Goal: Transaction & Acquisition: Purchase product/service

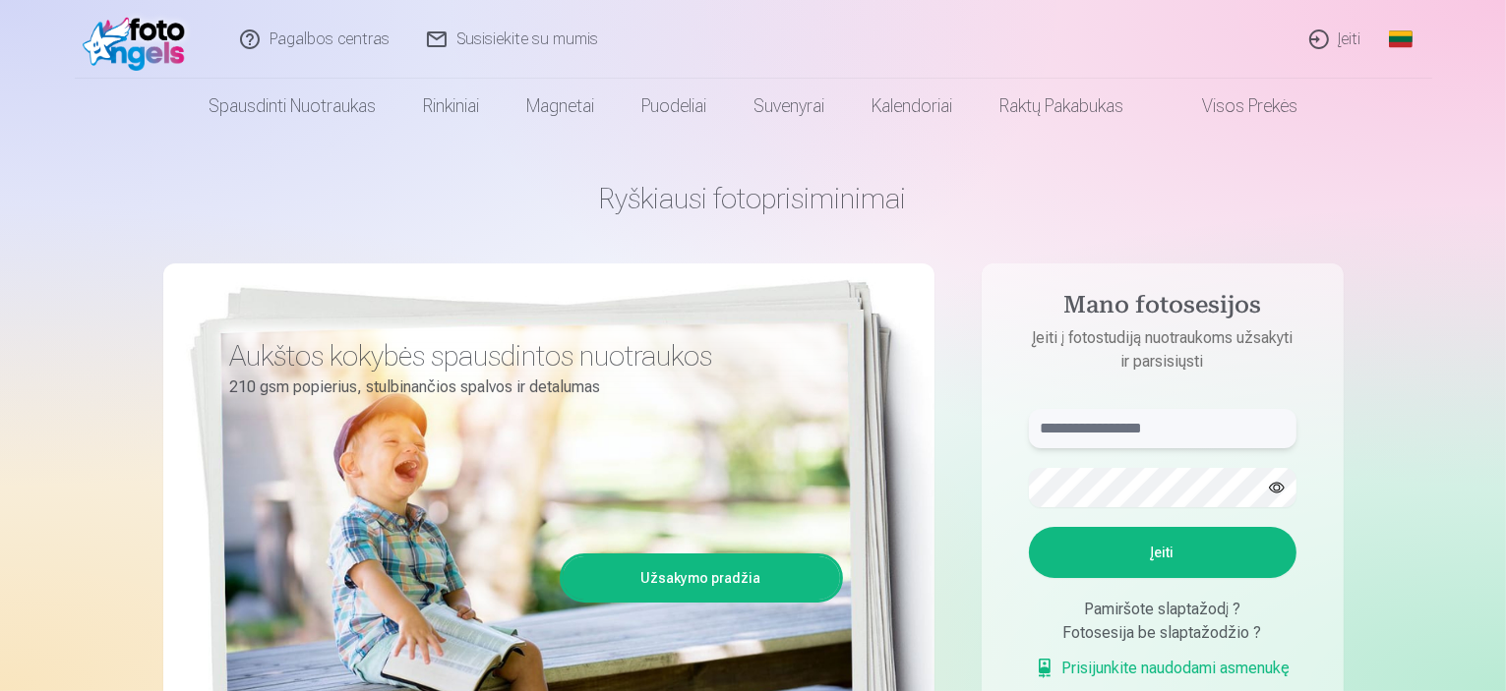
type input "**********"
click at [1141, 560] on button "Įeiti" at bounding box center [1163, 552] width 268 height 51
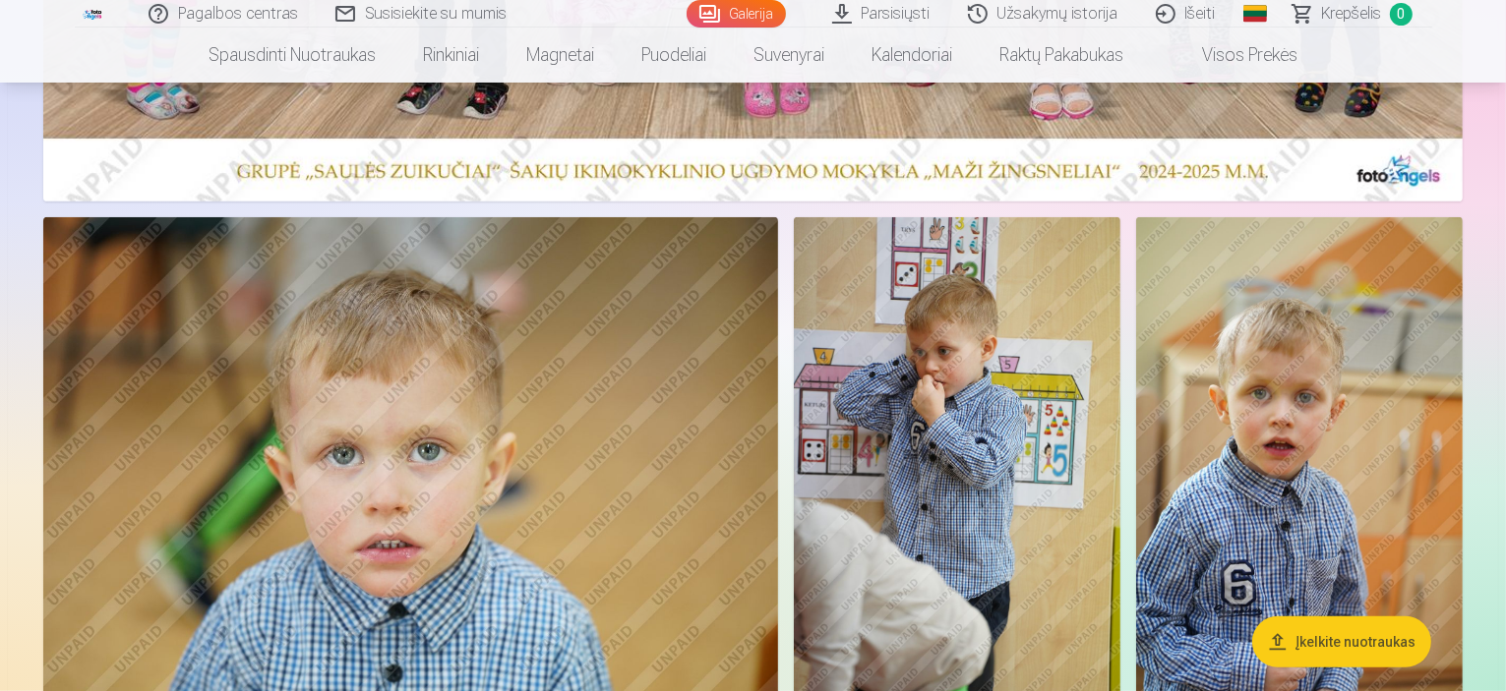
scroll to position [885, 0]
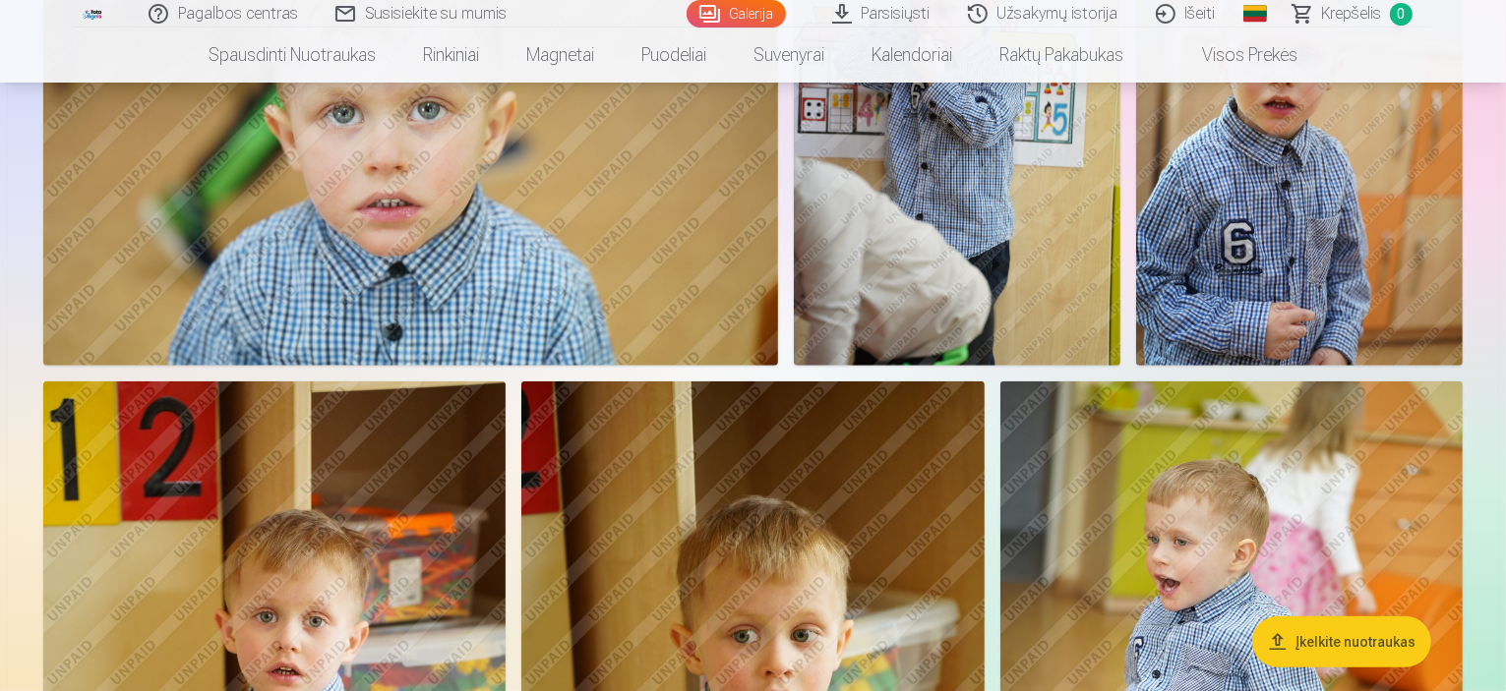
click at [1120, 315] on img at bounding box center [957, 121] width 327 height 490
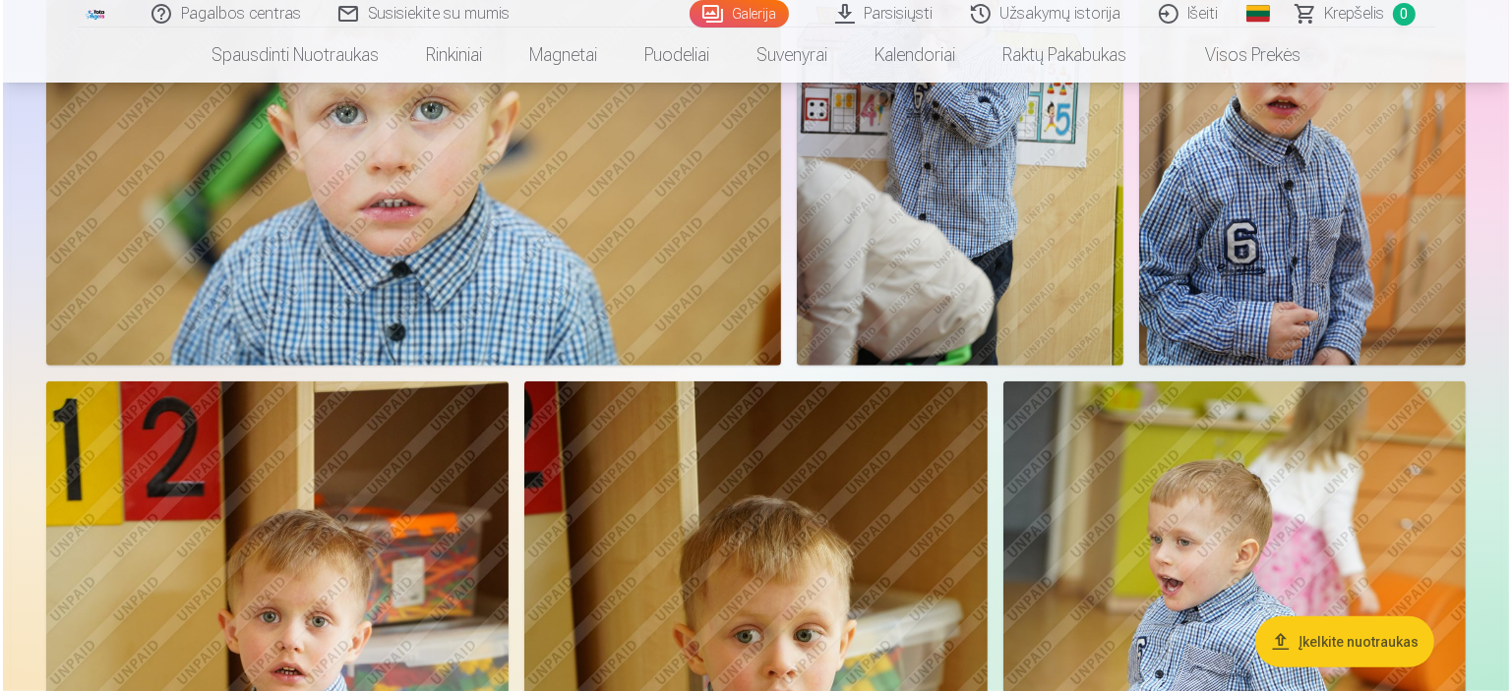
scroll to position [1084, 0]
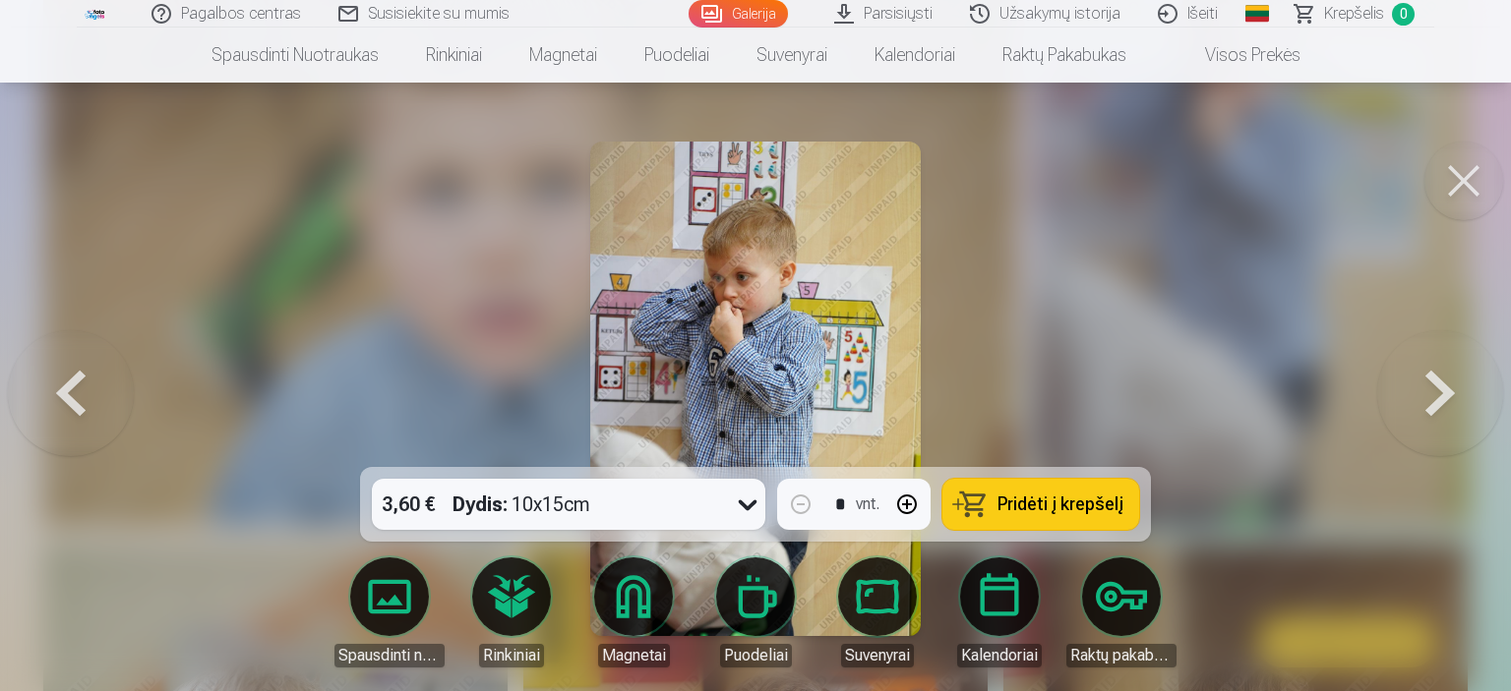
click at [1454, 396] on button at bounding box center [1440, 388] width 126 height 117
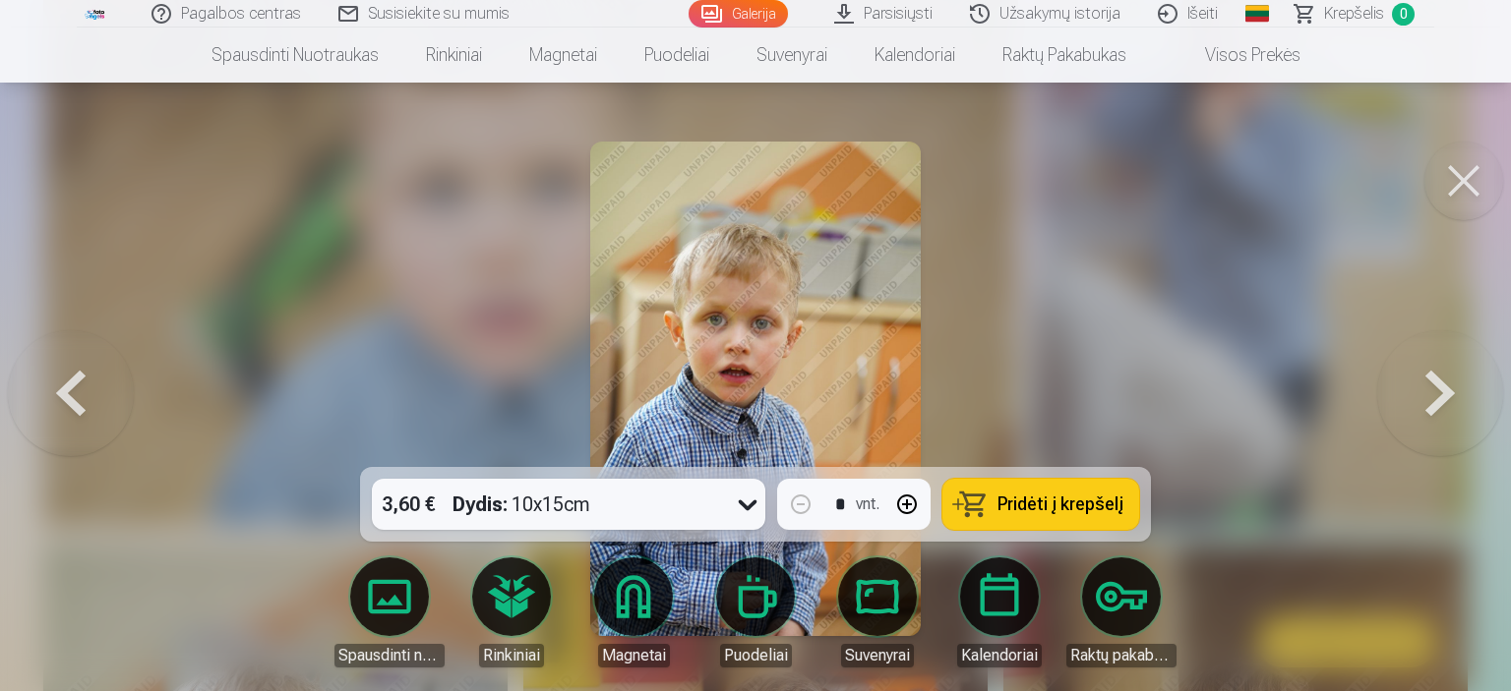
click at [1454, 396] on button at bounding box center [1440, 388] width 126 height 117
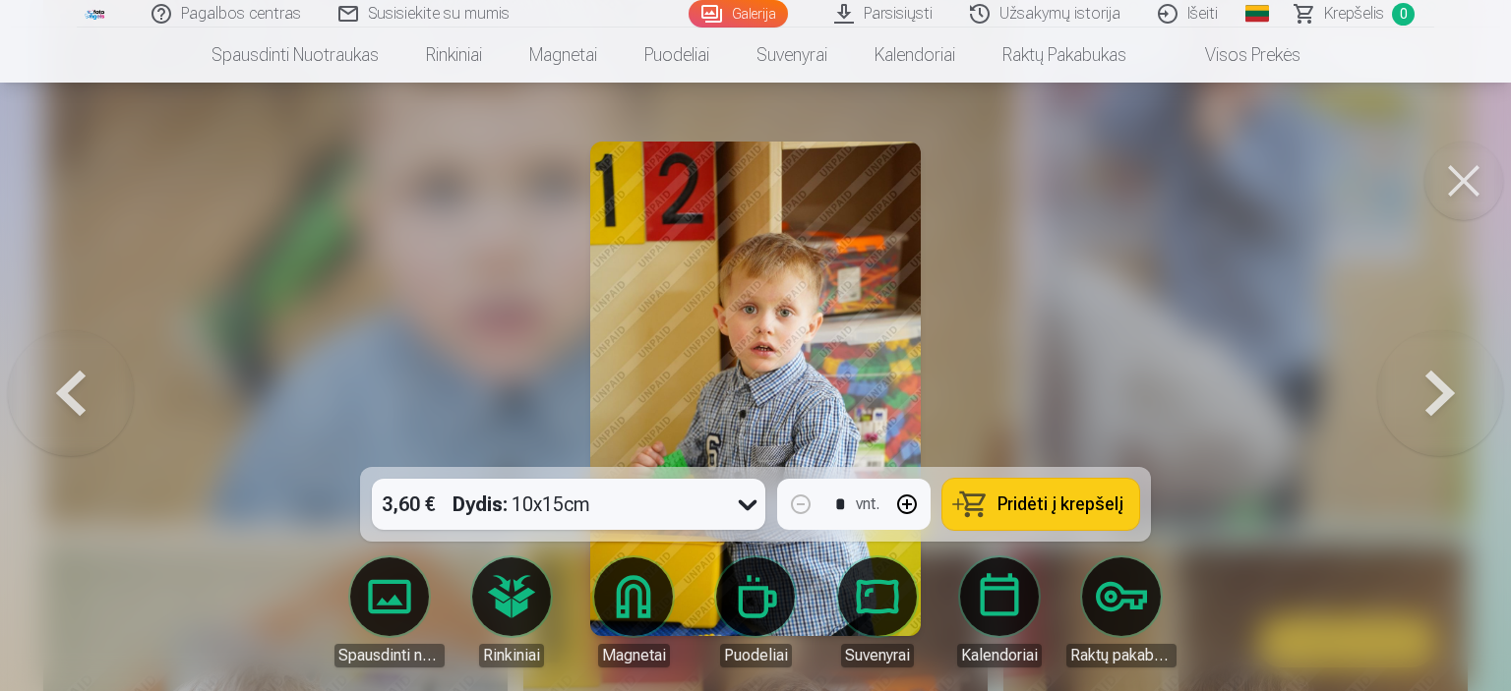
click at [1454, 396] on button at bounding box center [1440, 388] width 126 height 117
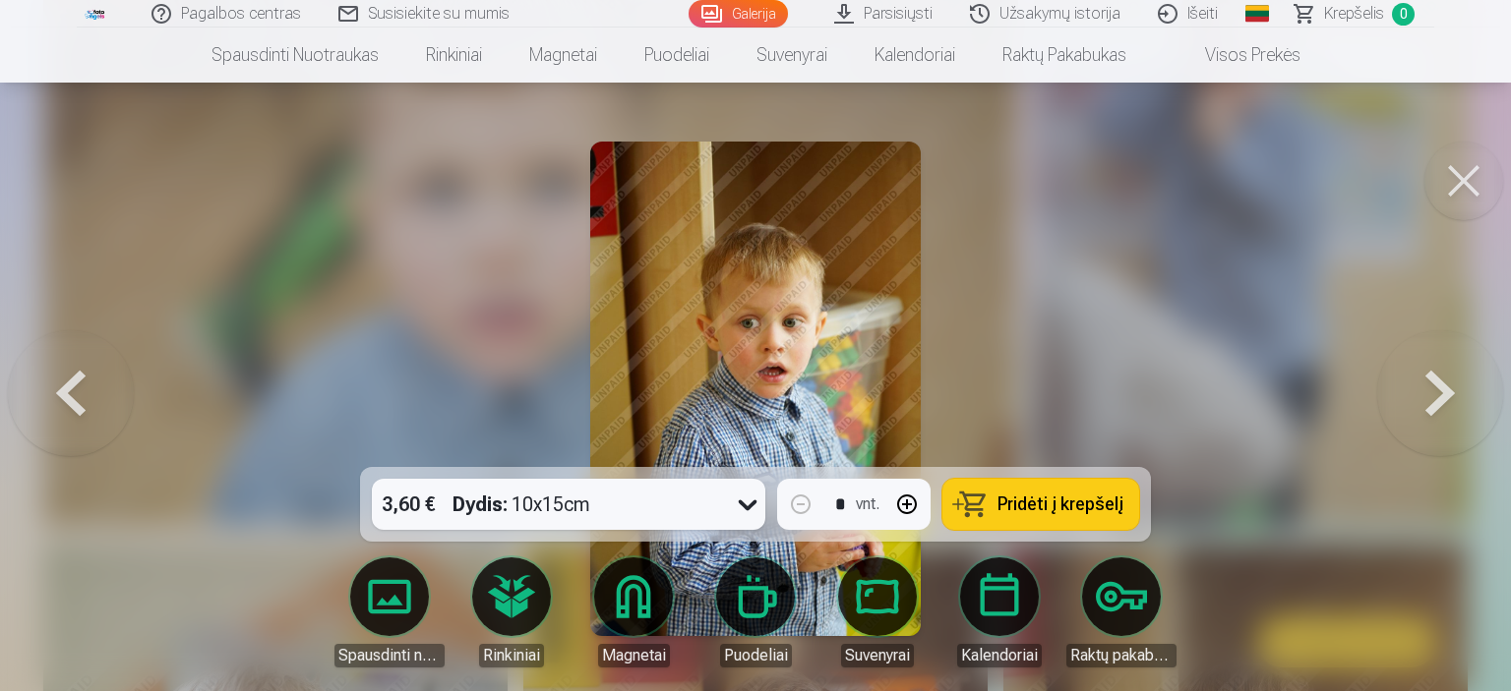
click at [1454, 395] on button at bounding box center [1440, 388] width 126 height 117
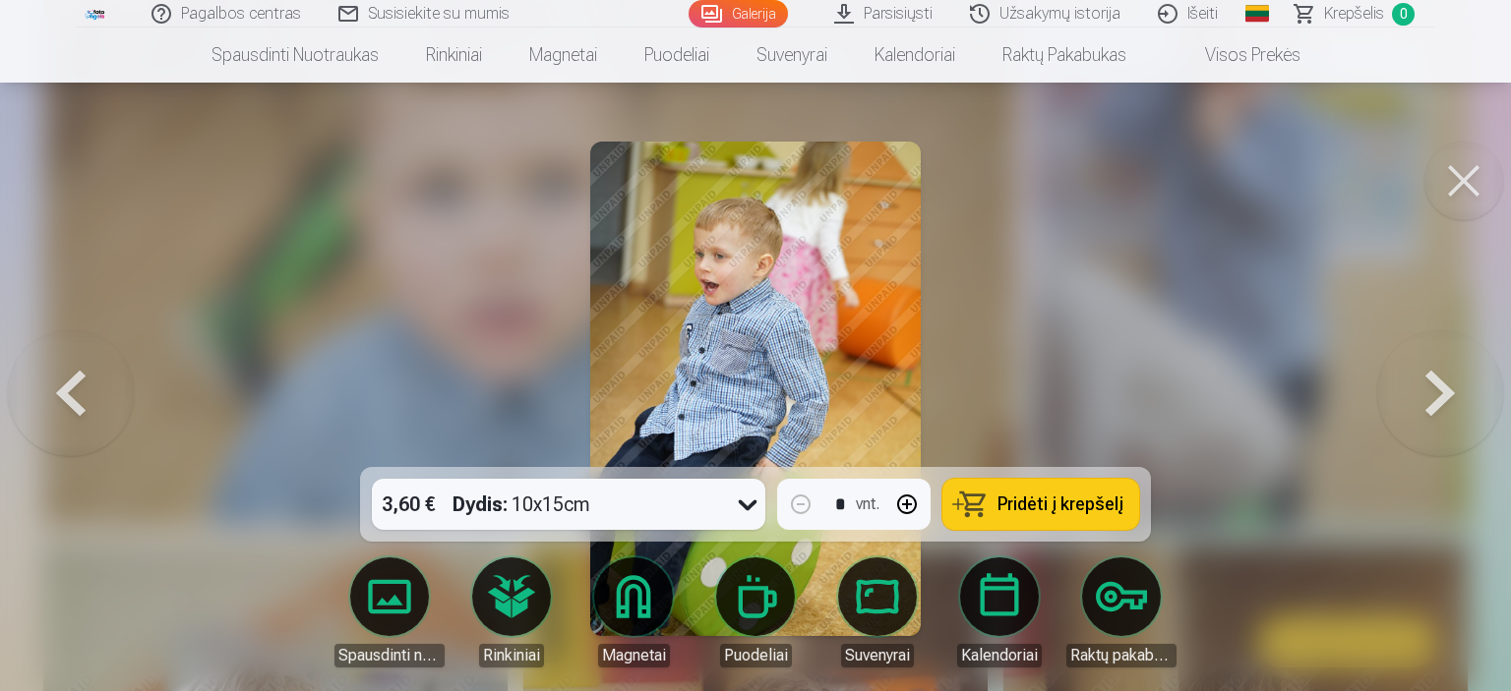
click at [1454, 395] on button at bounding box center [1440, 388] width 126 height 117
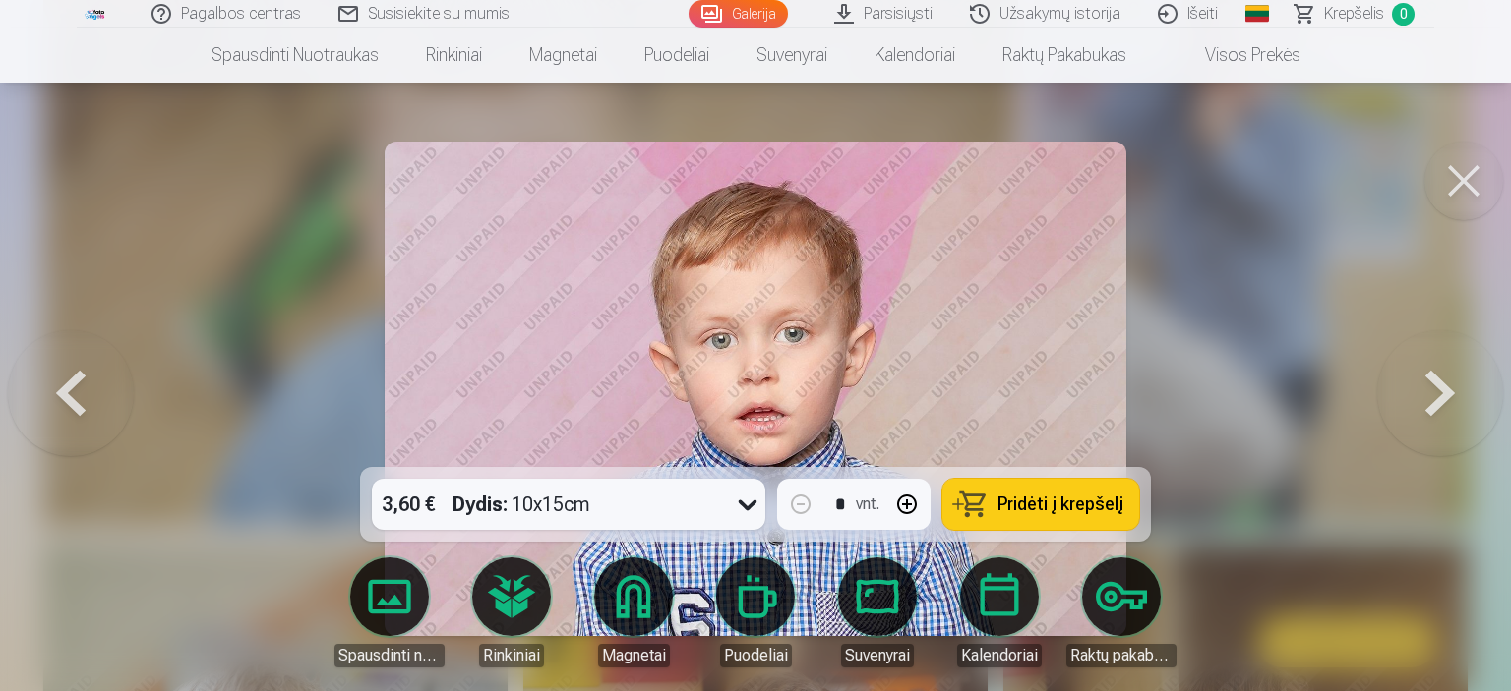
click at [1454, 395] on button at bounding box center [1440, 388] width 126 height 117
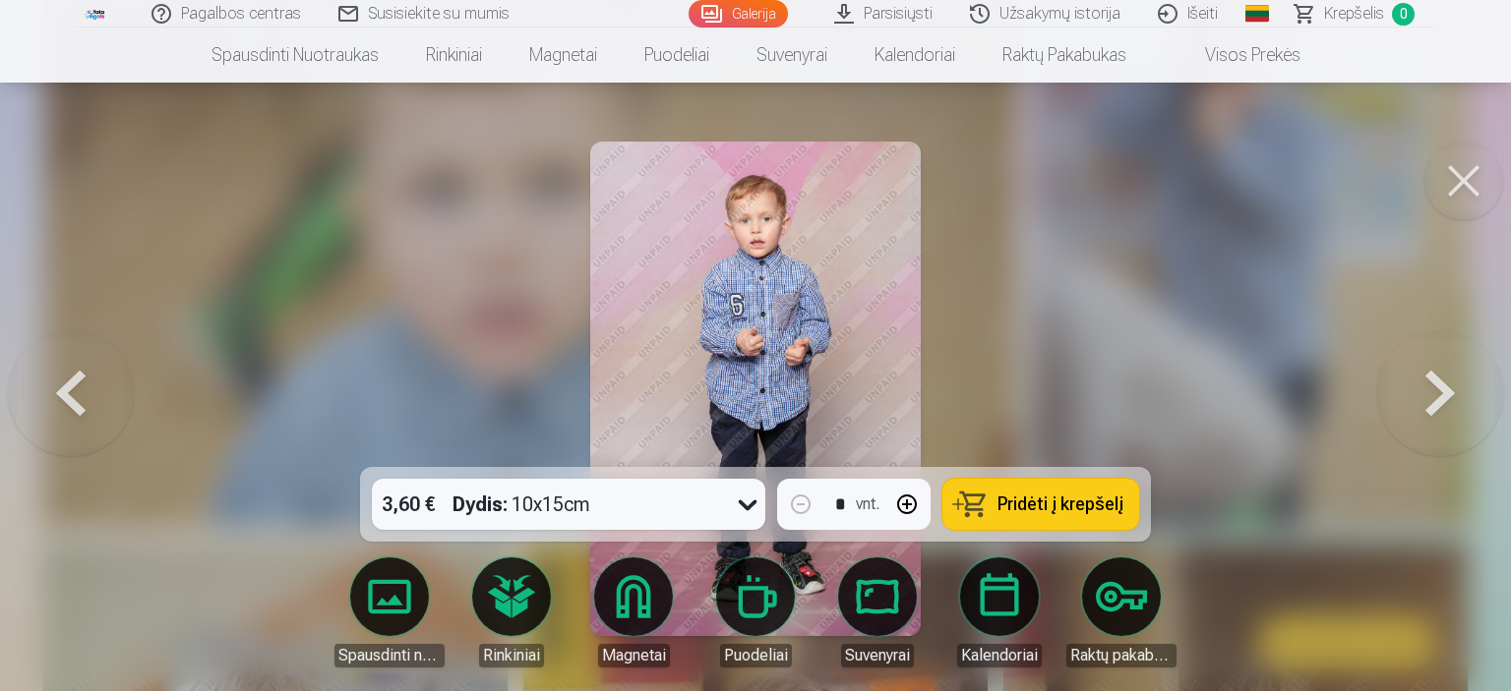
click at [76, 373] on button at bounding box center [71, 388] width 126 height 117
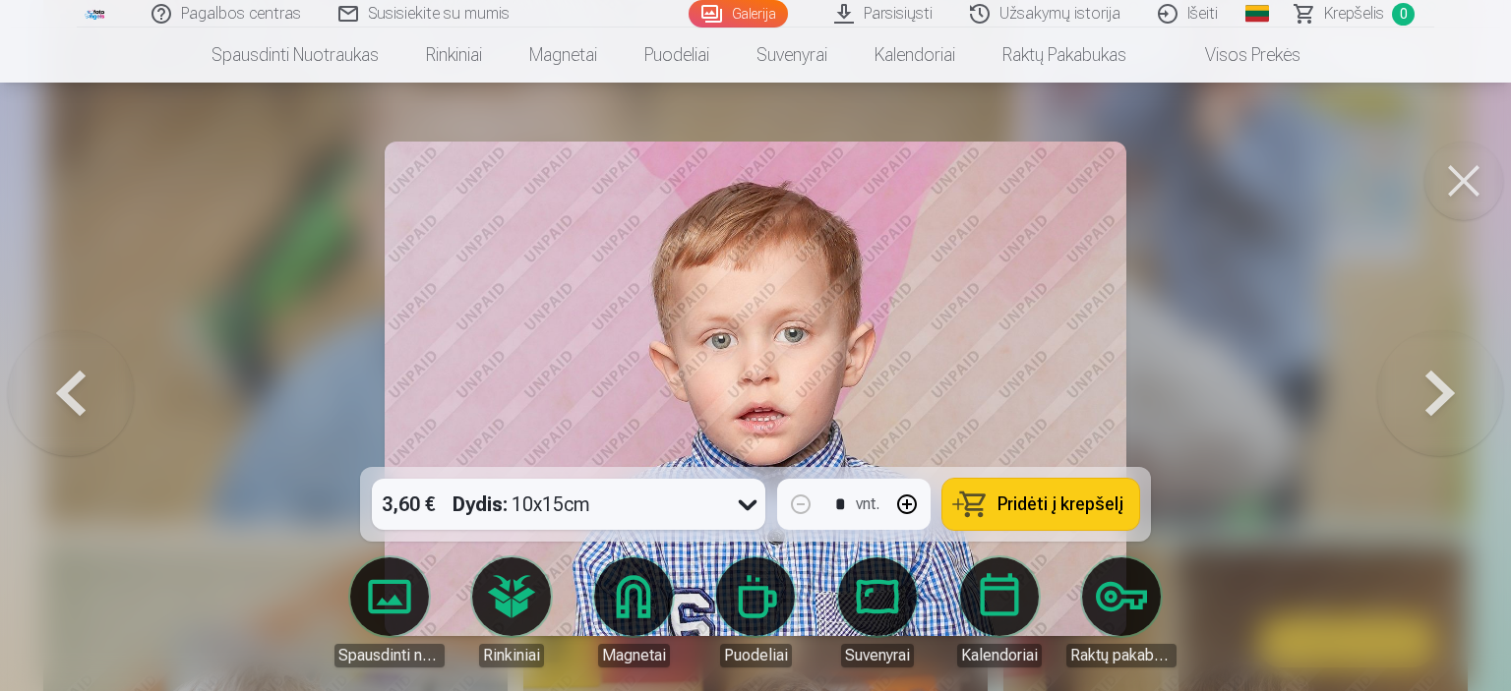
click at [76, 373] on button at bounding box center [71, 388] width 126 height 117
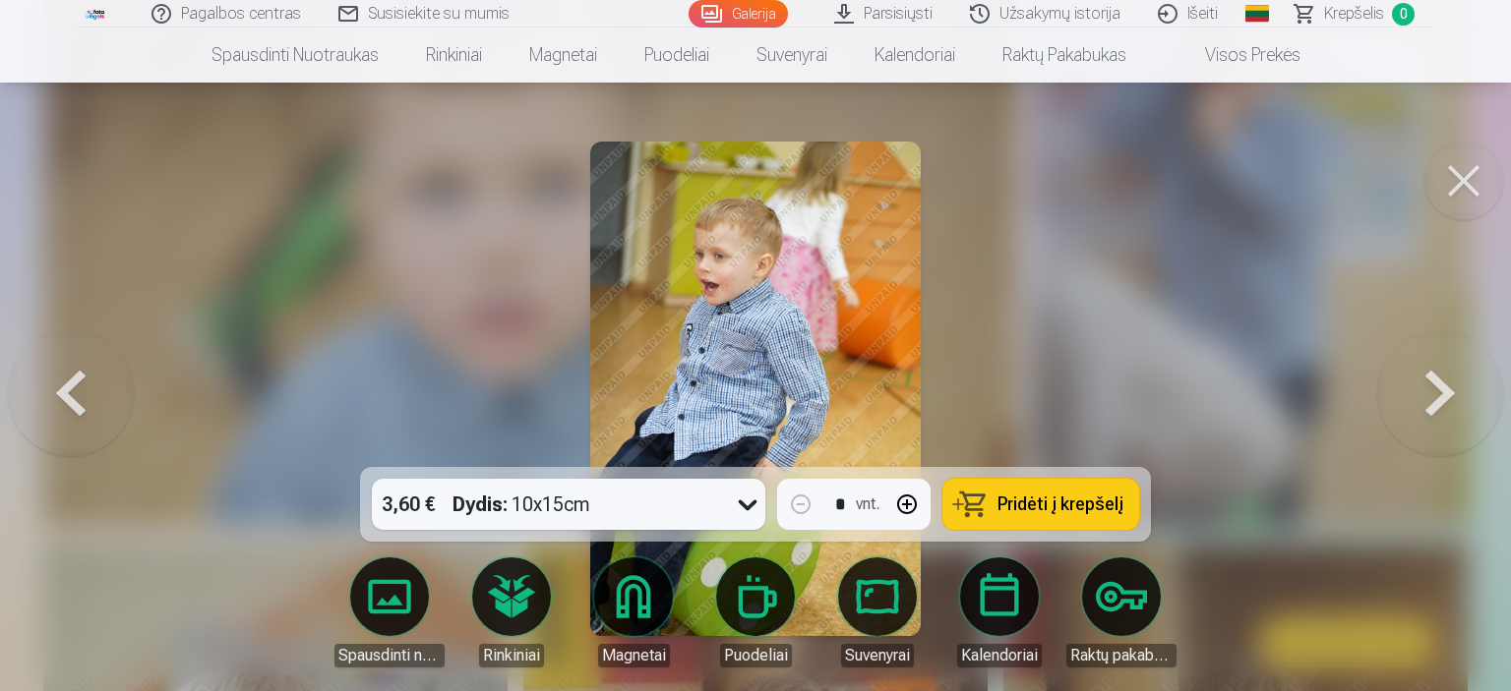
click at [1428, 394] on button at bounding box center [1440, 388] width 126 height 117
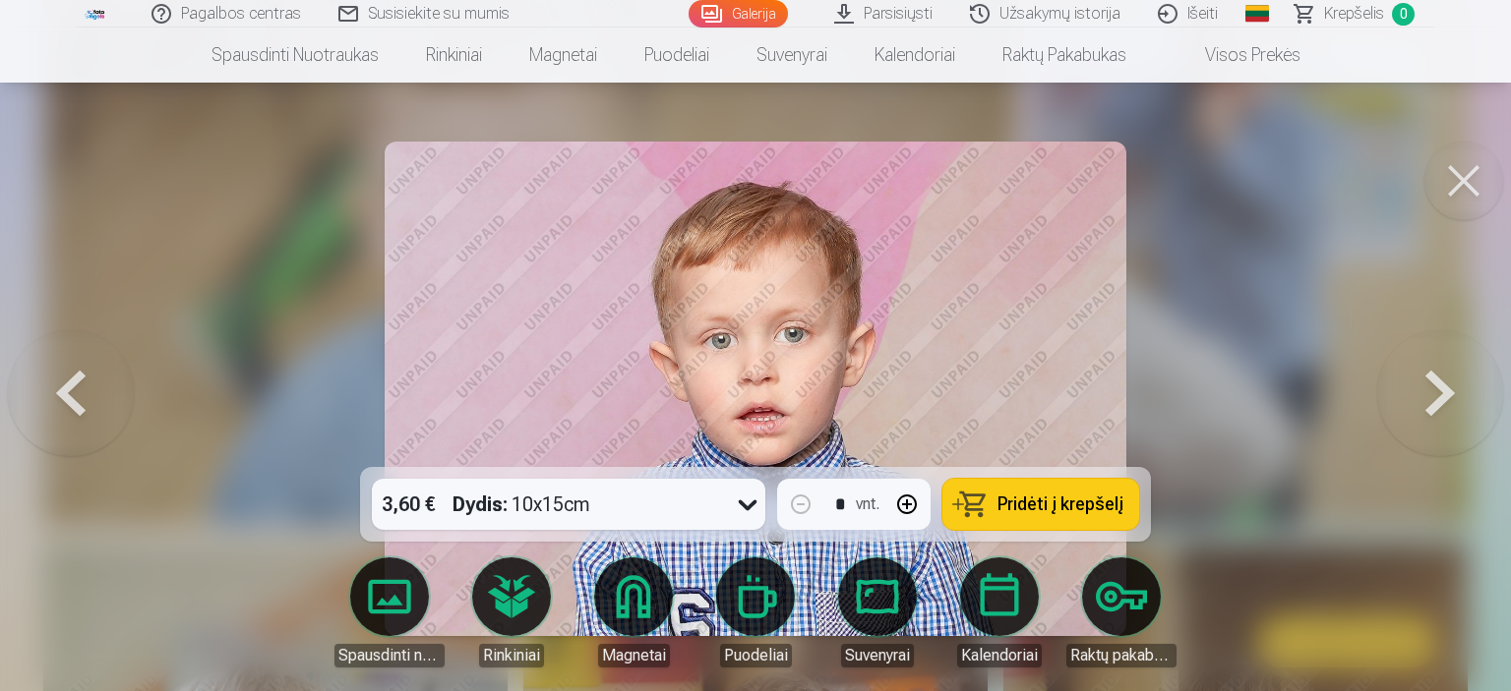
click at [1428, 394] on button at bounding box center [1440, 388] width 126 height 117
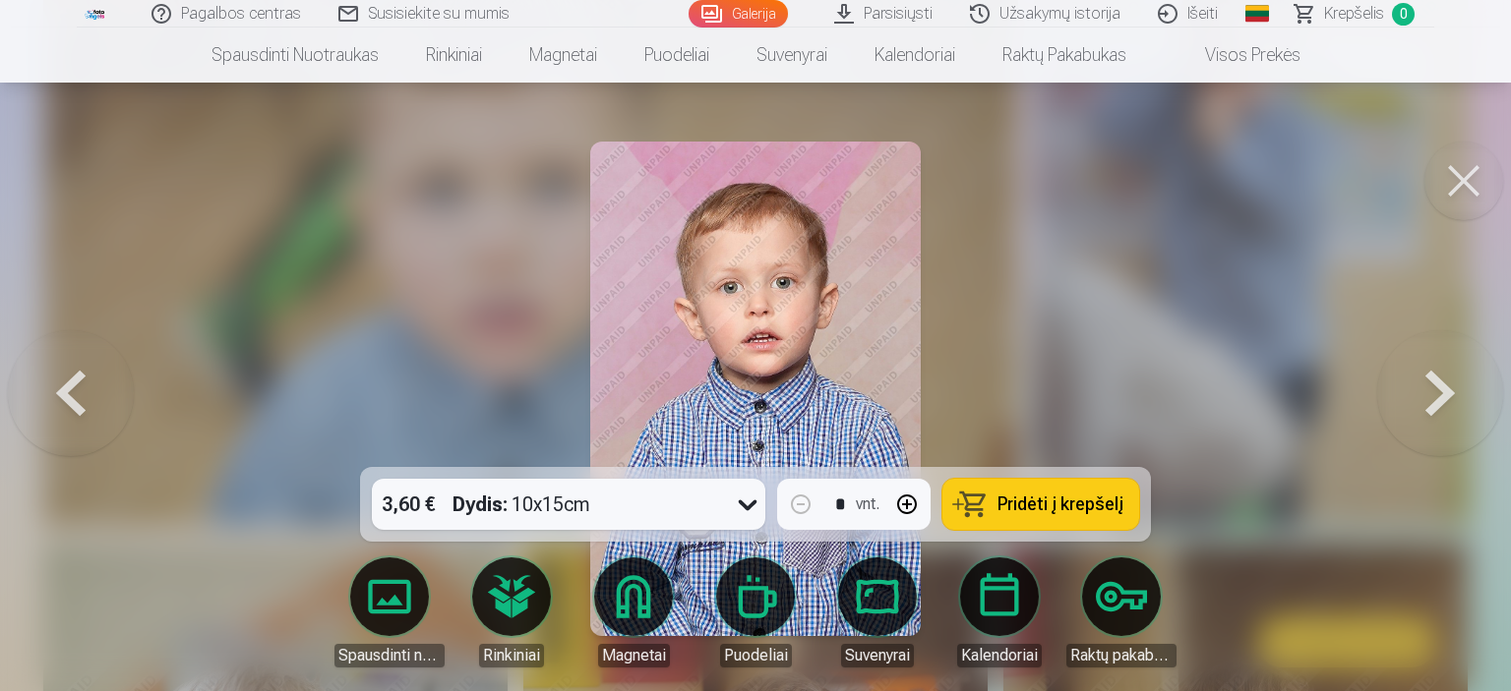
click at [1428, 394] on button at bounding box center [1440, 388] width 126 height 117
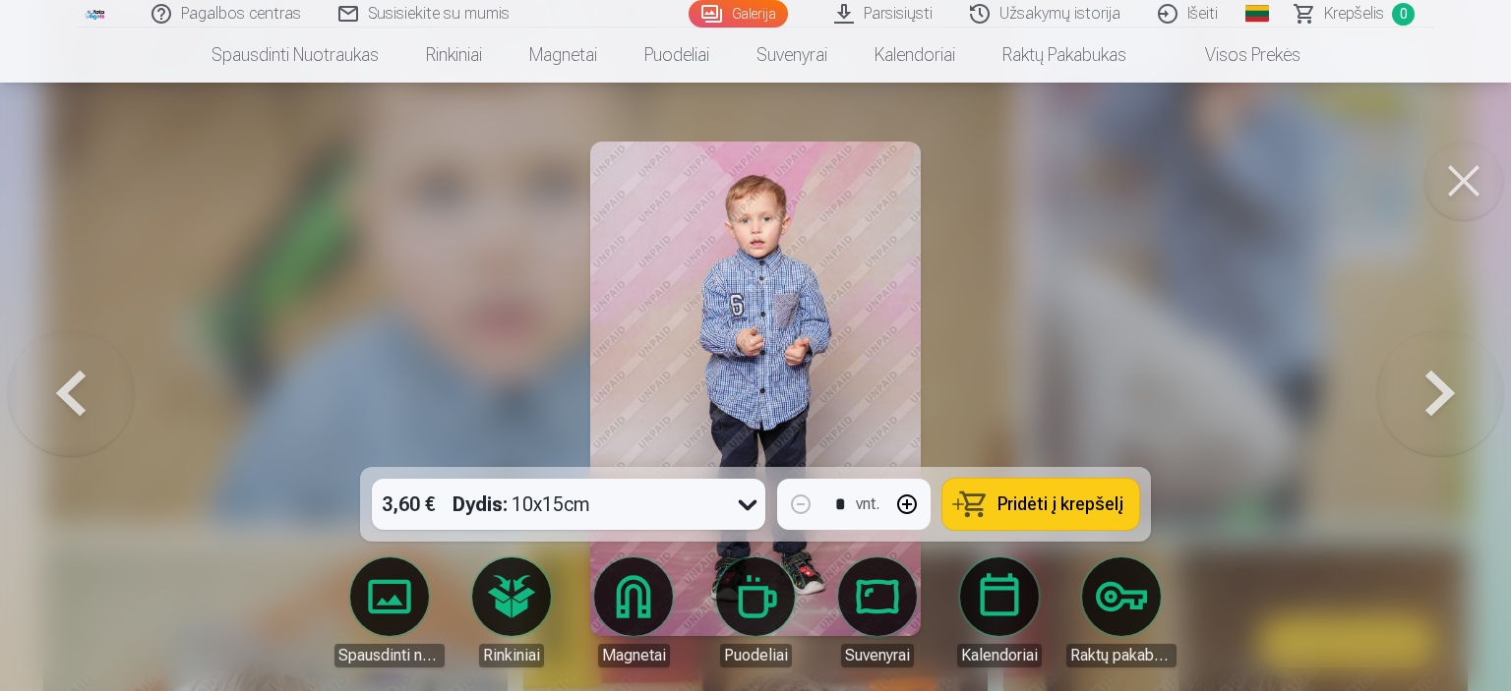
click at [1428, 394] on button at bounding box center [1440, 388] width 126 height 117
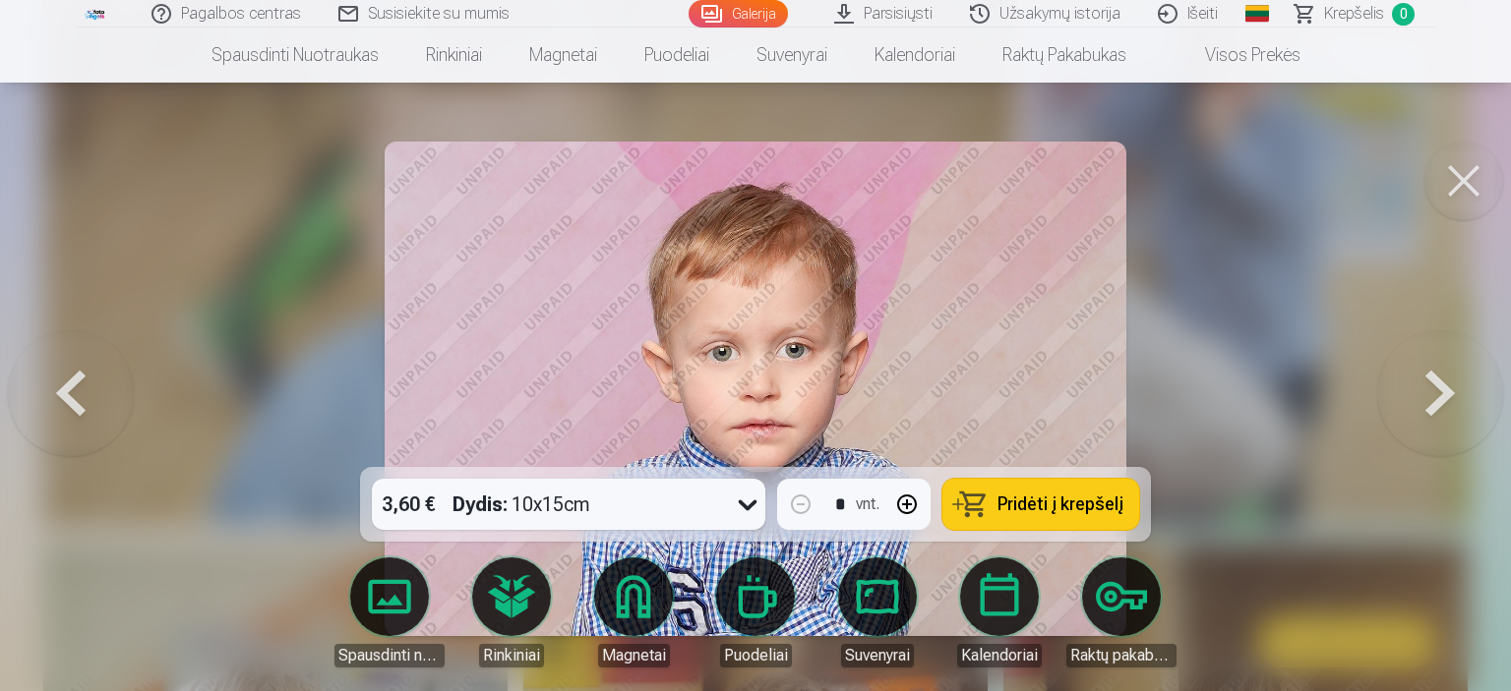
click at [1428, 394] on button at bounding box center [1440, 388] width 126 height 117
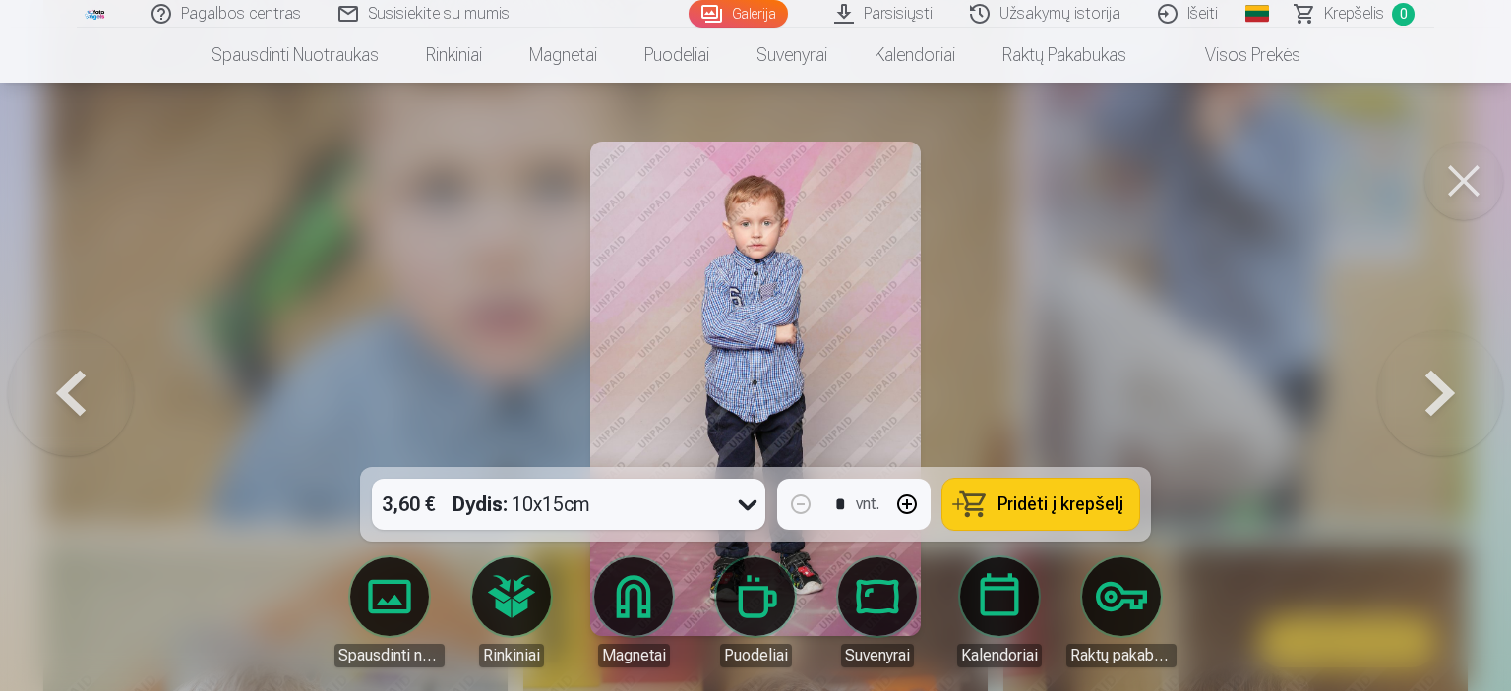
click at [1428, 394] on button at bounding box center [1440, 388] width 126 height 117
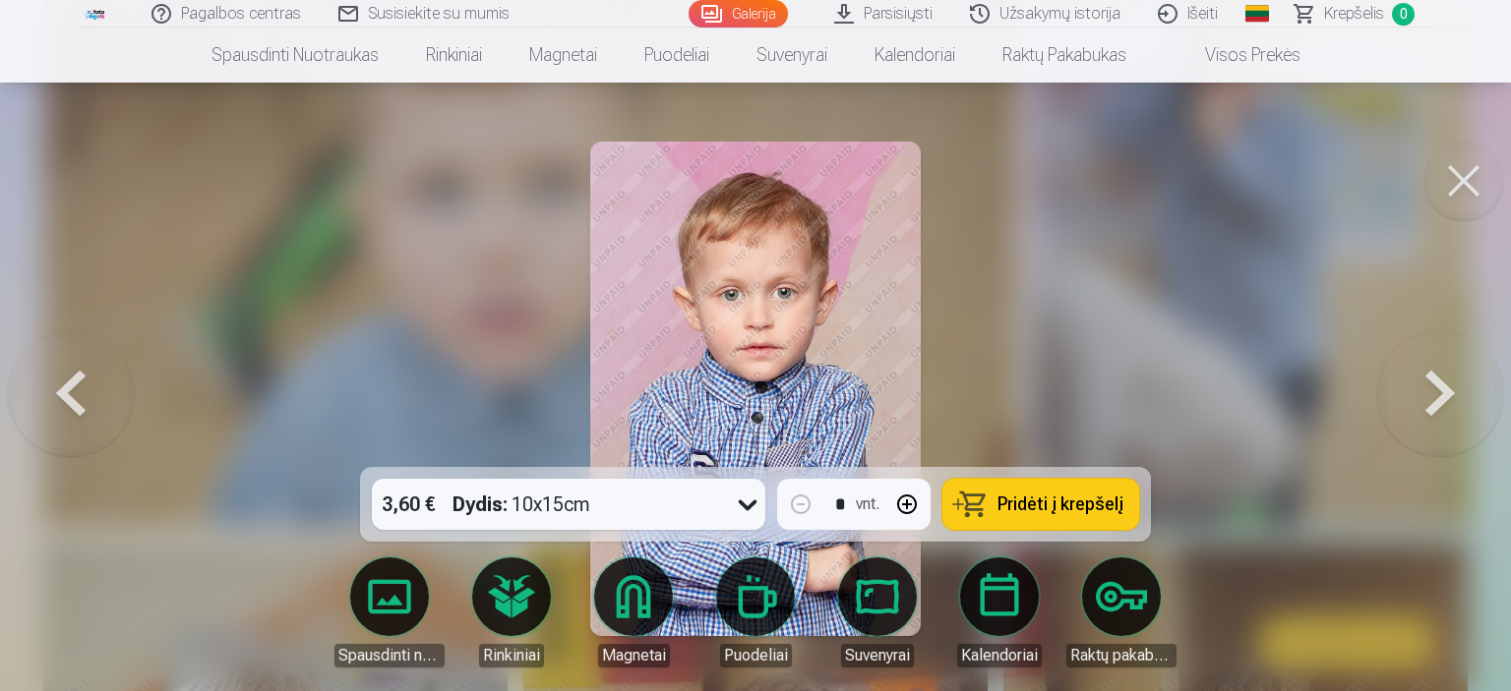
click at [1428, 394] on button at bounding box center [1440, 388] width 126 height 117
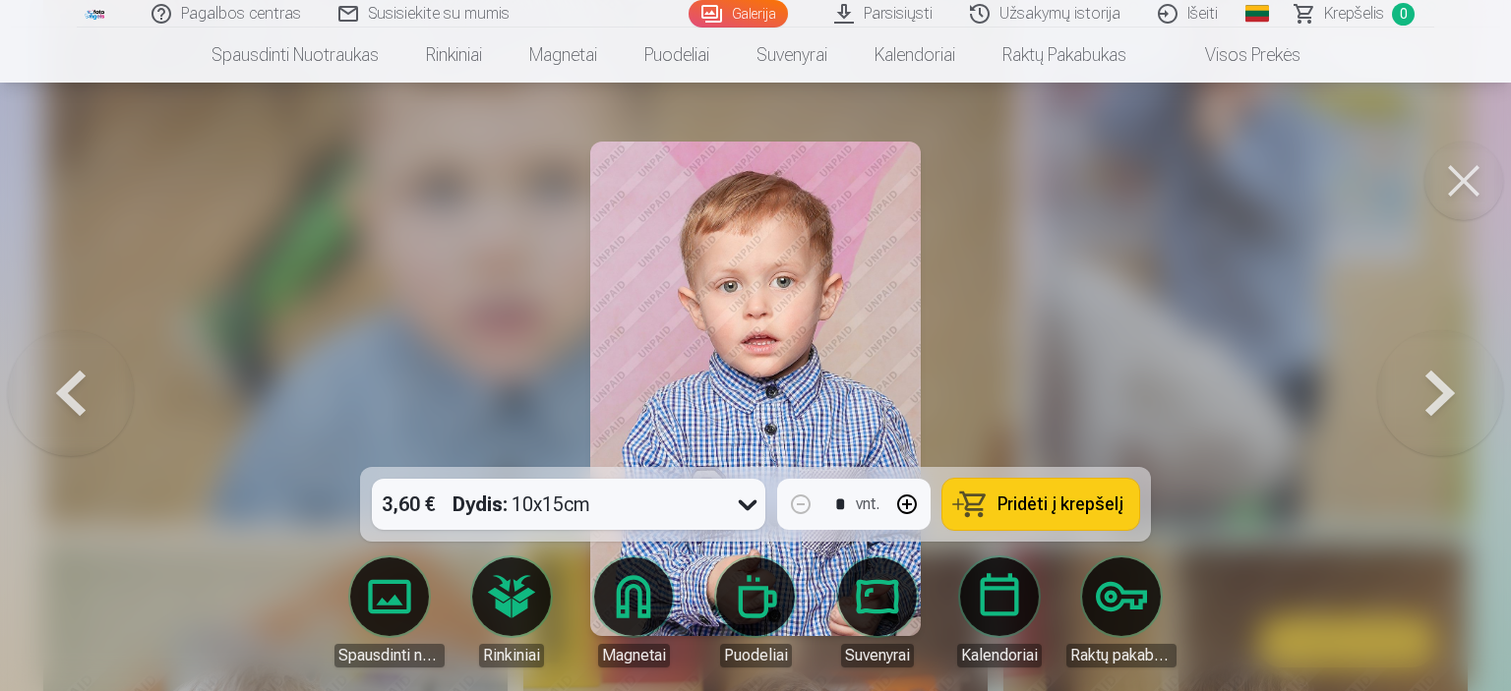
click at [1428, 394] on button at bounding box center [1440, 388] width 126 height 117
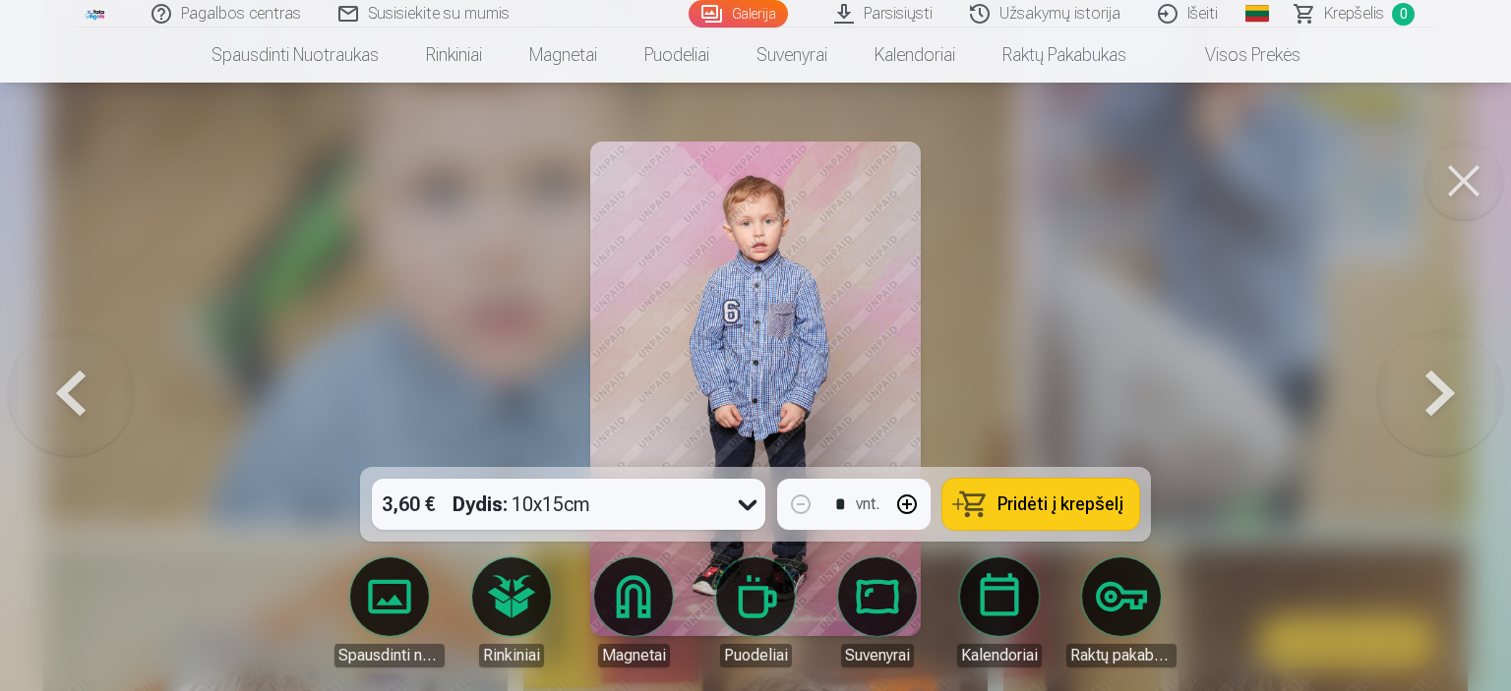
click at [1428, 394] on button at bounding box center [1440, 388] width 126 height 117
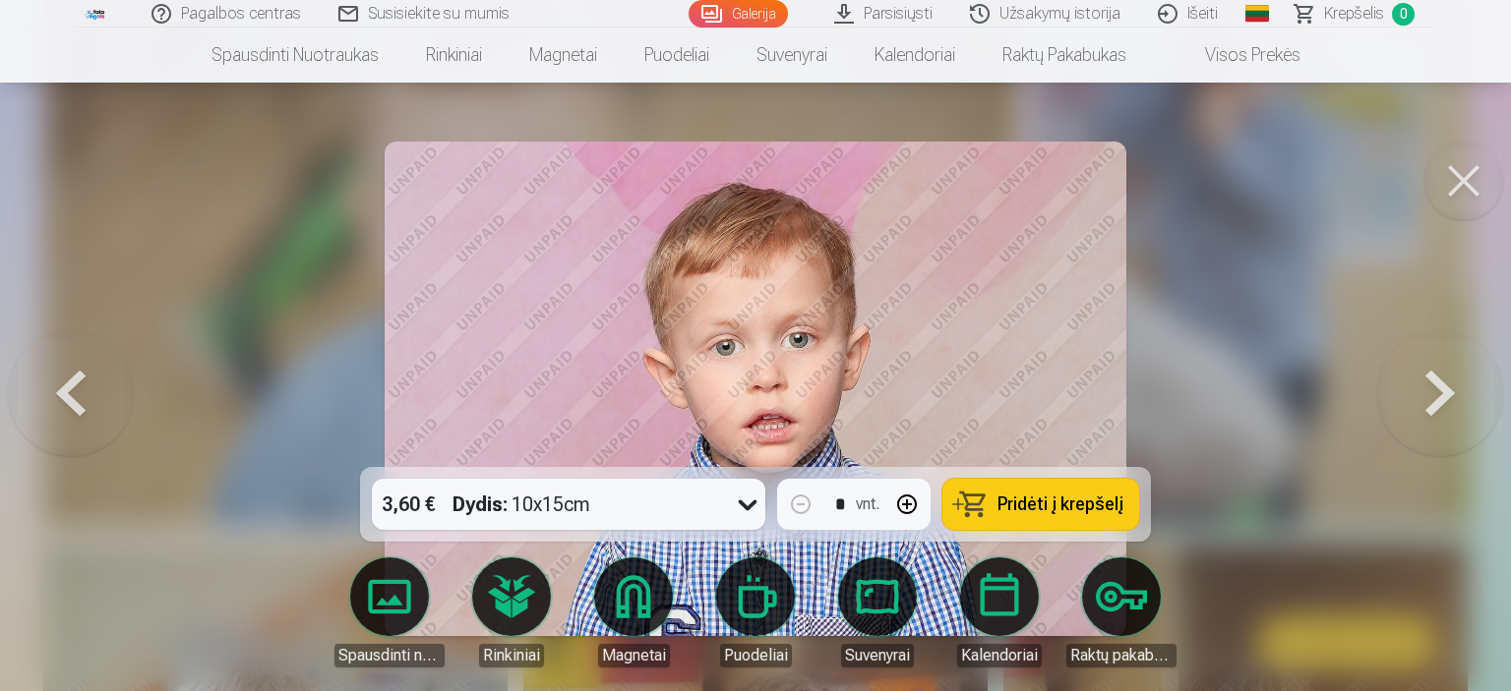
click at [1428, 394] on button at bounding box center [1440, 388] width 126 height 117
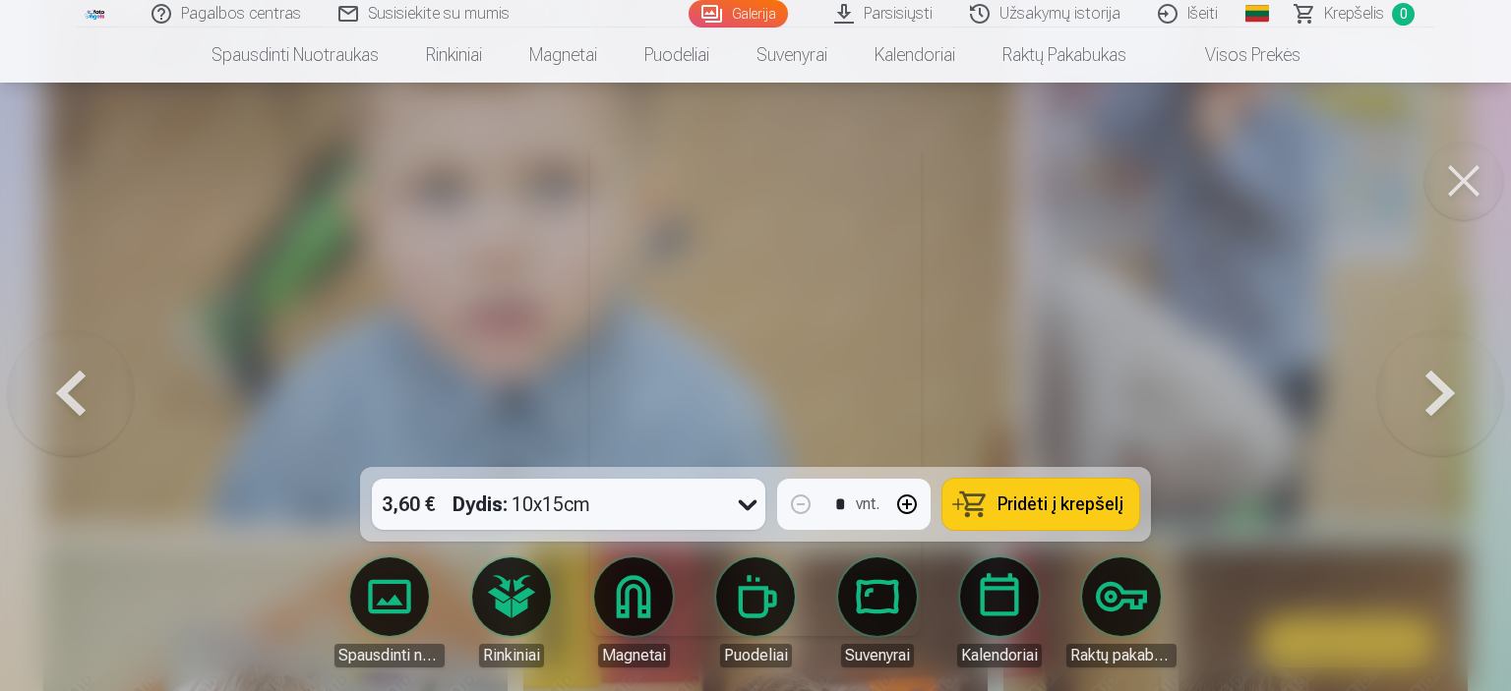
click at [1428, 394] on button at bounding box center [1440, 388] width 126 height 117
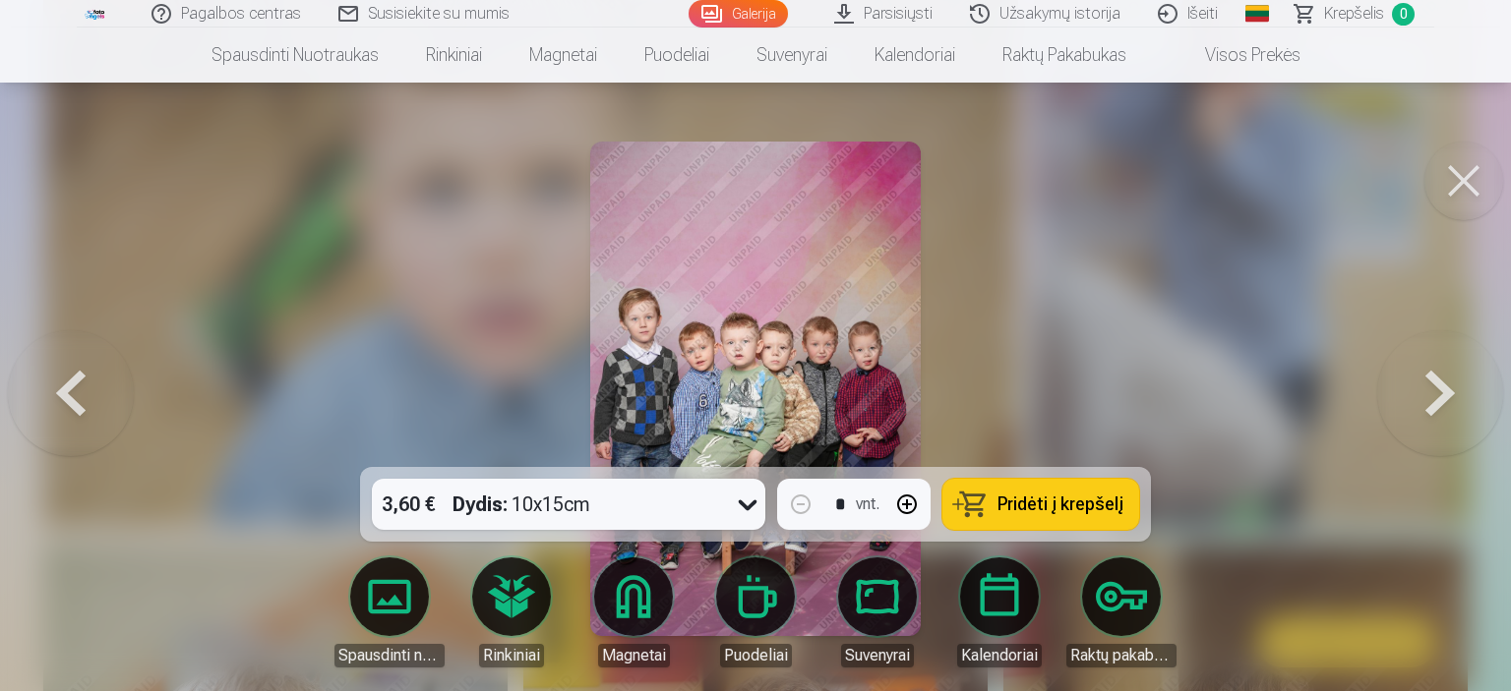
click at [1428, 394] on button at bounding box center [1440, 388] width 126 height 117
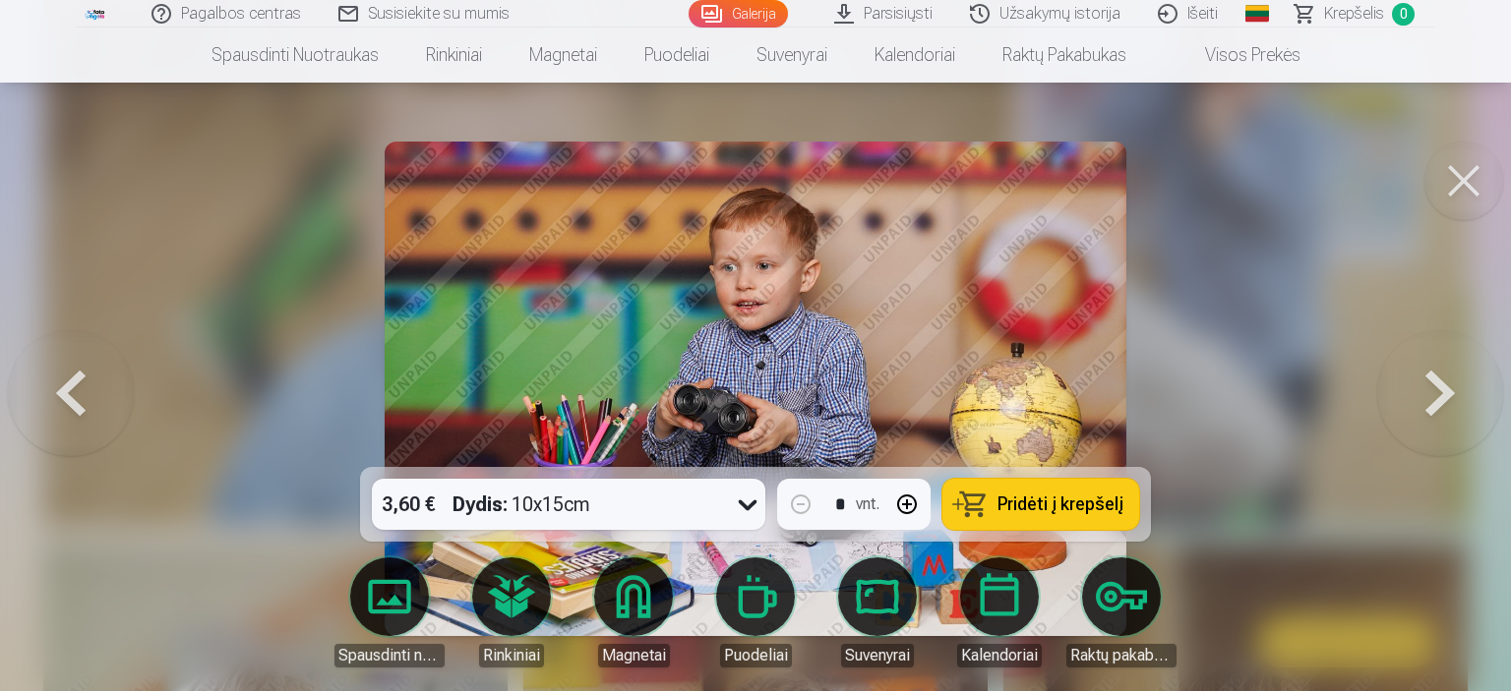
click at [1428, 394] on button at bounding box center [1440, 388] width 126 height 117
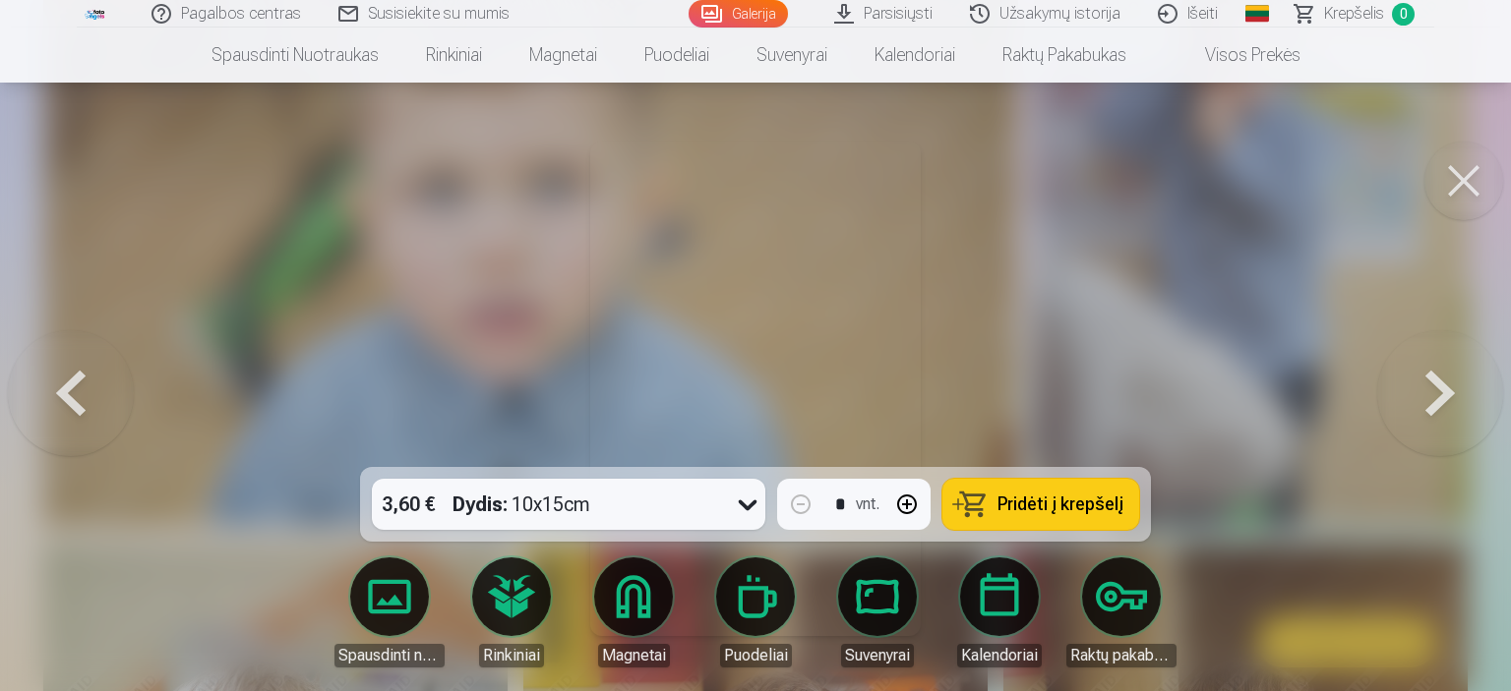
click at [1428, 394] on button at bounding box center [1440, 388] width 126 height 117
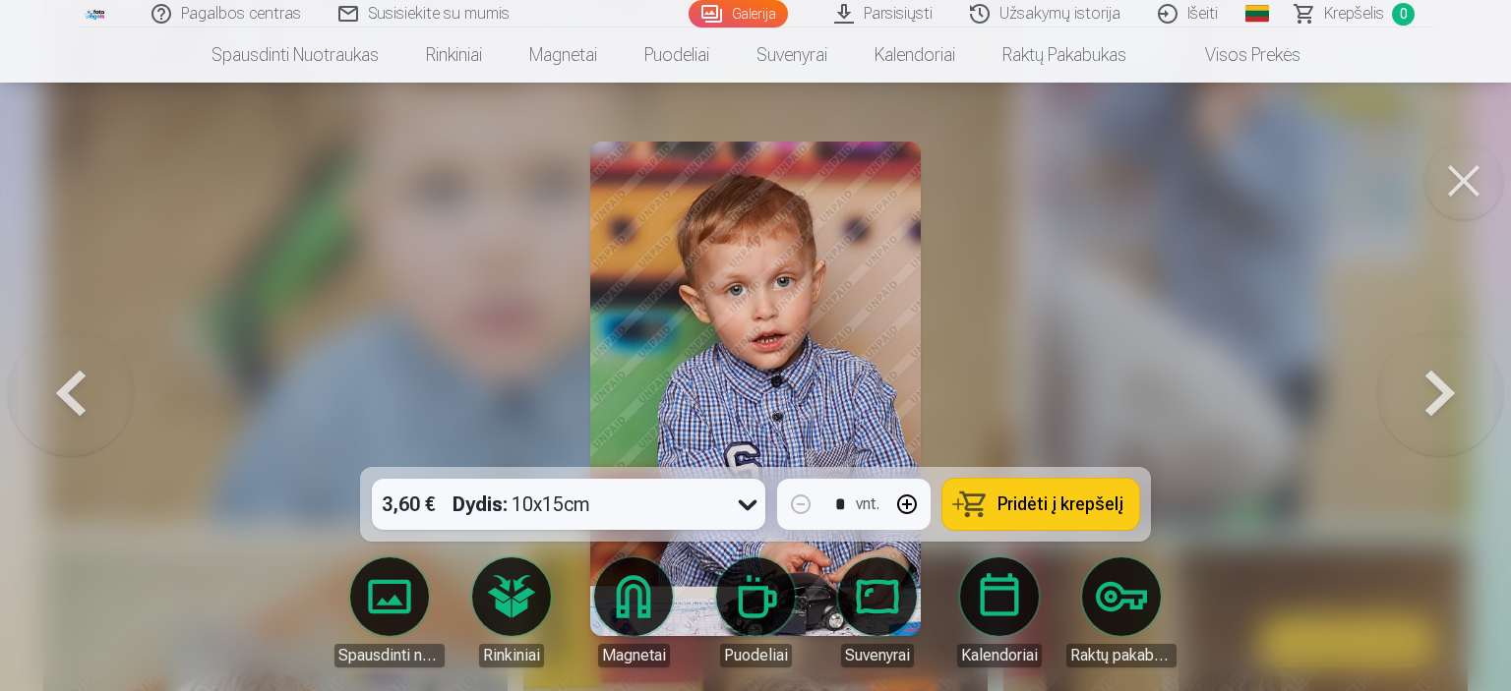
click at [90, 385] on button at bounding box center [71, 388] width 126 height 117
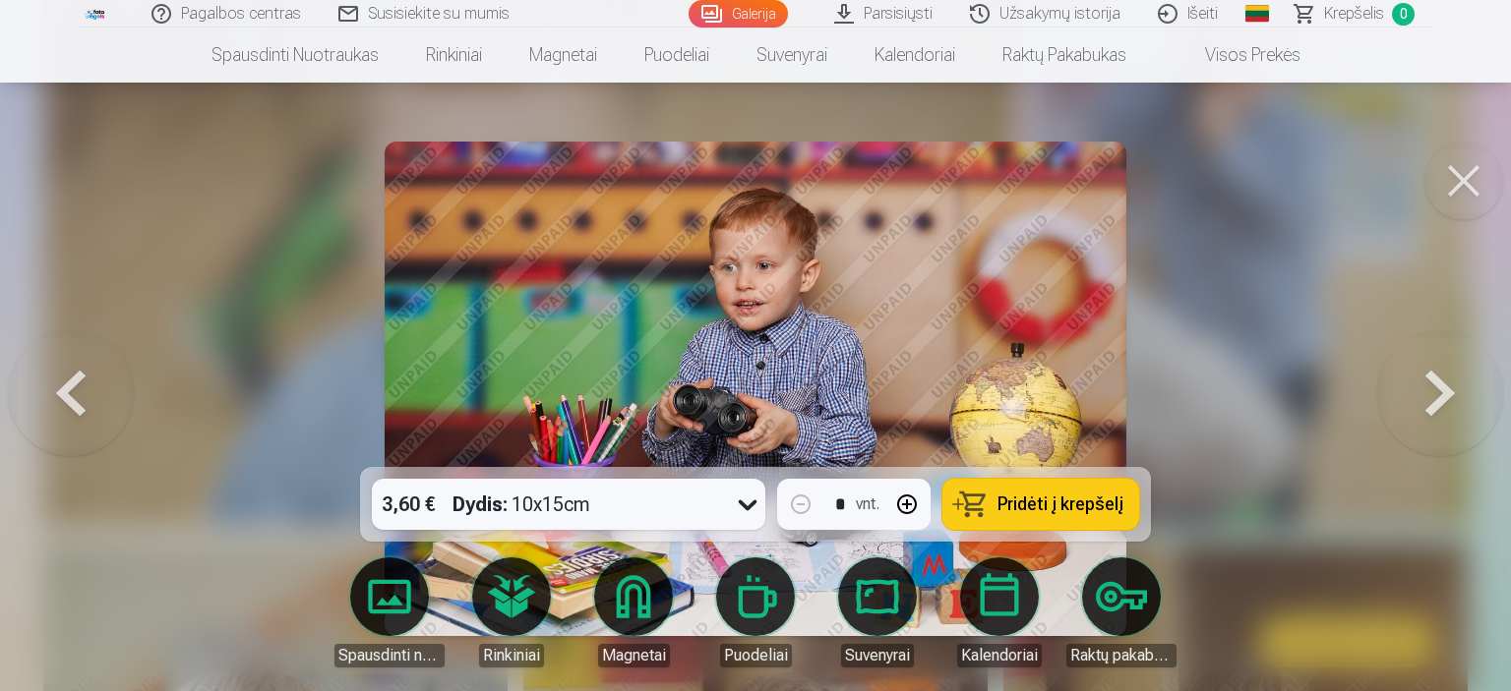
click at [90, 385] on button at bounding box center [71, 388] width 126 height 117
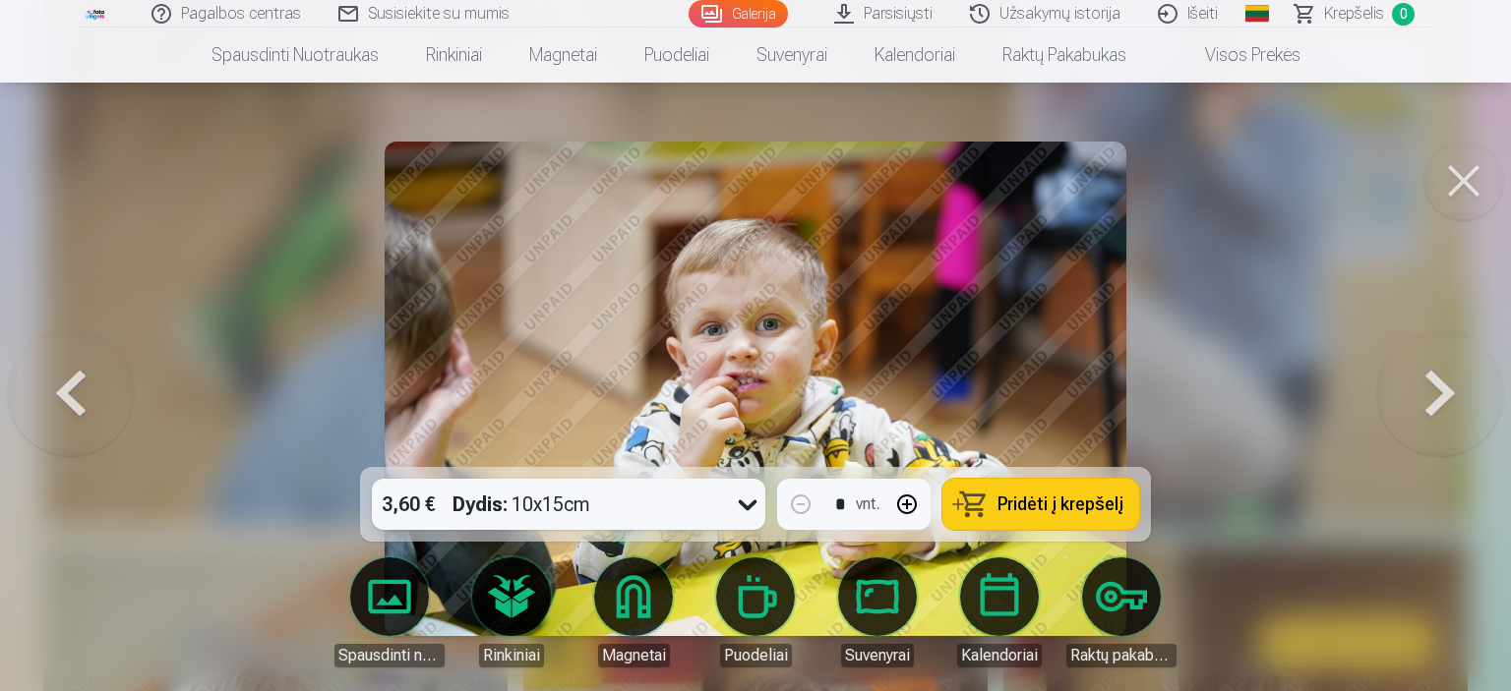
click at [90, 385] on button at bounding box center [71, 388] width 126 height 117
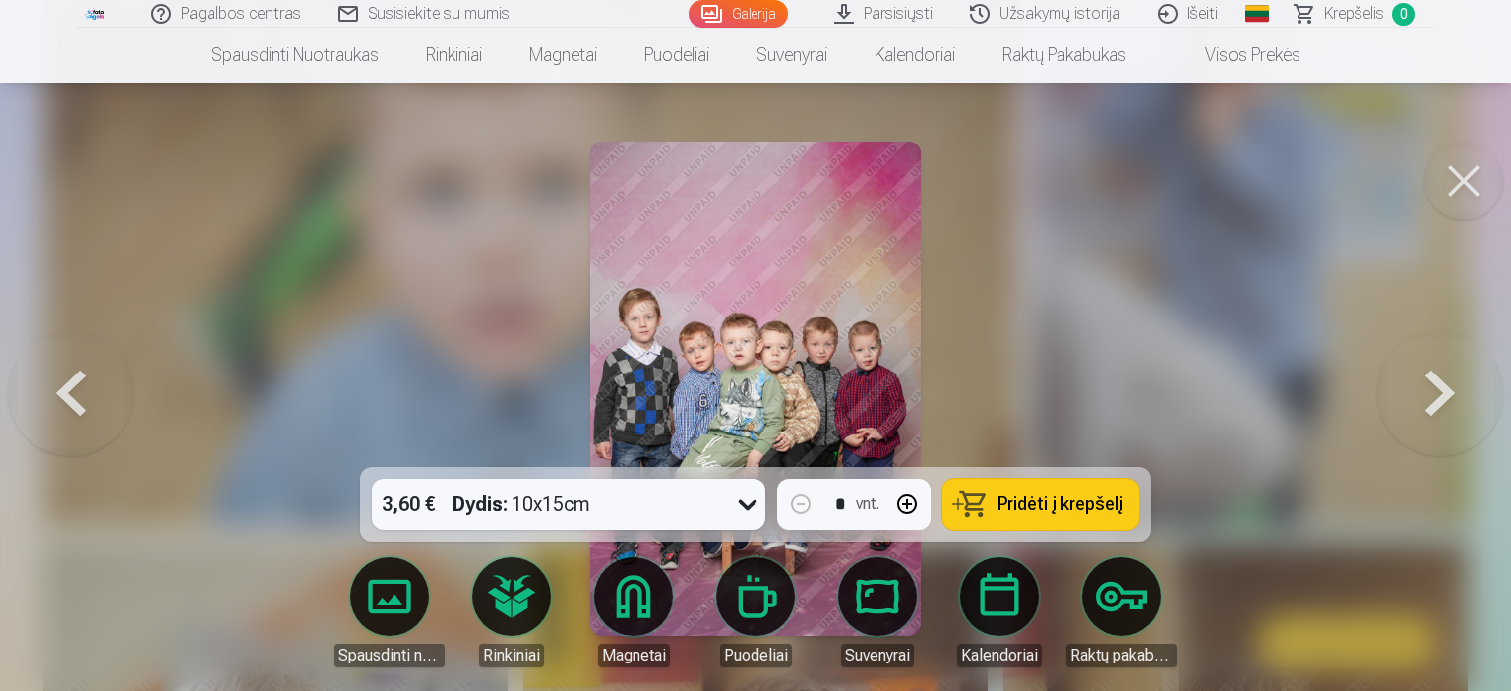
click at [1443, 380] on button at bounding box center [1440, 388] width 126 height 117
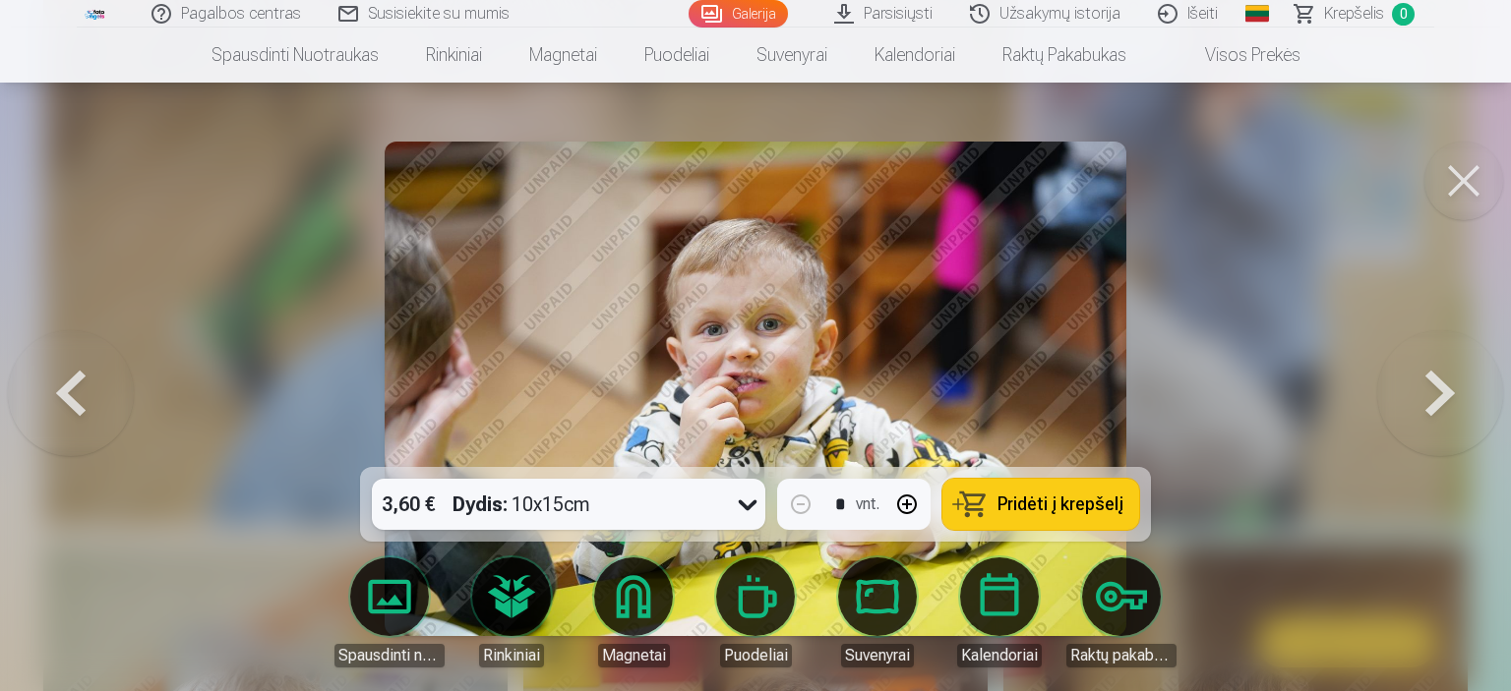
click at [1443, 380] on button at bounding box center [1440, 388] width 126 height 117
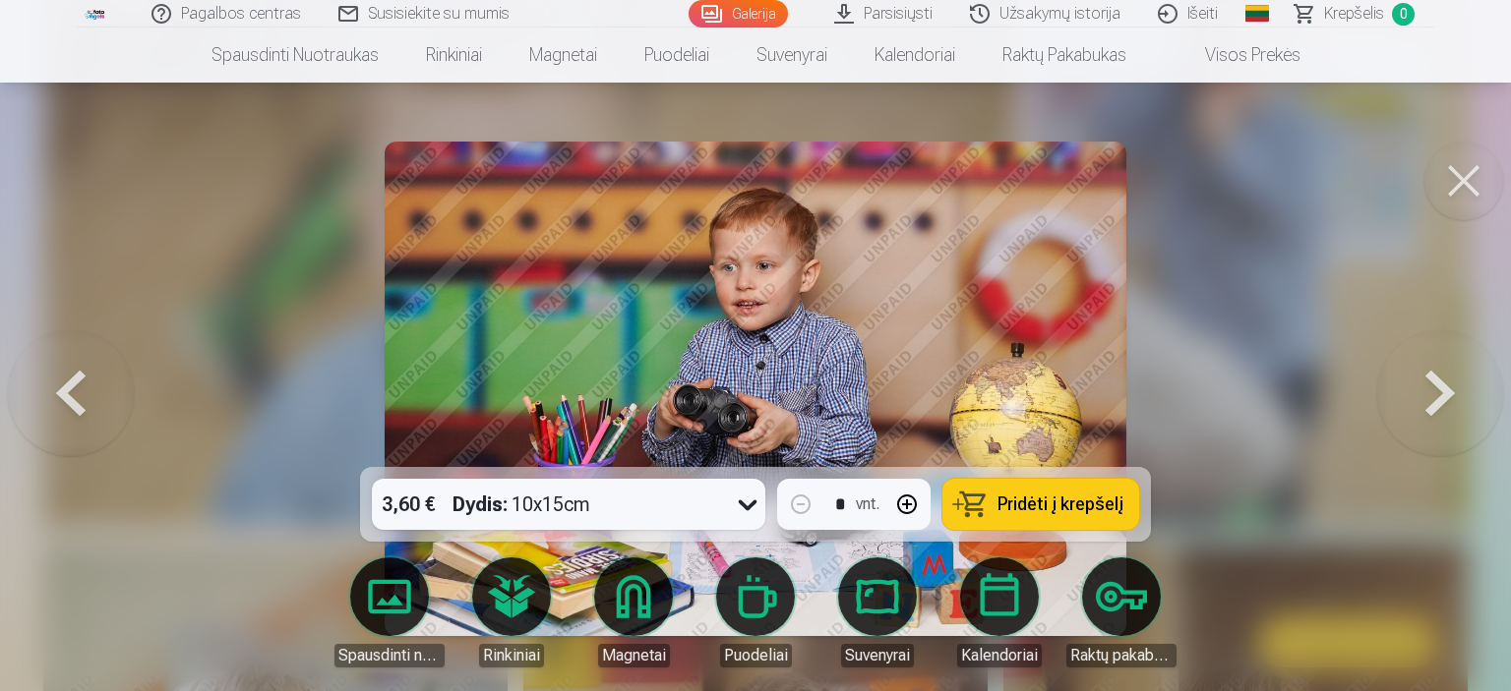
click at [1443, 380] on button at bounding box center [1440, 388] width 126 height 117
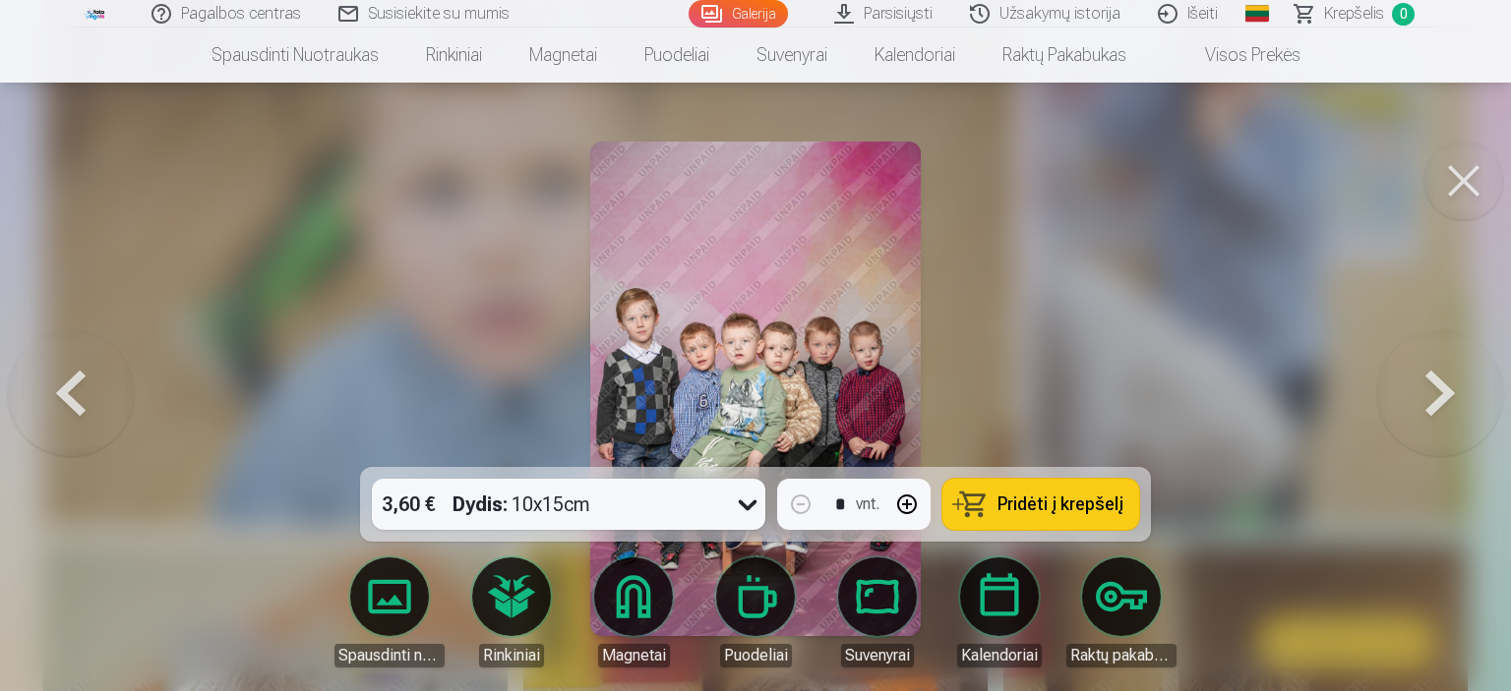
click at [1443, 380] on button at bounding box center [1440, 388] width 126 height 117
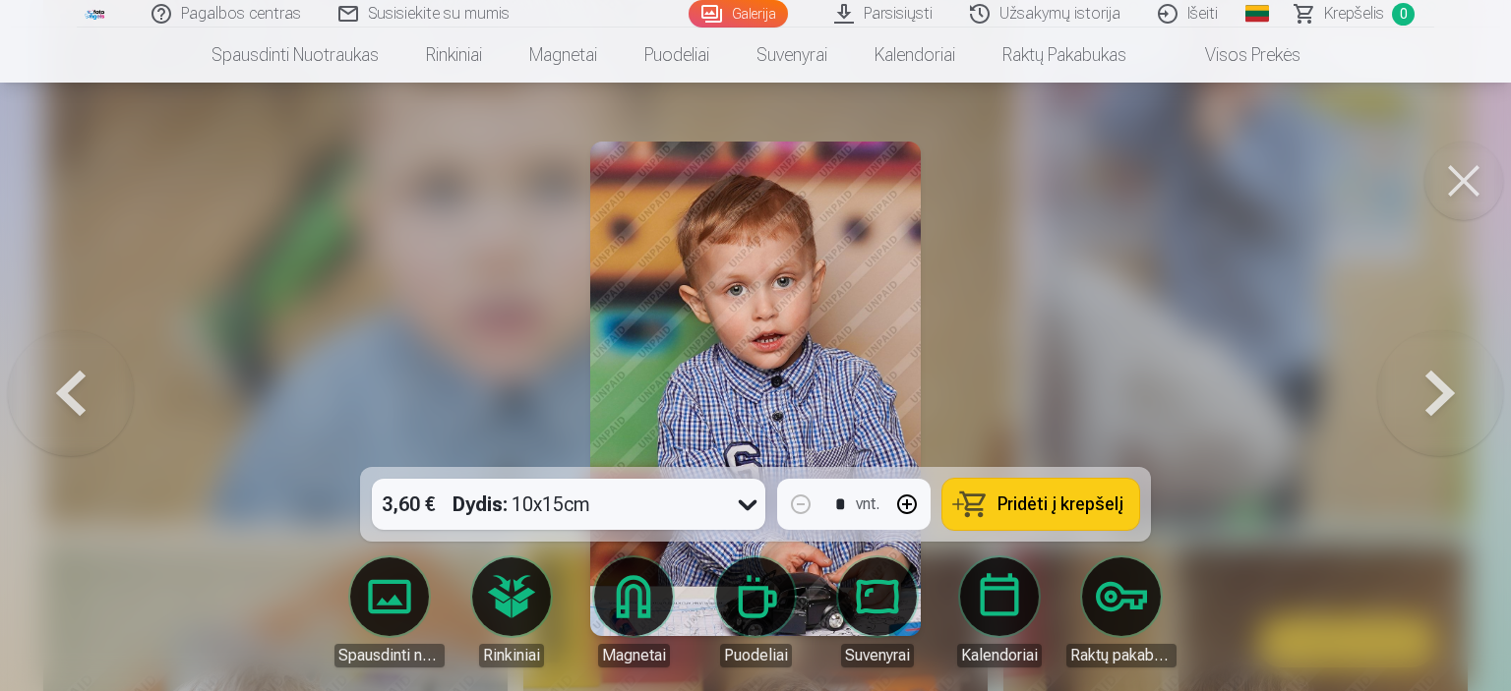
click at [44, 389] on button at bounding box center [71, 388] width 126 height 117
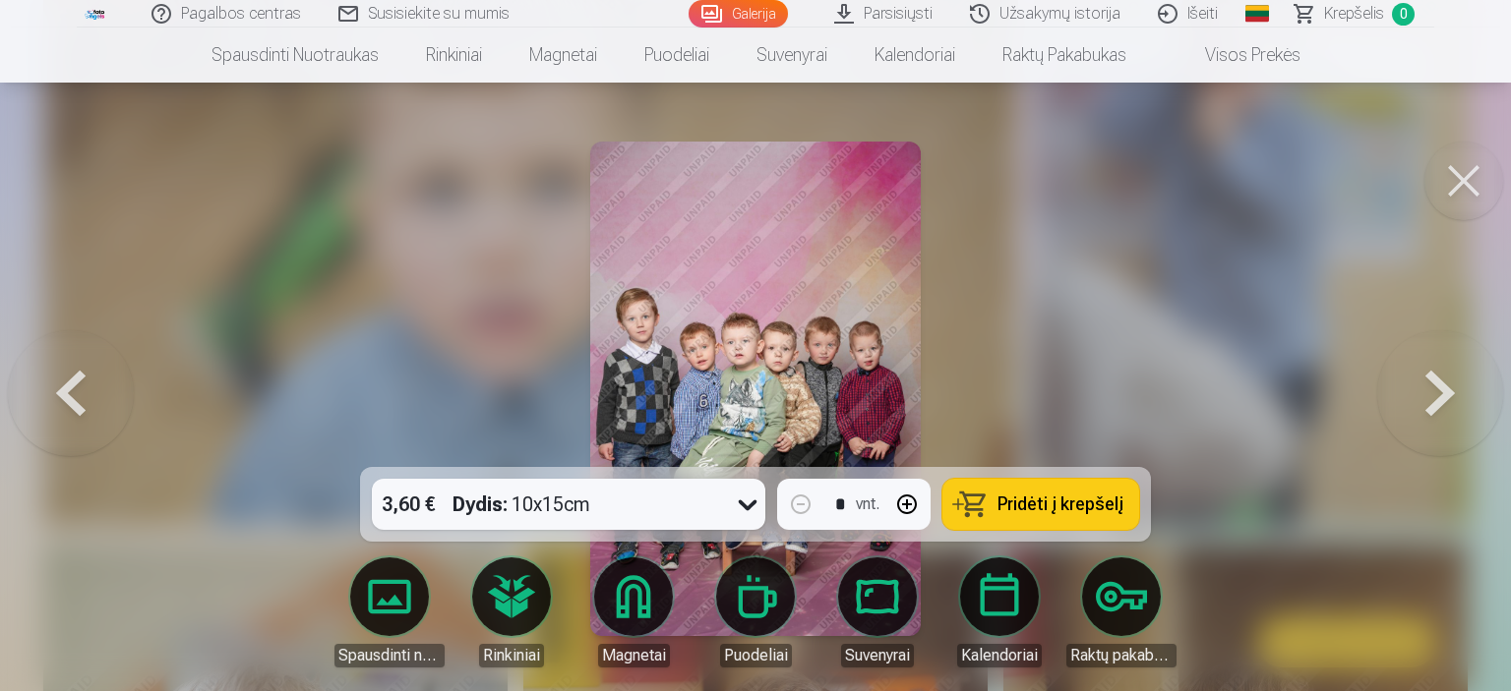
click at [1443, 190] on button at bounding box center [1463, 181] width 79 height 79
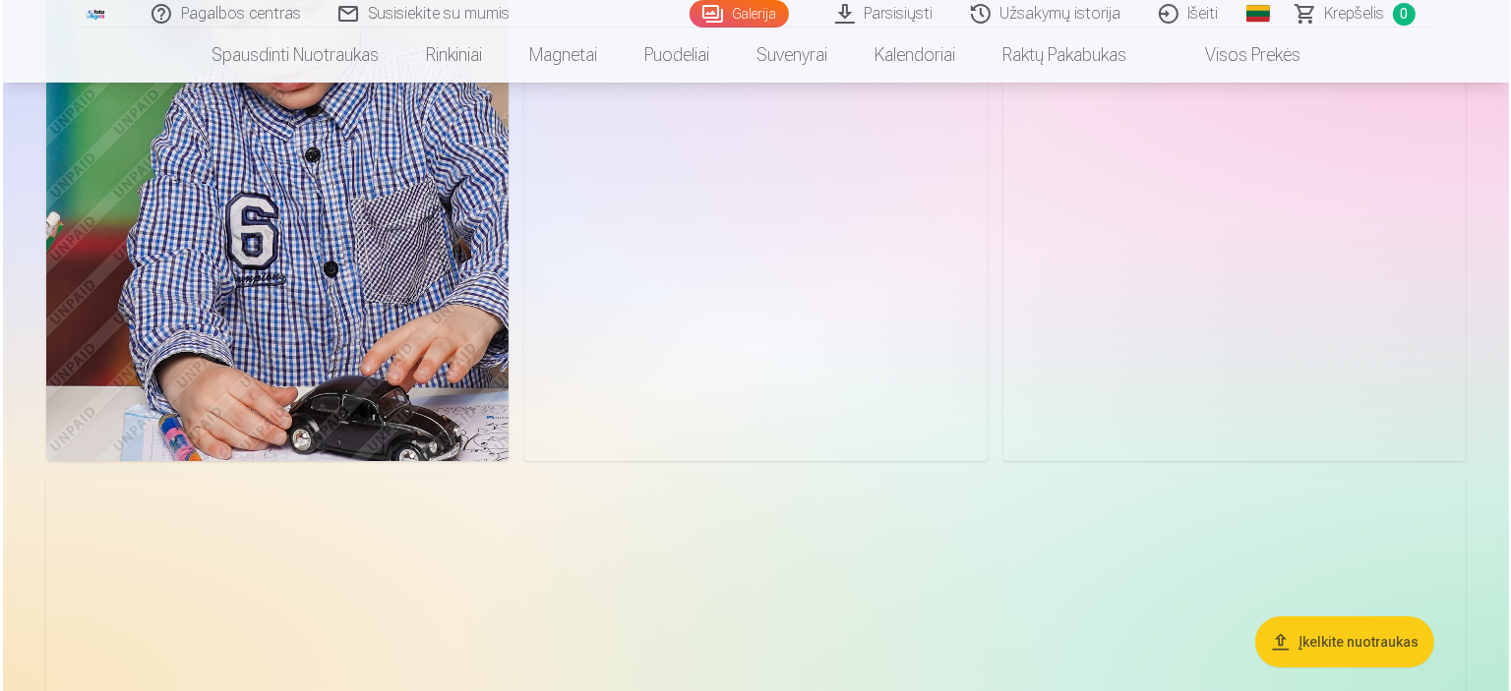
scroll to position [6295, 0]
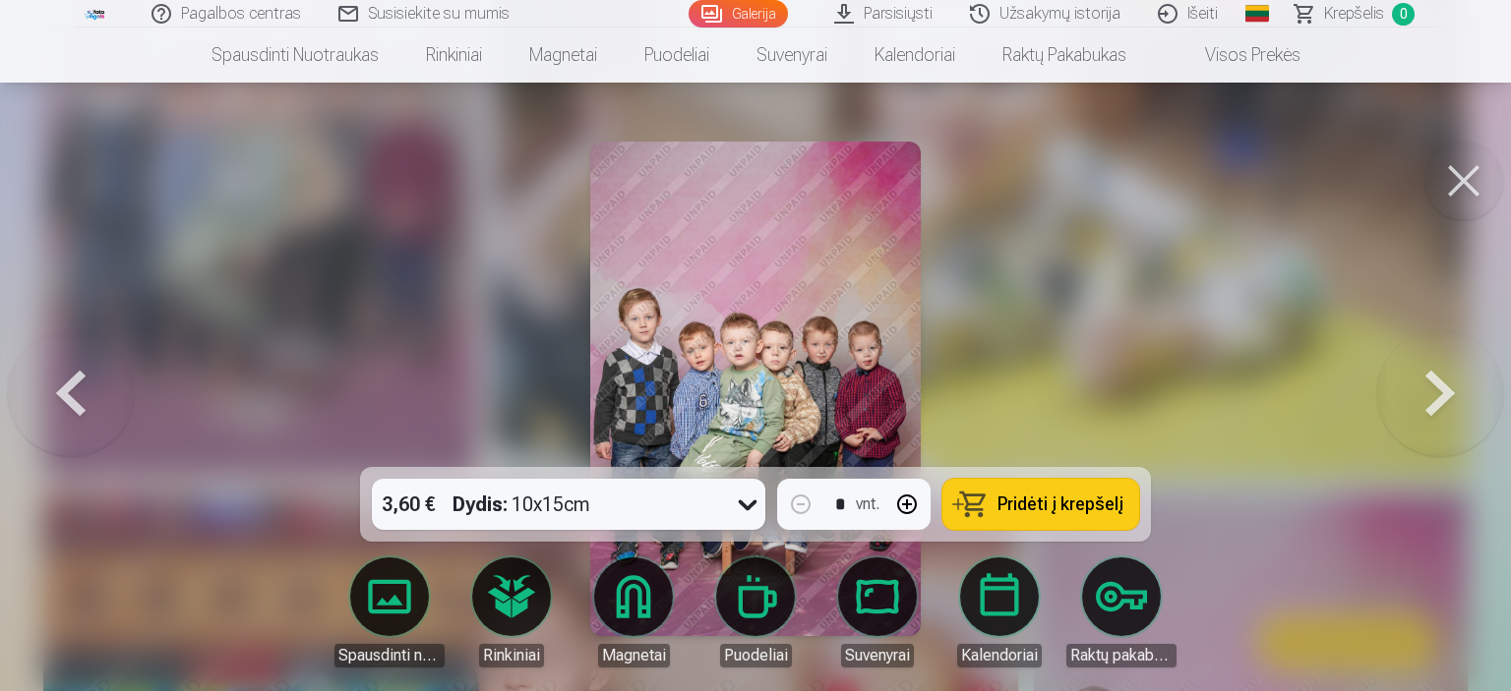
click at [767, 346] on img at bounding box center [754, 389] width 329 height 495
click at [715, 223] on img at bounding box center [754, 389] width 329 height 495
click at [1484, 188] on button at bounding box center [1463, 181] width 79 height 79
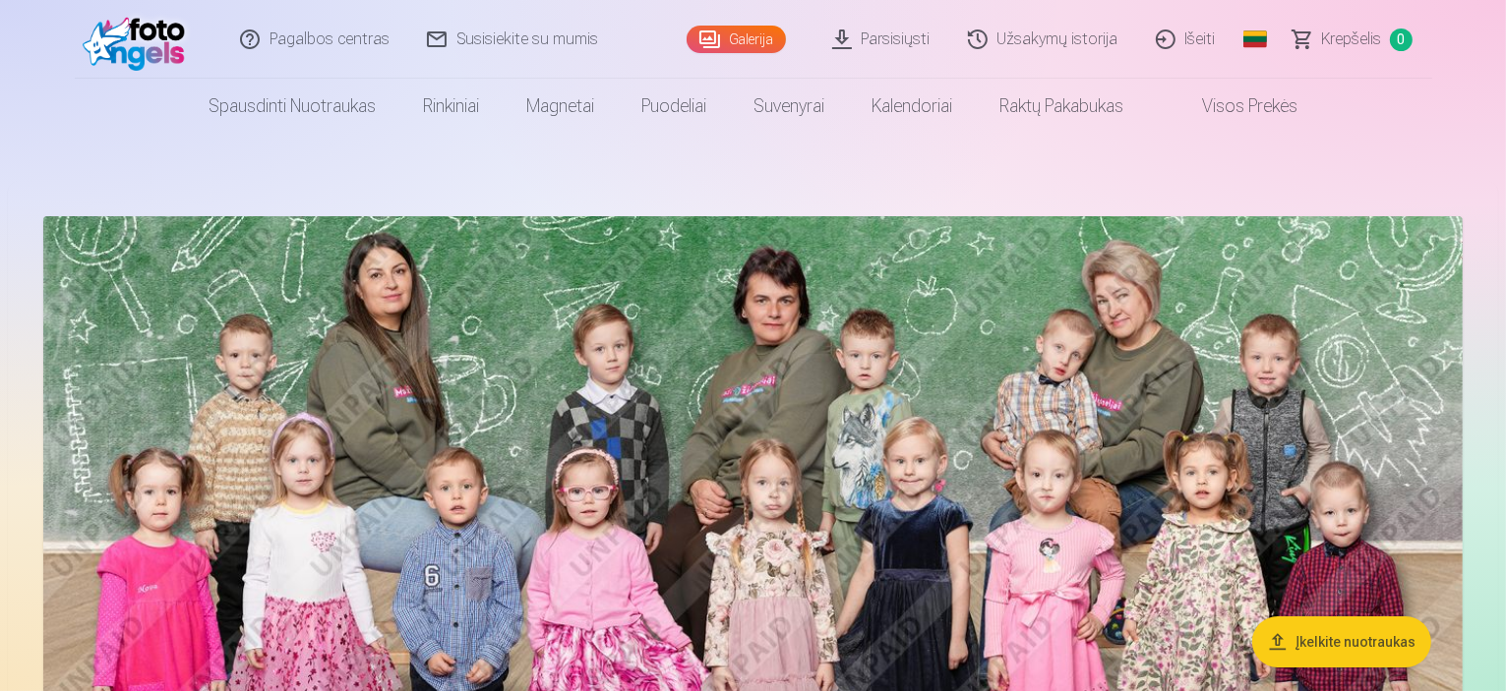
click at [820, 412] on img at bounding box center [752, 579] width 1419 height 726
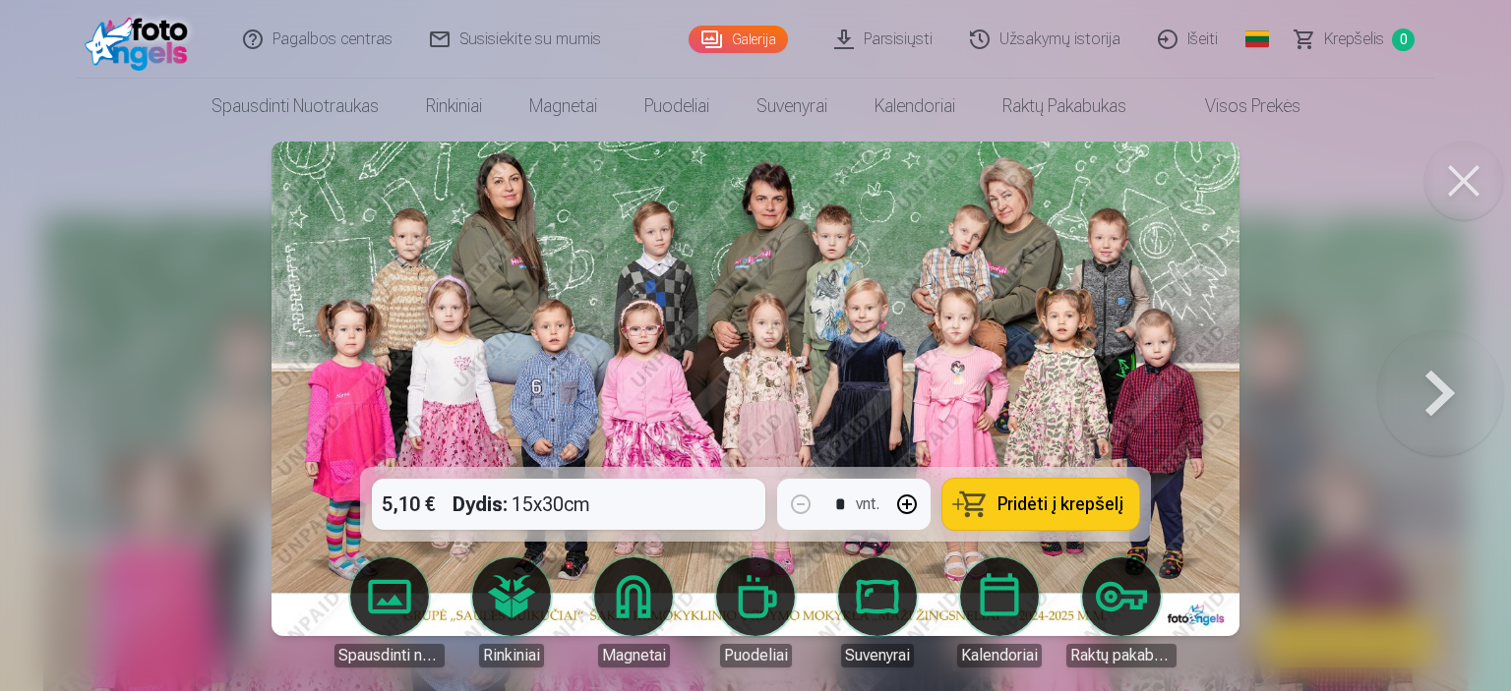
click at [1032, 497] on span "Pridėti į krepšelį" at bounding box center [1060, 505] width 126 height 18
click at [1476, 179] on button at bounding box center [1463, 181] width 79 height 79
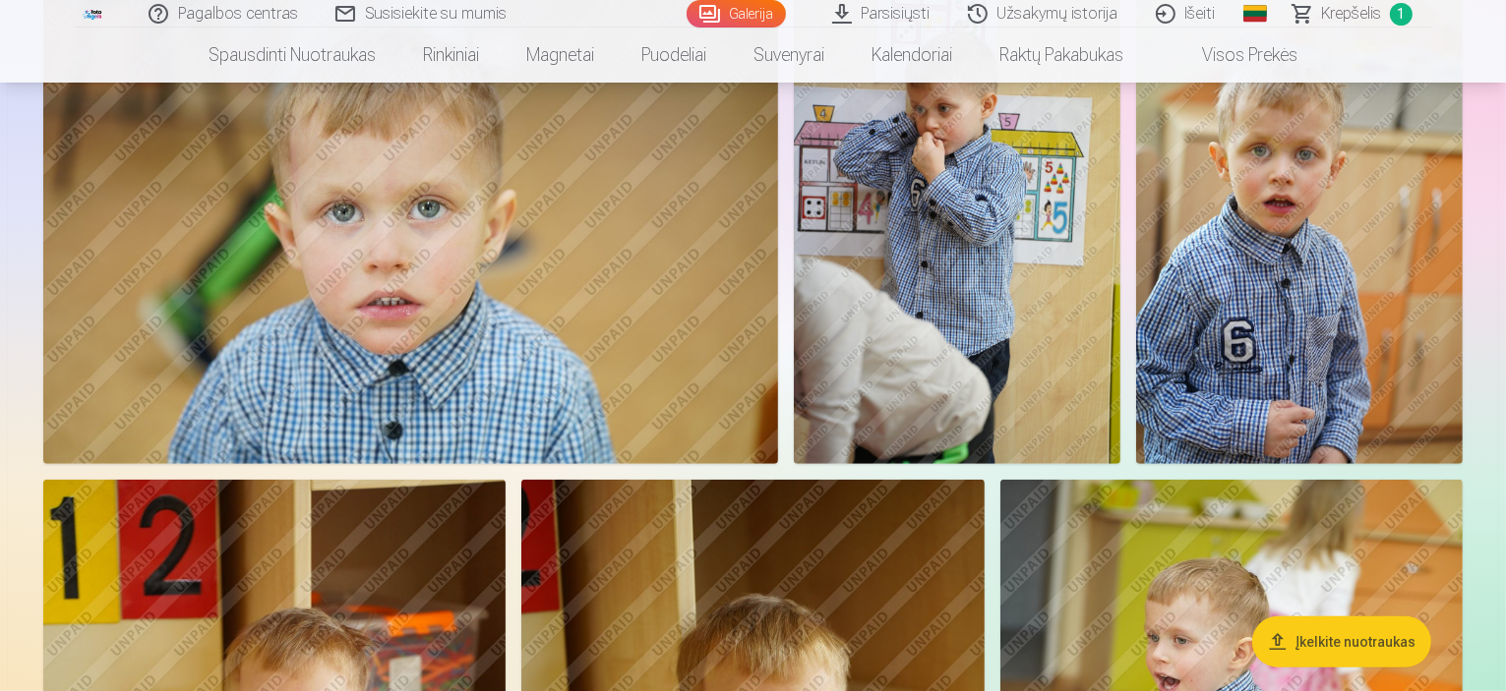
click at [1120, 270] on img at bounding box center [957, 219] width 327 height 490
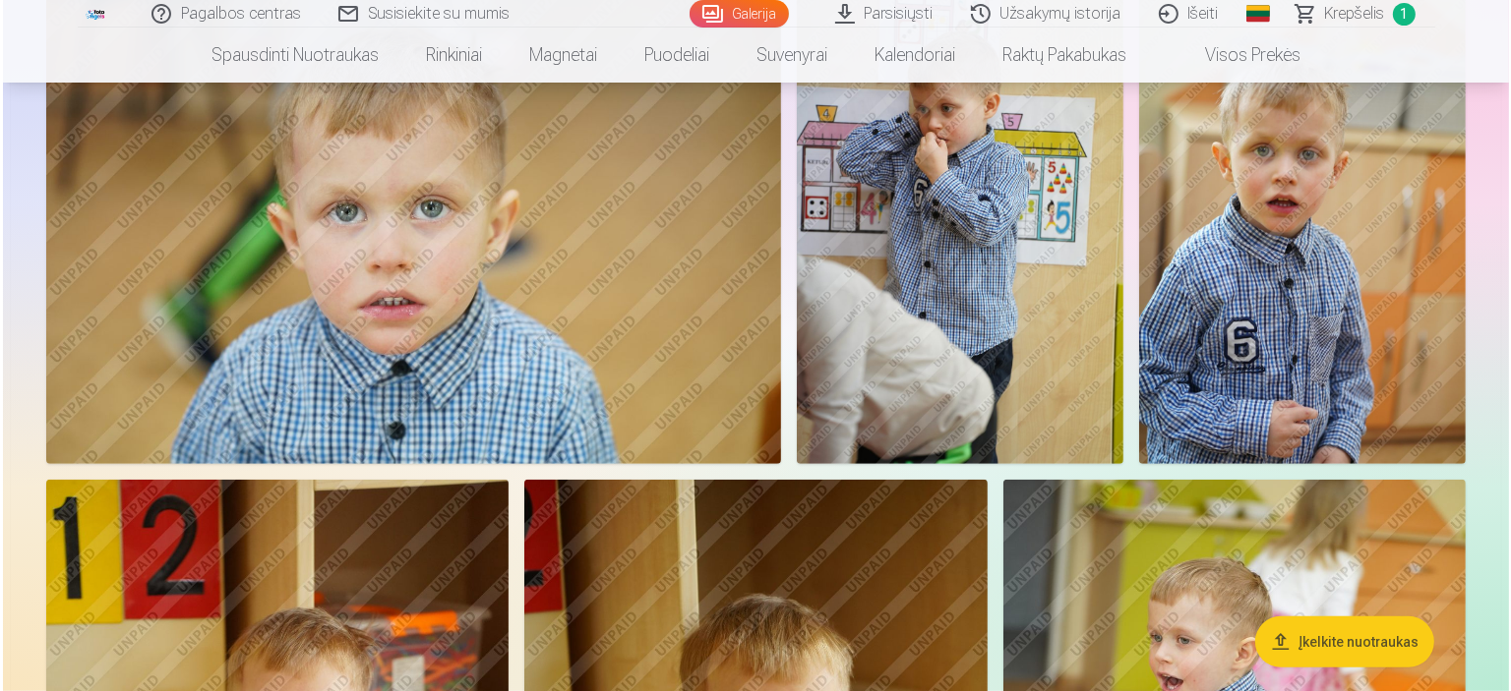
scroll to position [985, 0]
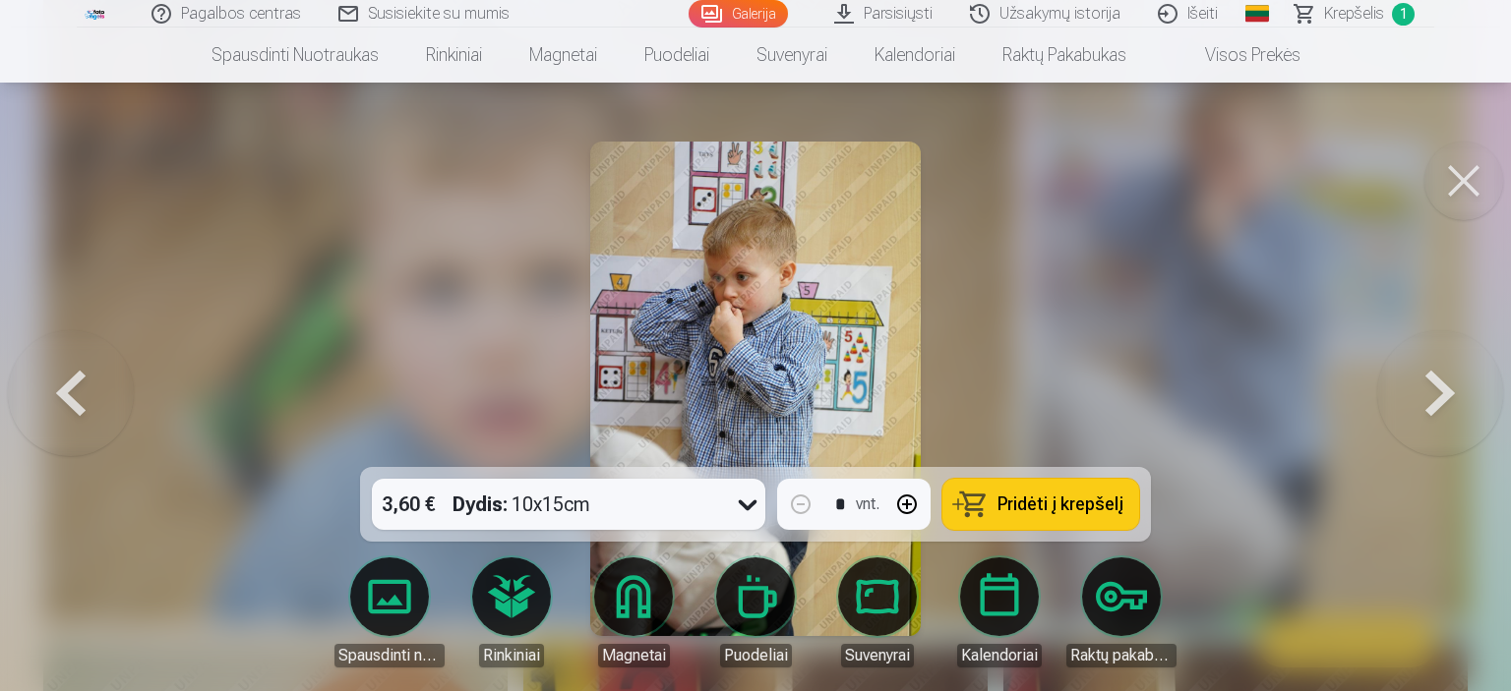
click at [778, 314] on img at bounding box center [754, 389] width 329 height 495
click at [778, 313] on img at bounding box center [754, 389] width 329 height 495
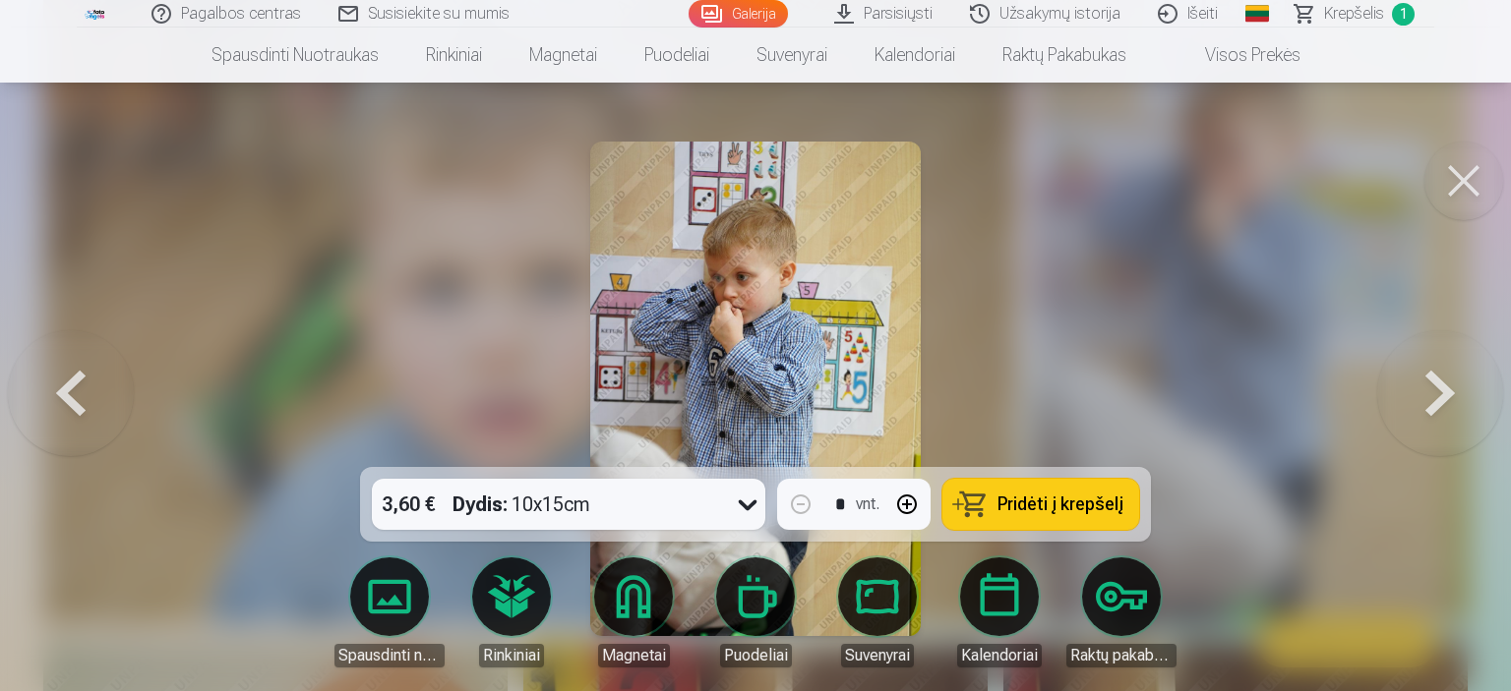
click at [1430, 185] on button at bounding box center [1463, 181] width 79 height 79
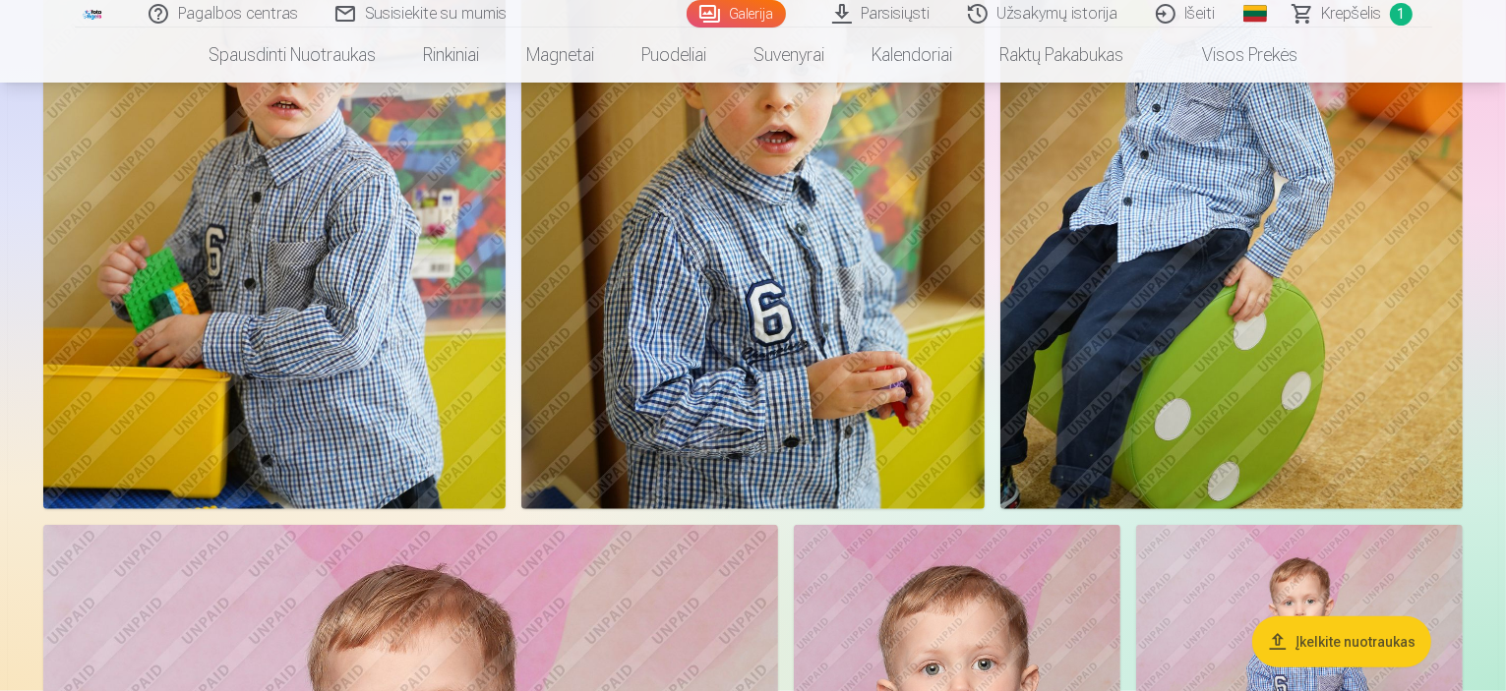
scroll to position [1672, 0]
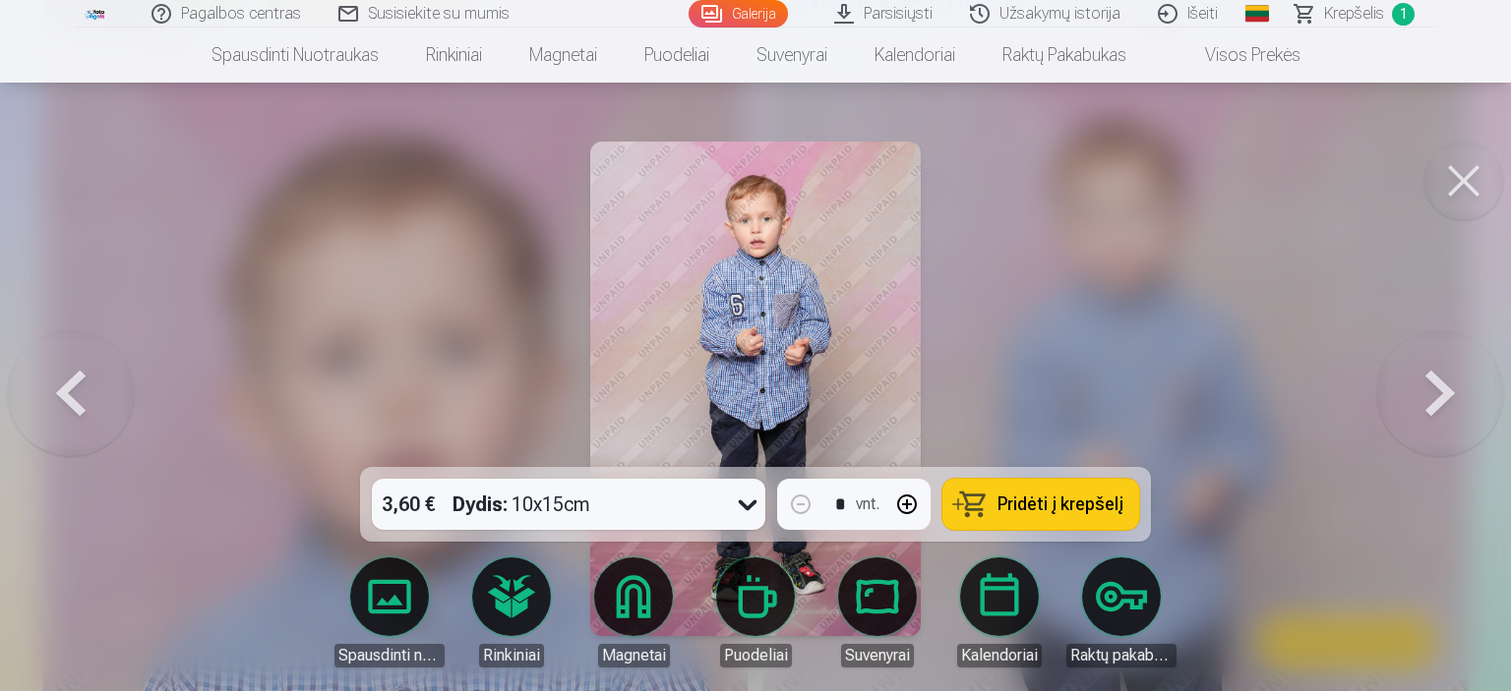
click at [1096, 496] on span "Pridėti į krepšelį" at bounding box center [1060, 505] width 126 height 18
click at [1453, 203] on button at bounding box center [1463, 181] width 79 height 79
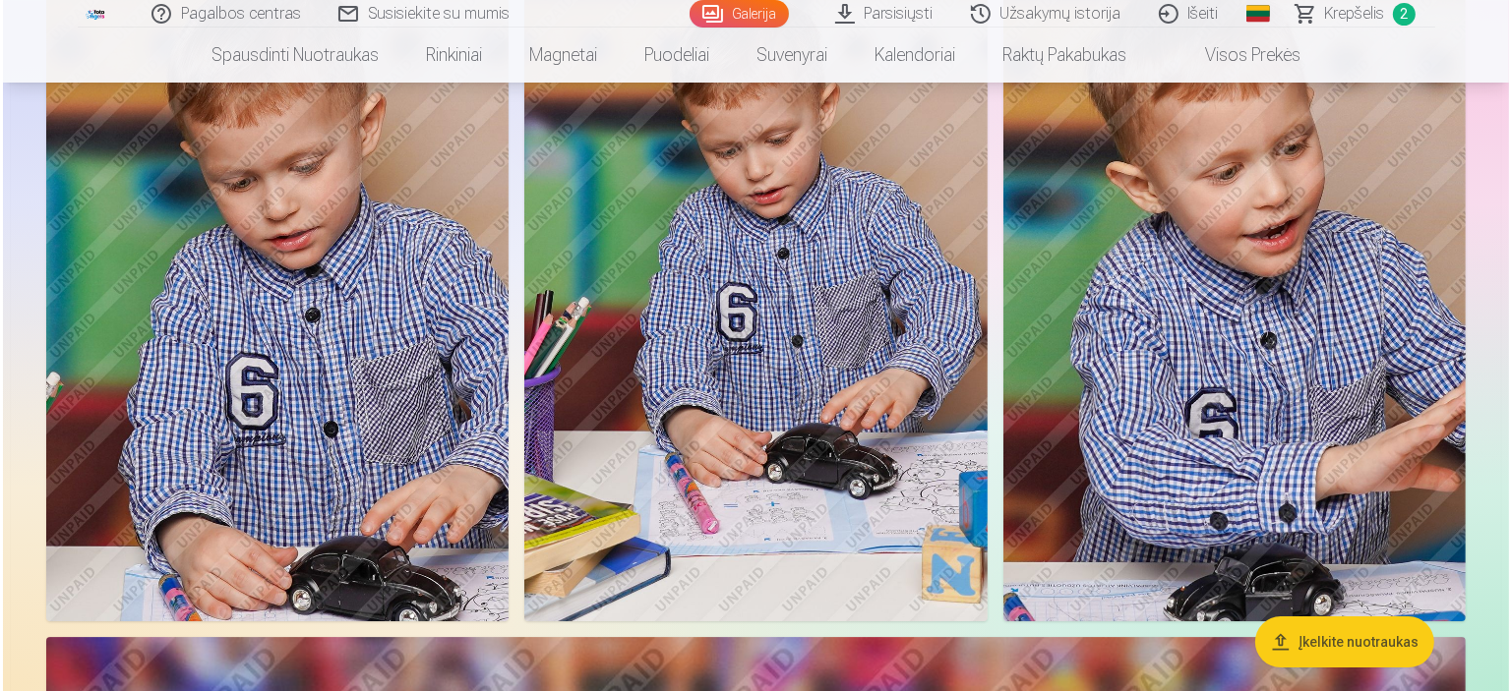
scroll to position [6098, 0]
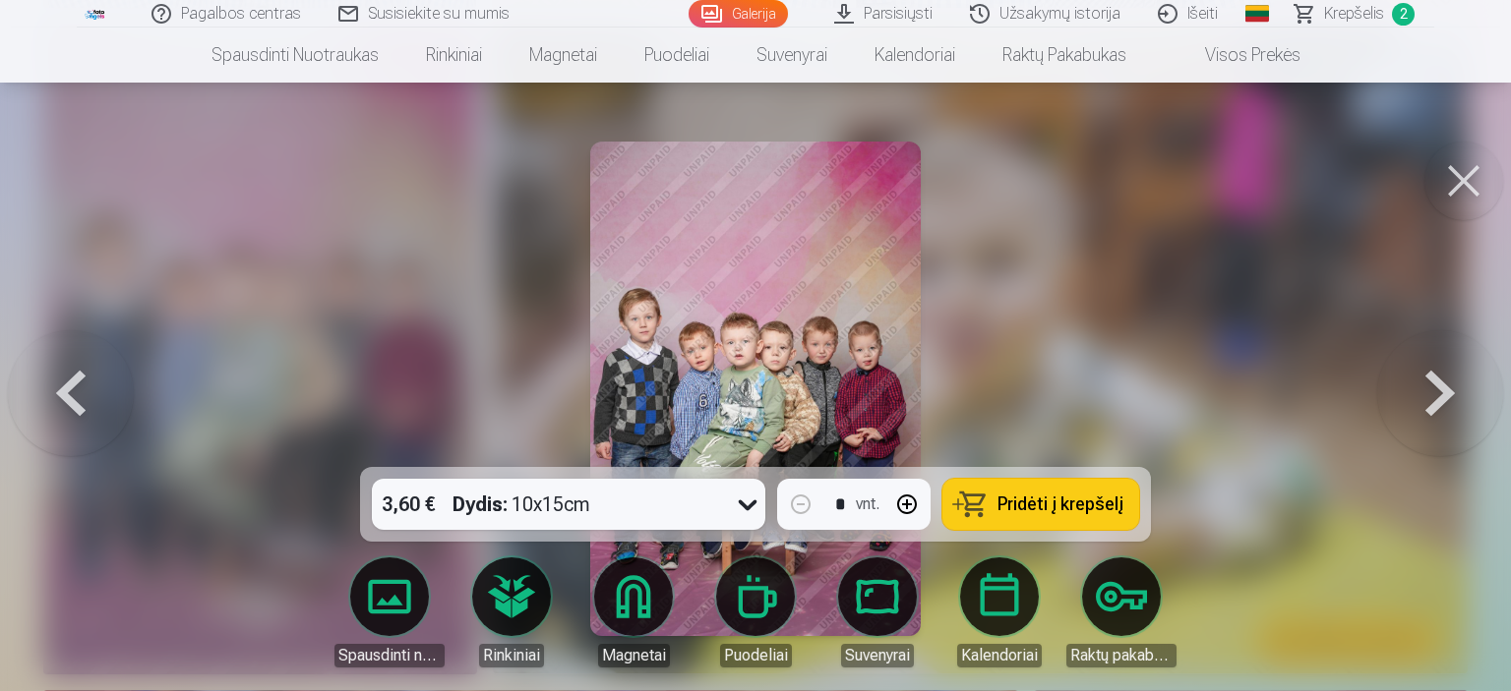
click at [1452, 165] on button at bounding box center [1463, 181] width 79 height 79
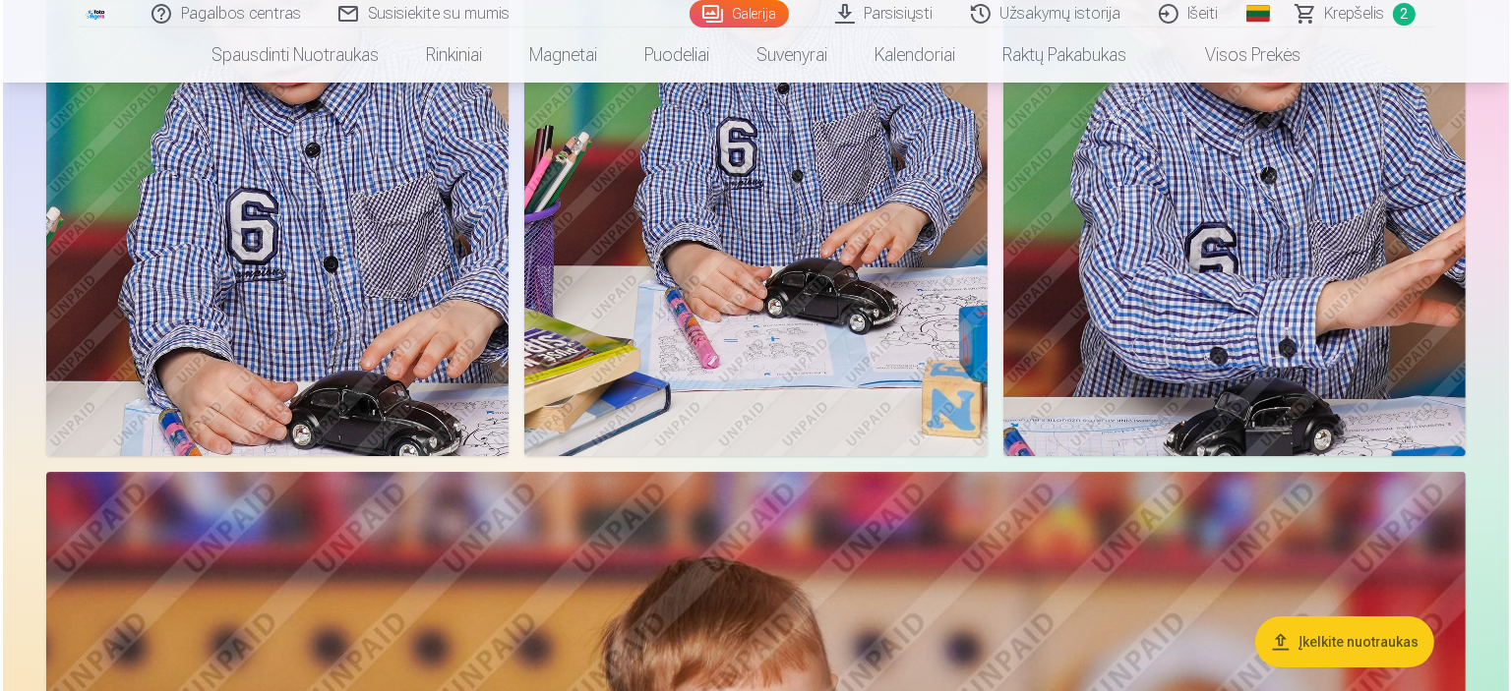
scroll to position [6178, 0]
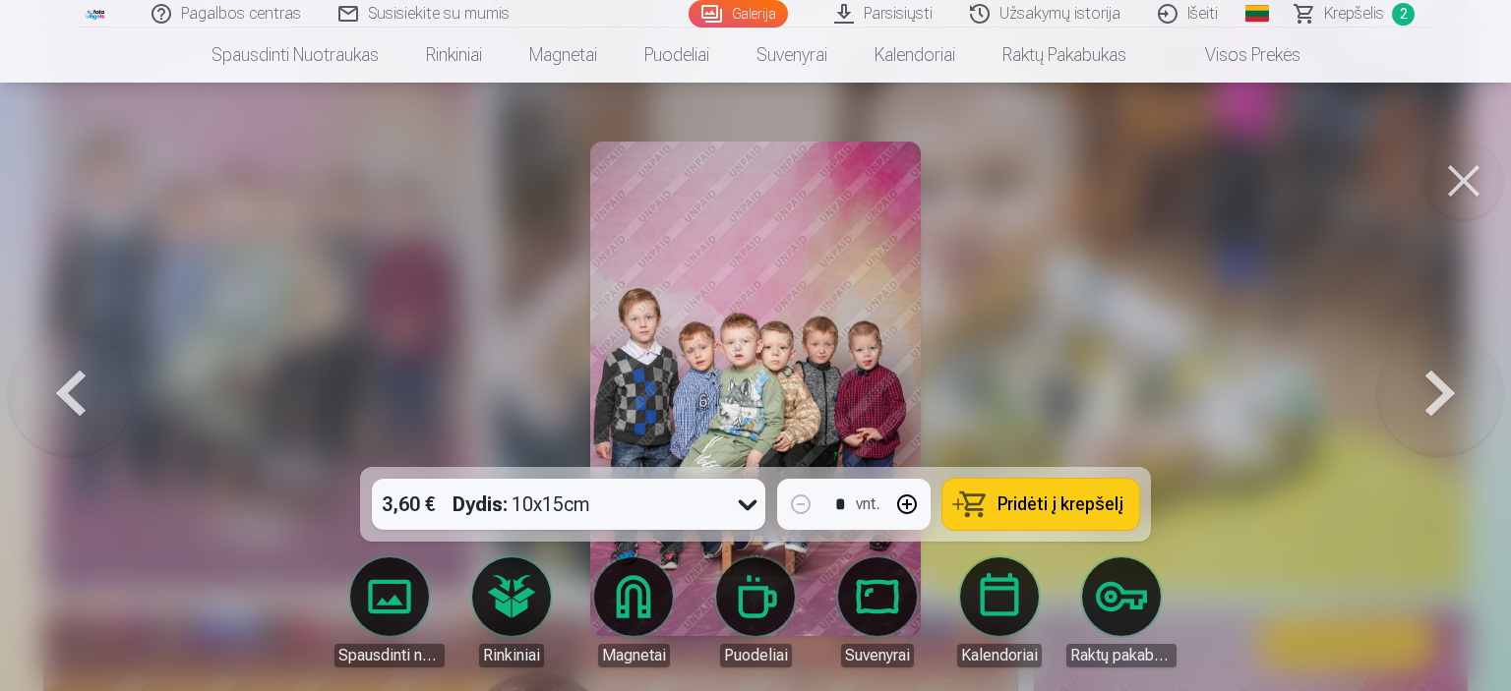
click at [1039, 510] on span "Pridėti į krepšelį" at bounding box center [1060, 505] width 126 height 18
drag, startPoint x: 8, startPoint y: 511, endPoint x: 50, endPoint y: 399, distance: 119.8
click at [50, 399] on div "3,60 € Dydis : 10x15cm * vnt. Pridėti į krepšelį Spausdinti nuotraukas Rinkinia…" at bounding box center [755, 348] width 1440 height 12637
click at [1479, 199] on button at bounding box center [1463, 181] width 79 height 79
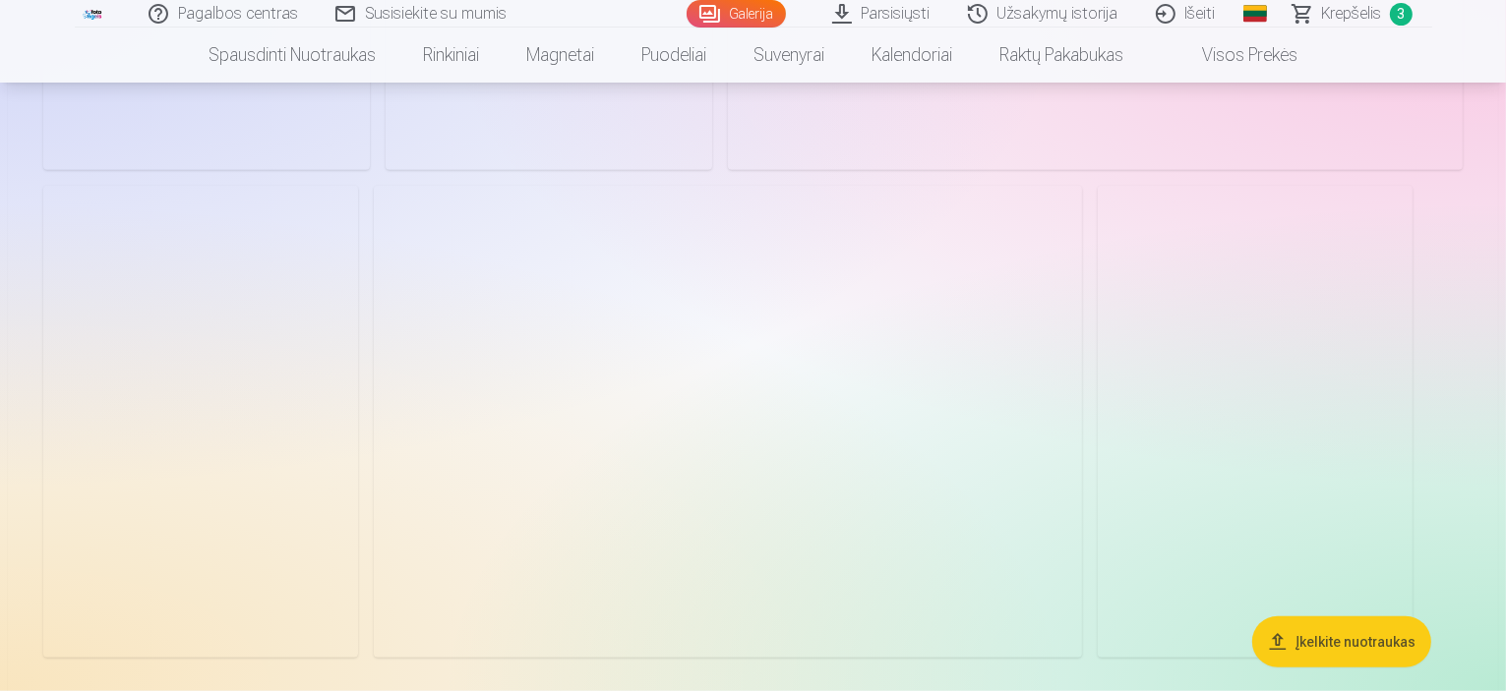
scroll to position [9306, 0]
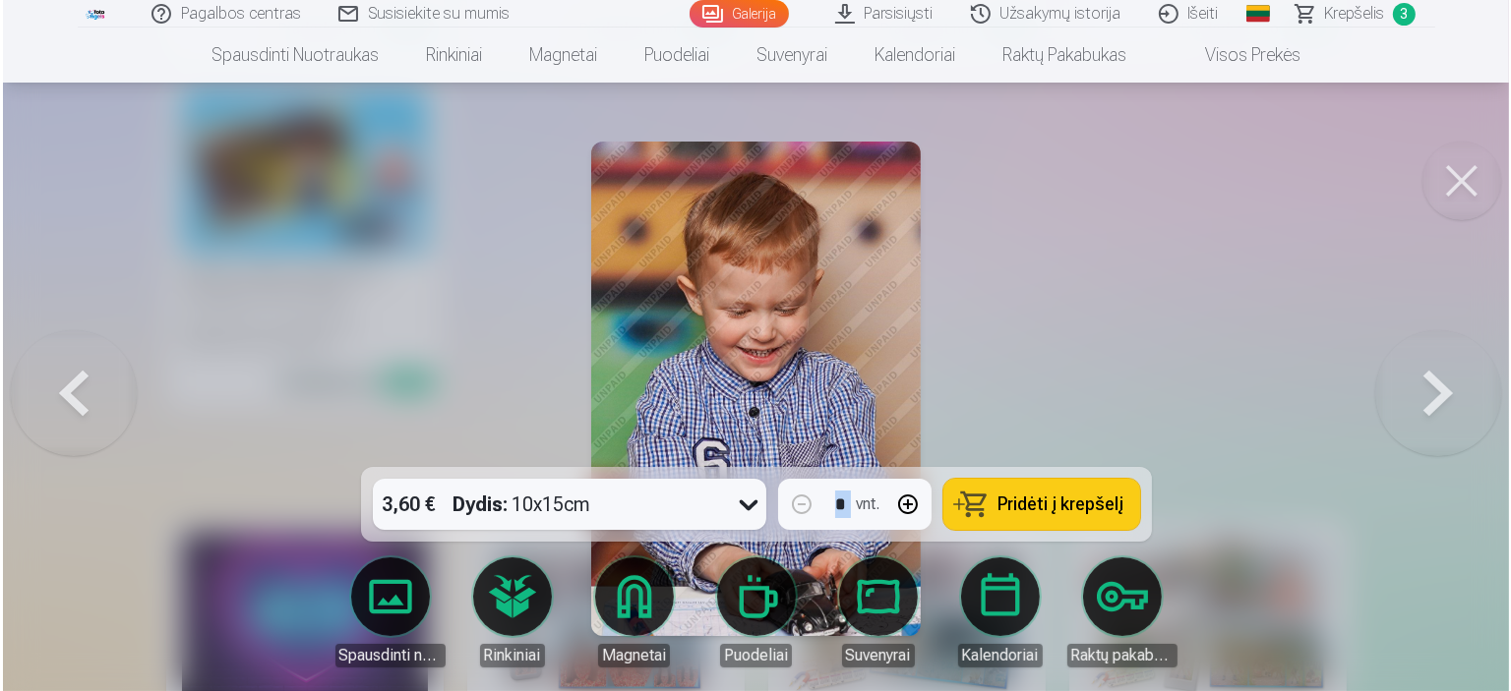
scroll to position [10225, 0]
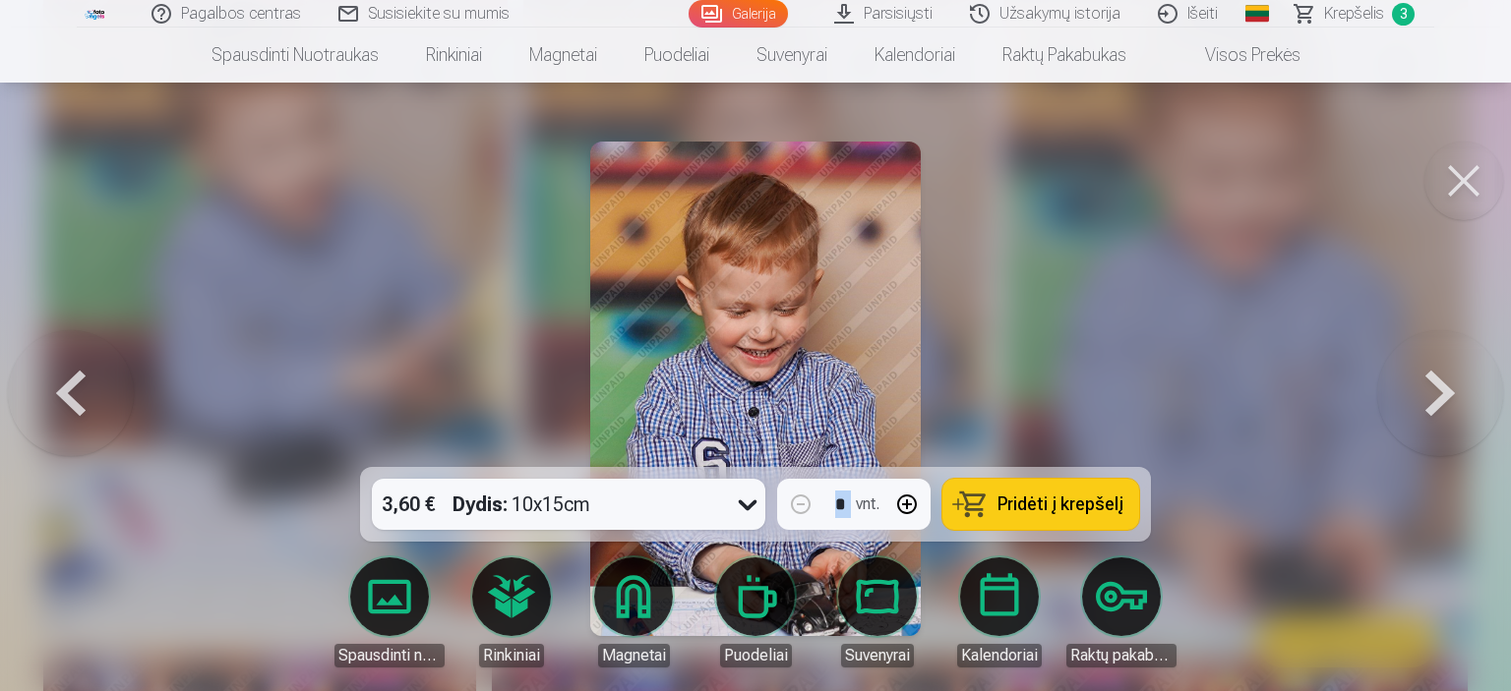
click at [1029, 486] on button "Pridėti į krepšelį" at bounding box center [1040, 504] width 197 height 51
click at [1460, 172] on button at bounding box center [1463, 181] width 79 height 79
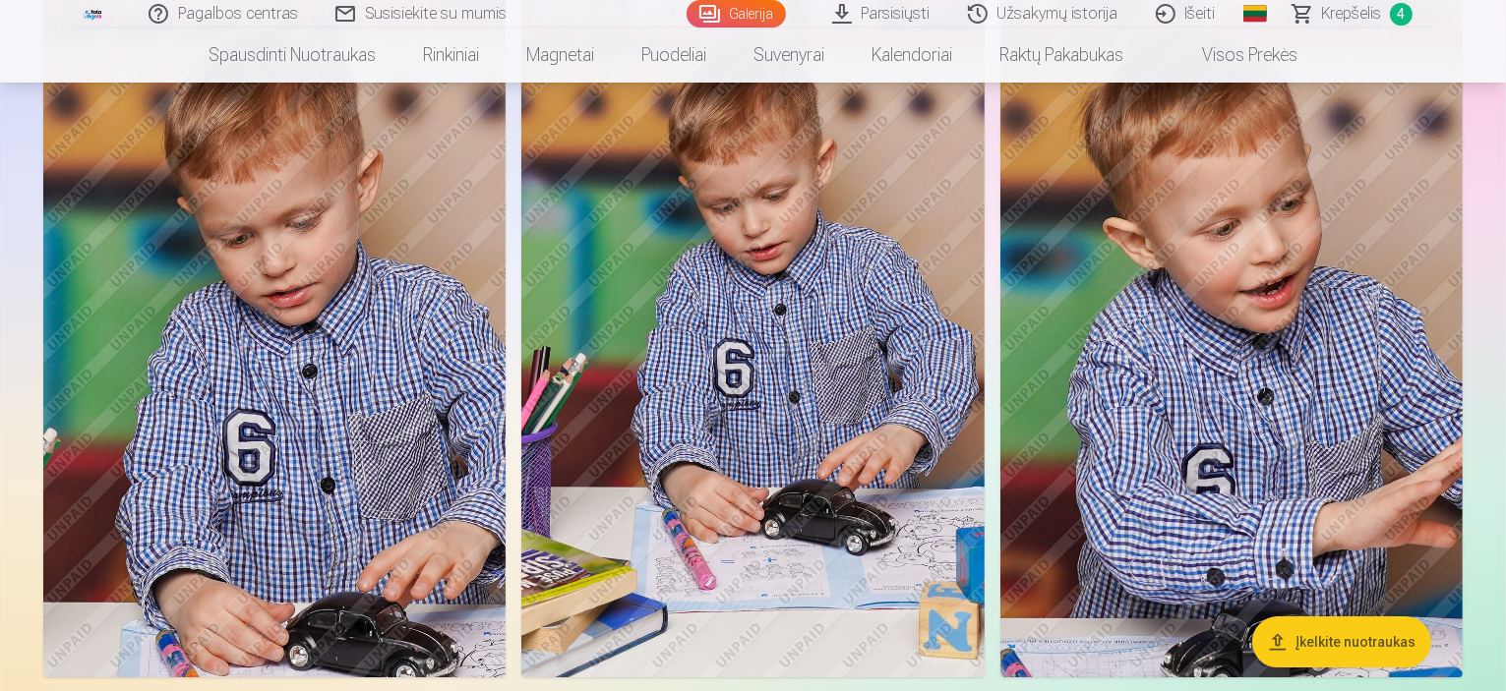
scroll to position [6159, 0]
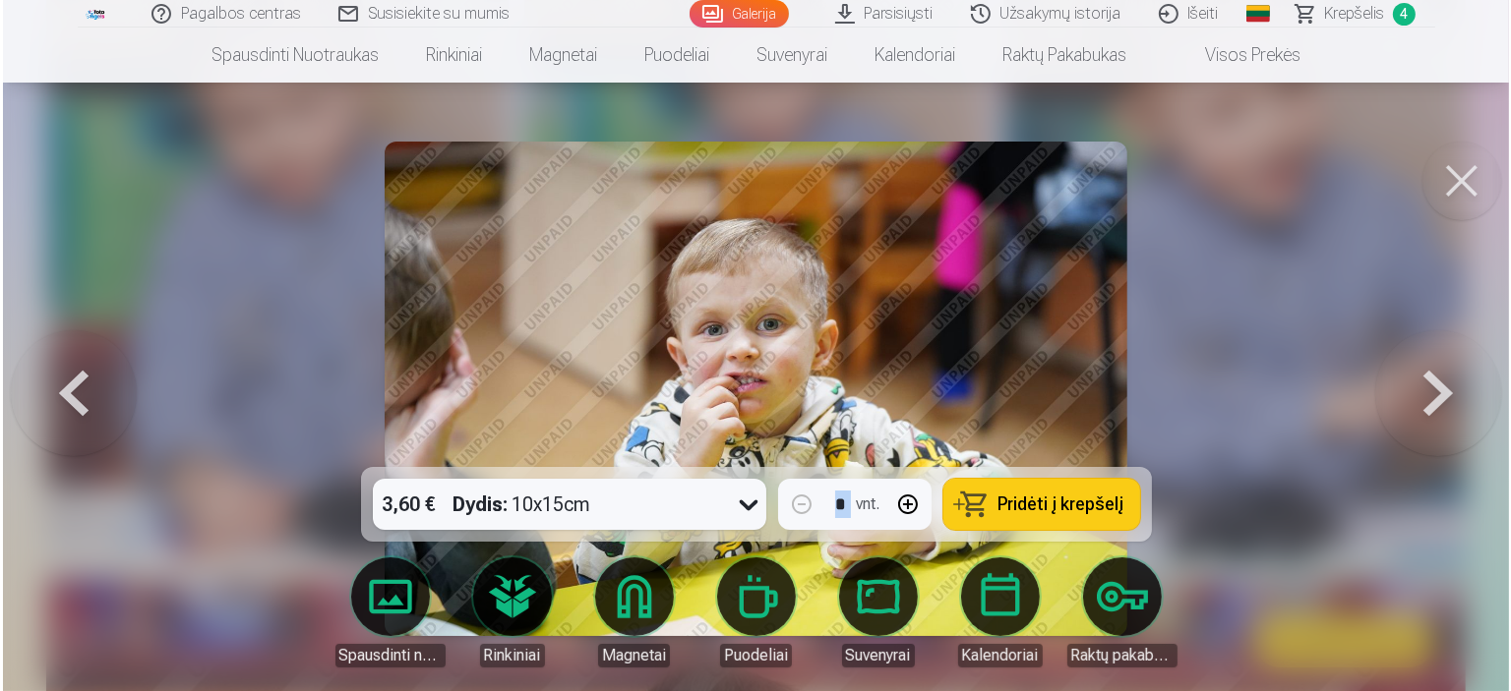
scroll to position [6178, 0]
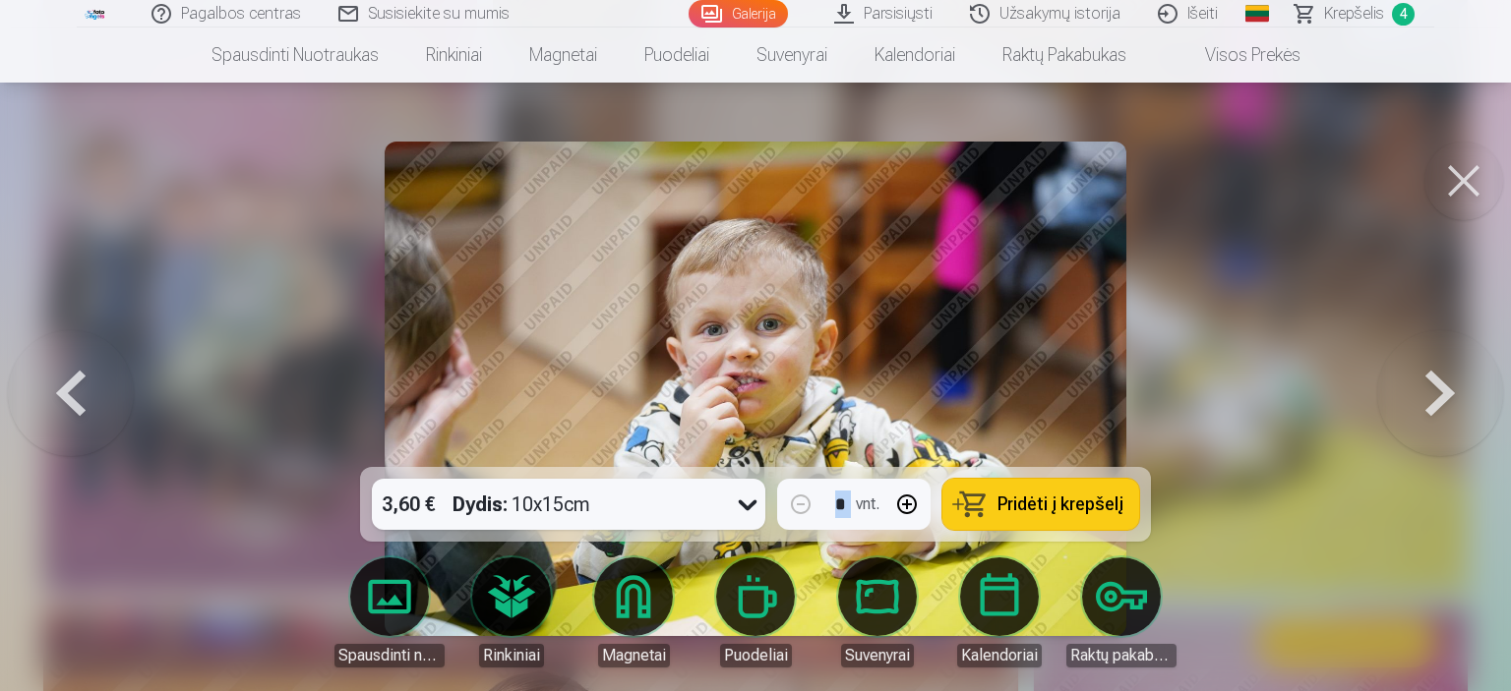
click at [1456, 189] on button at bounding box center [1463, 181] width 79 height 79
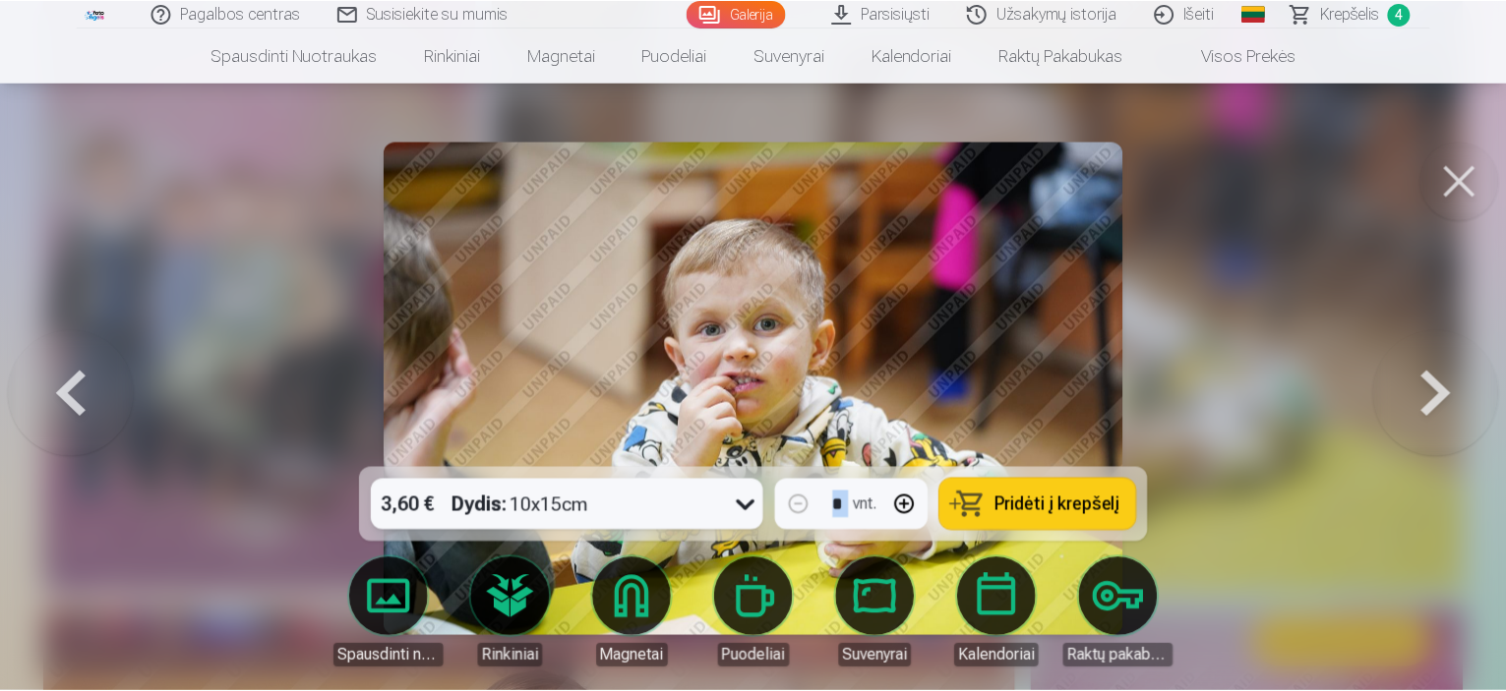
scroll to position [6159, 0]
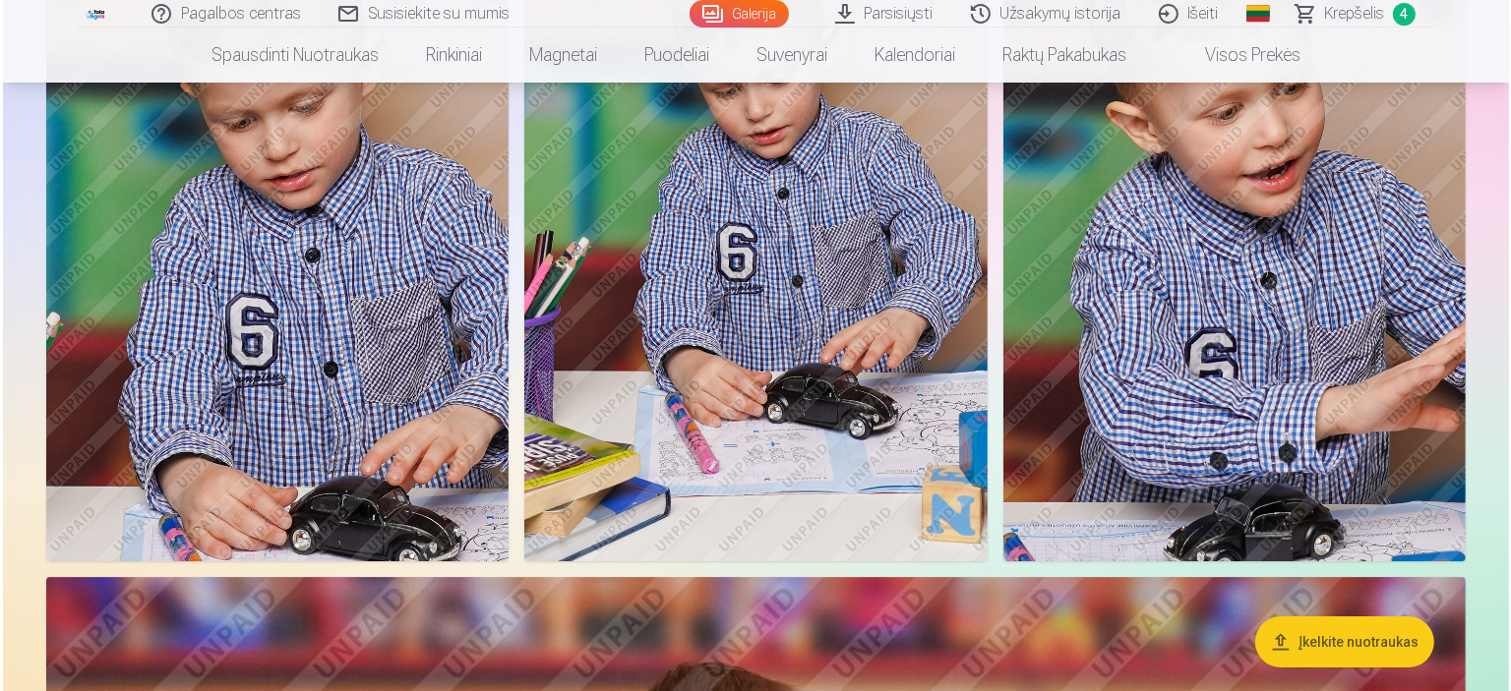
scroll to position [6178, 0]
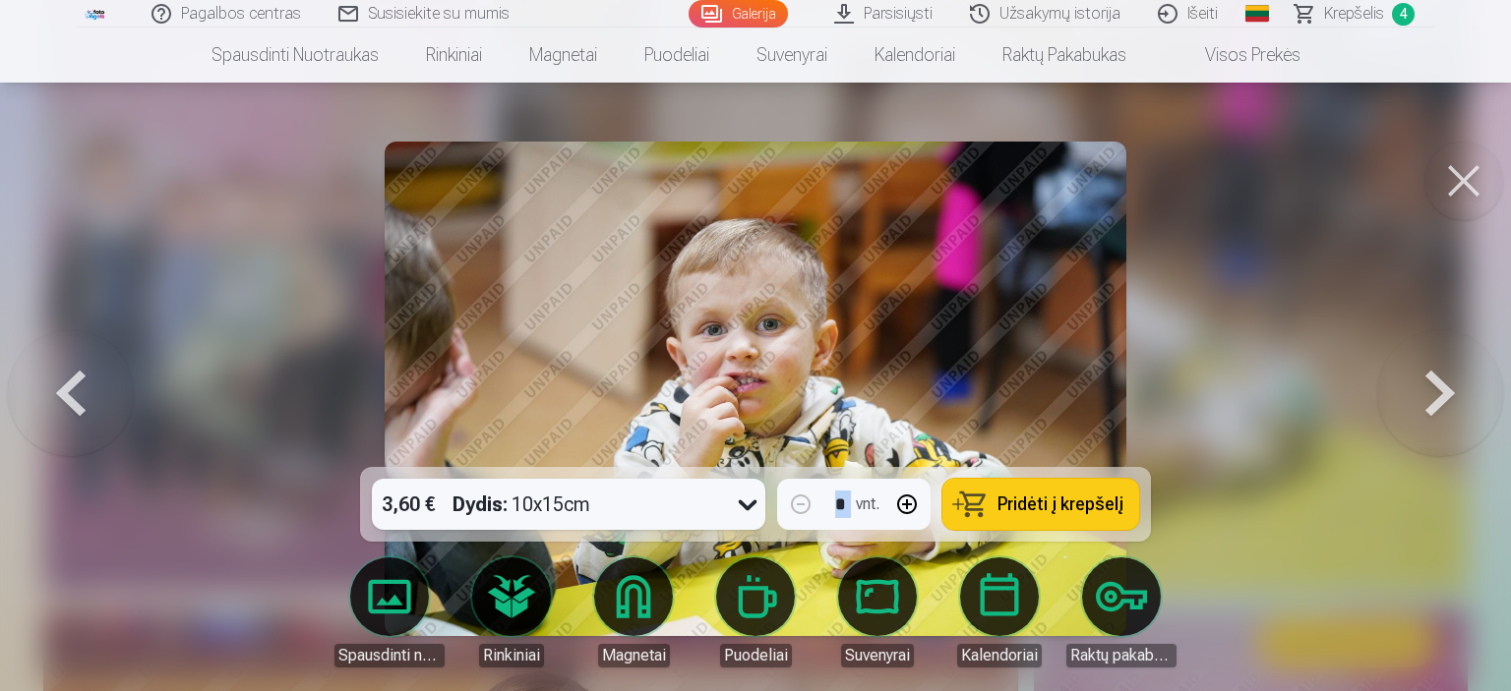
click at [1078, 496] on span "Pridėti į krepšelį" at bounding box center [1060, 505] width 126 height 18
click at [1467, 182] on button at bounding box center [1463, 181] width 79 height 79
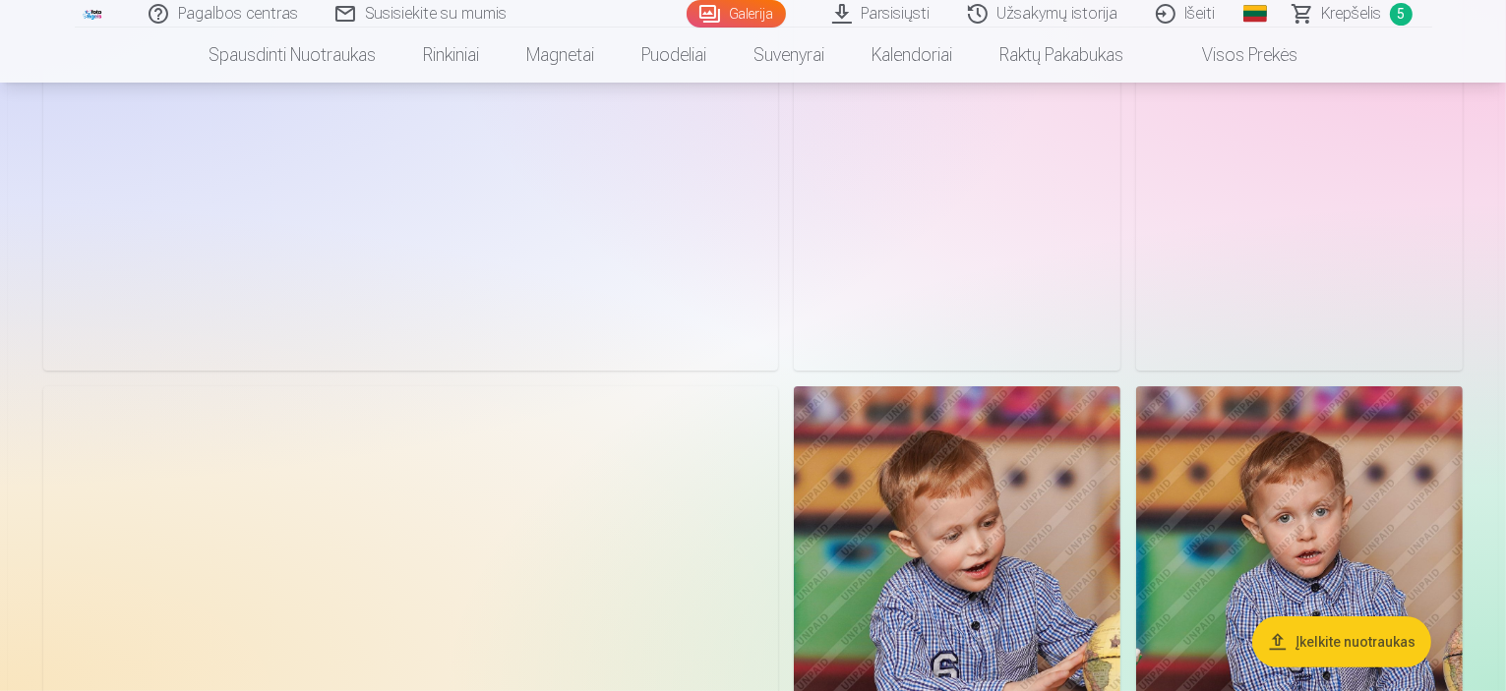
scroll to position [8028, 0]
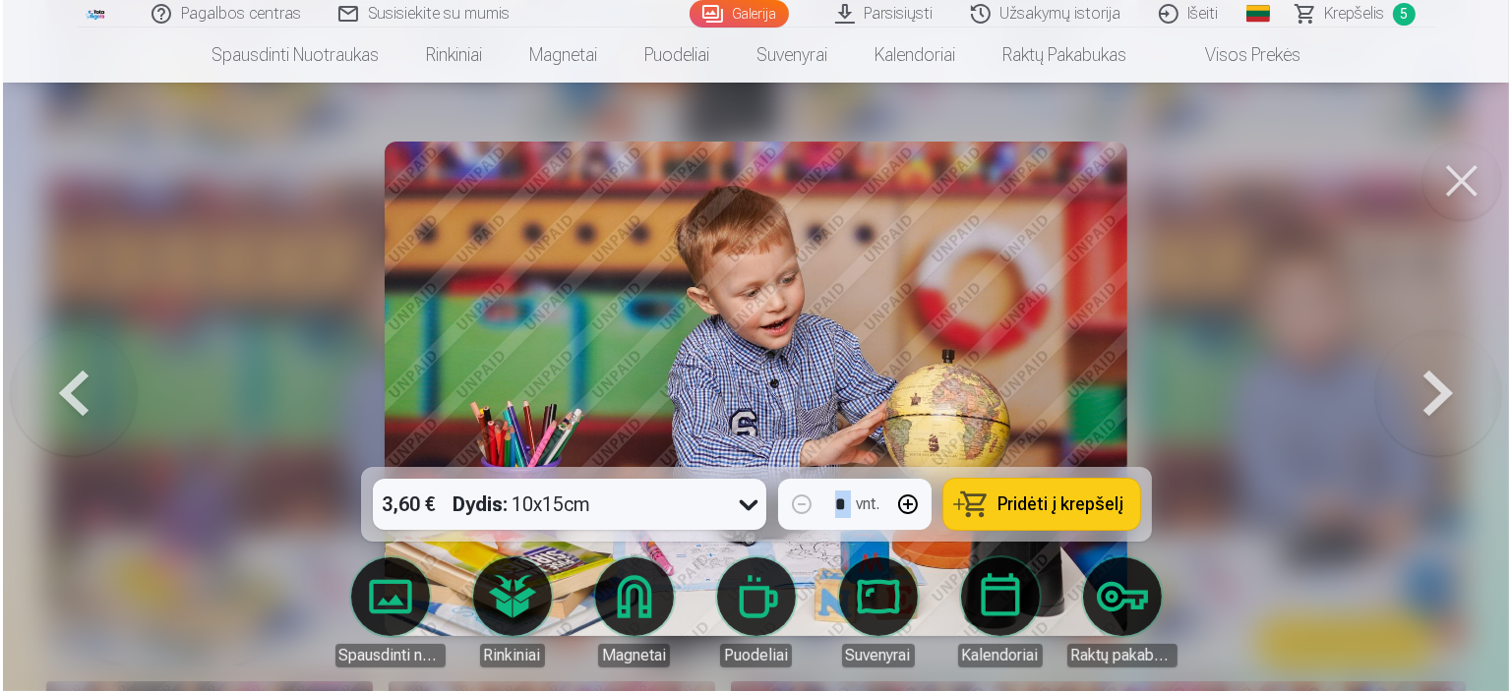
scroll to position [8052, 0]
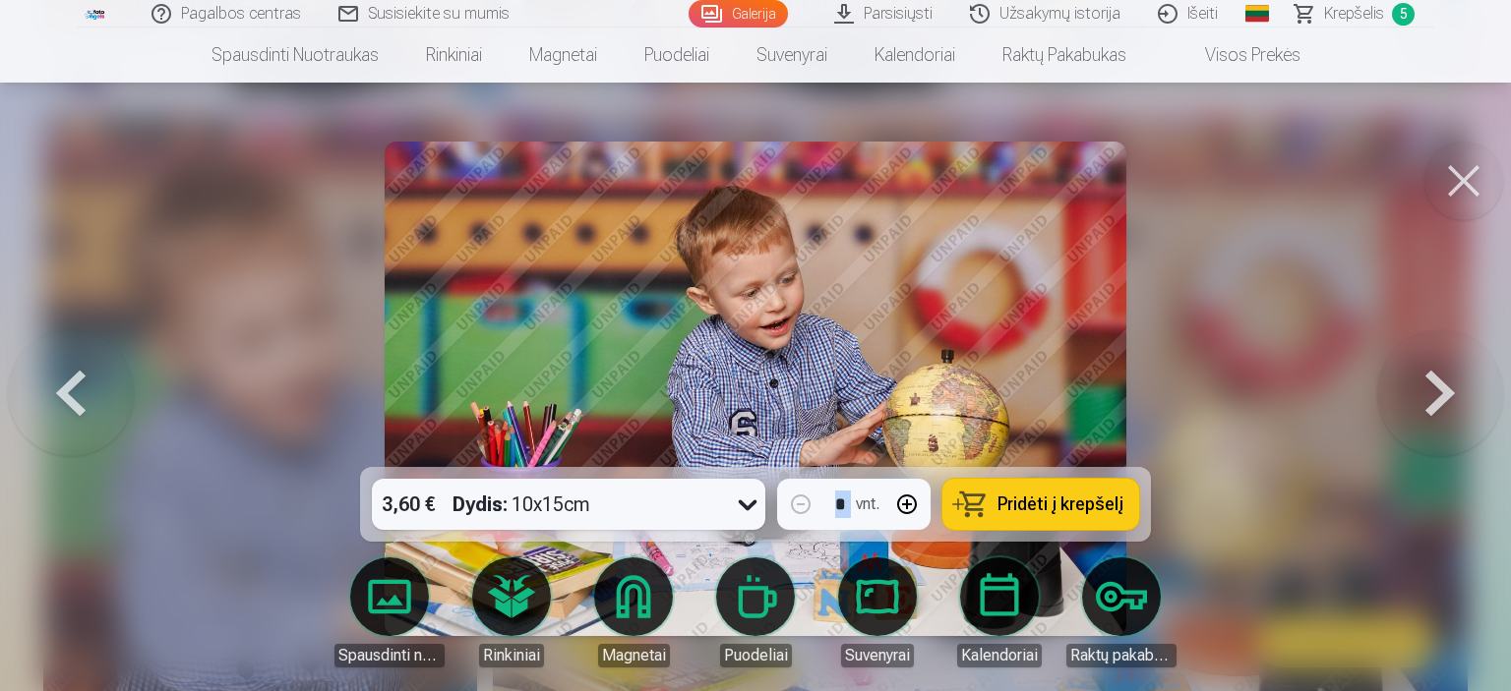
click at [999, 519] on button "Pridėti į krepšelį" at bounding box center [1040, 504] width 197 height 51
click at [1478, 172] on button at bounding box center [1463, 181] width 79 height 79
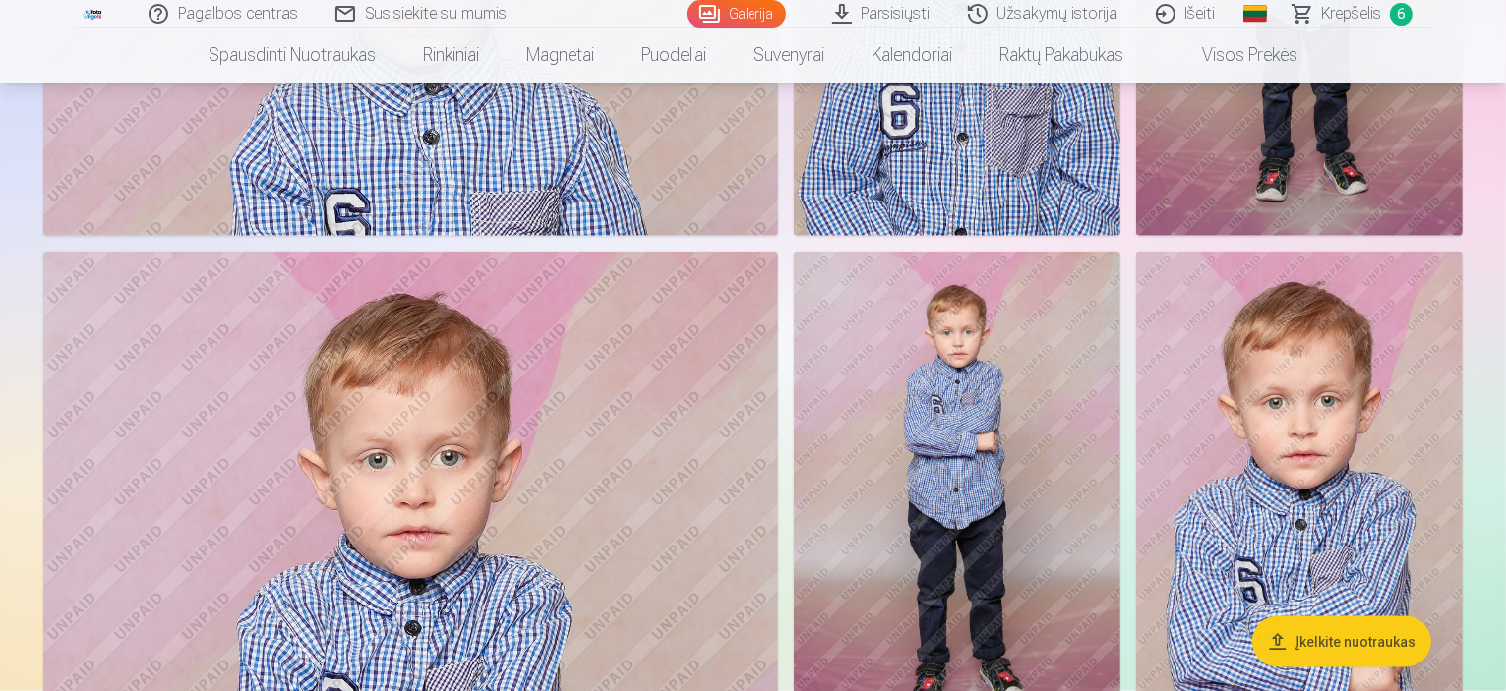
scroll to position [2421, 0]
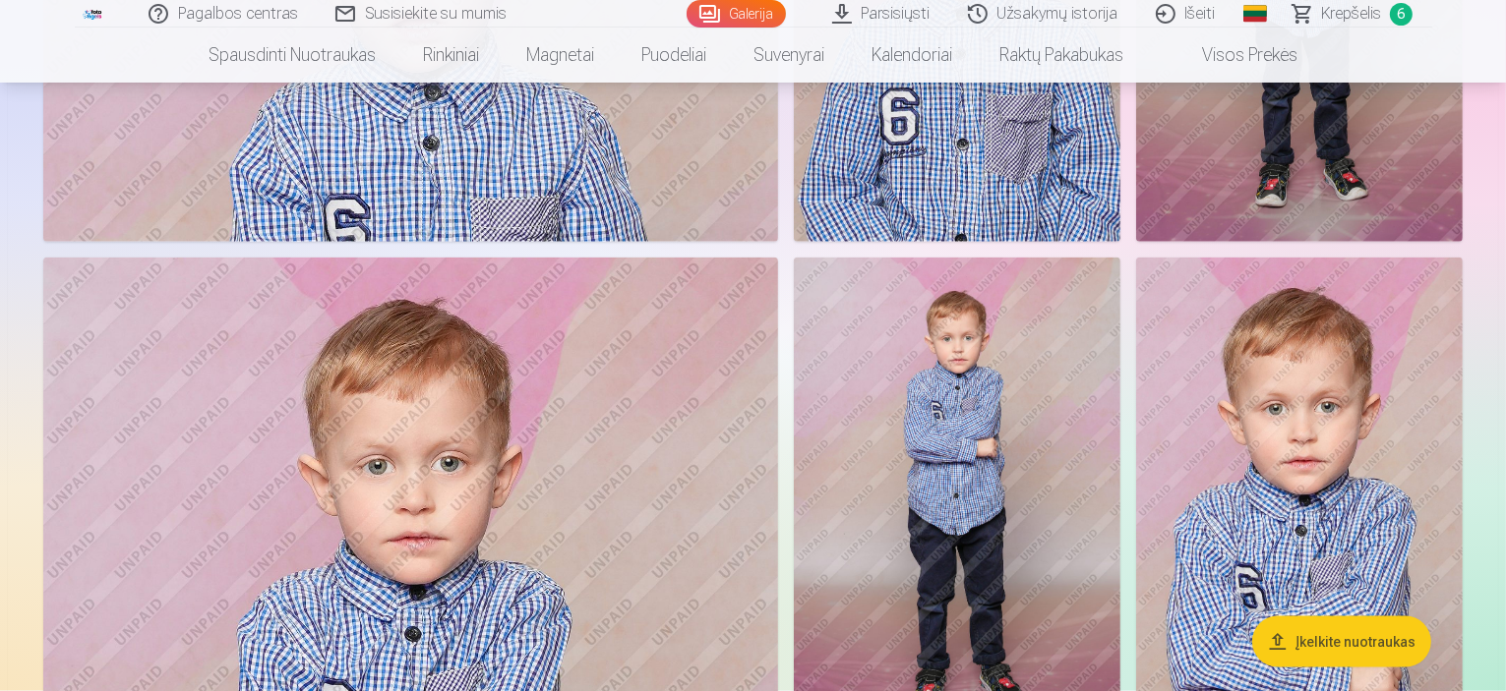
click at [877, 20] on link "Parsisiųsti" at bounding box center [882, 14] width 136 height 28
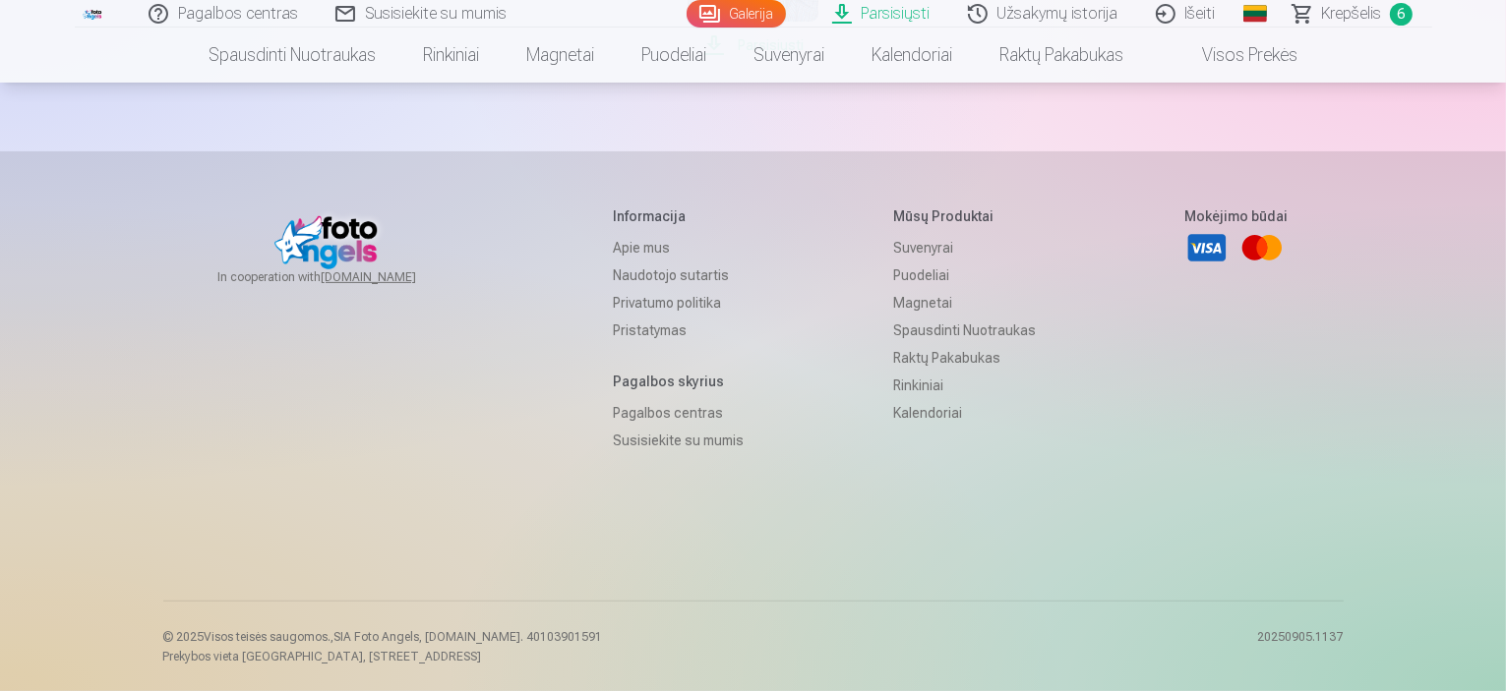
scroll to position [376, 0]
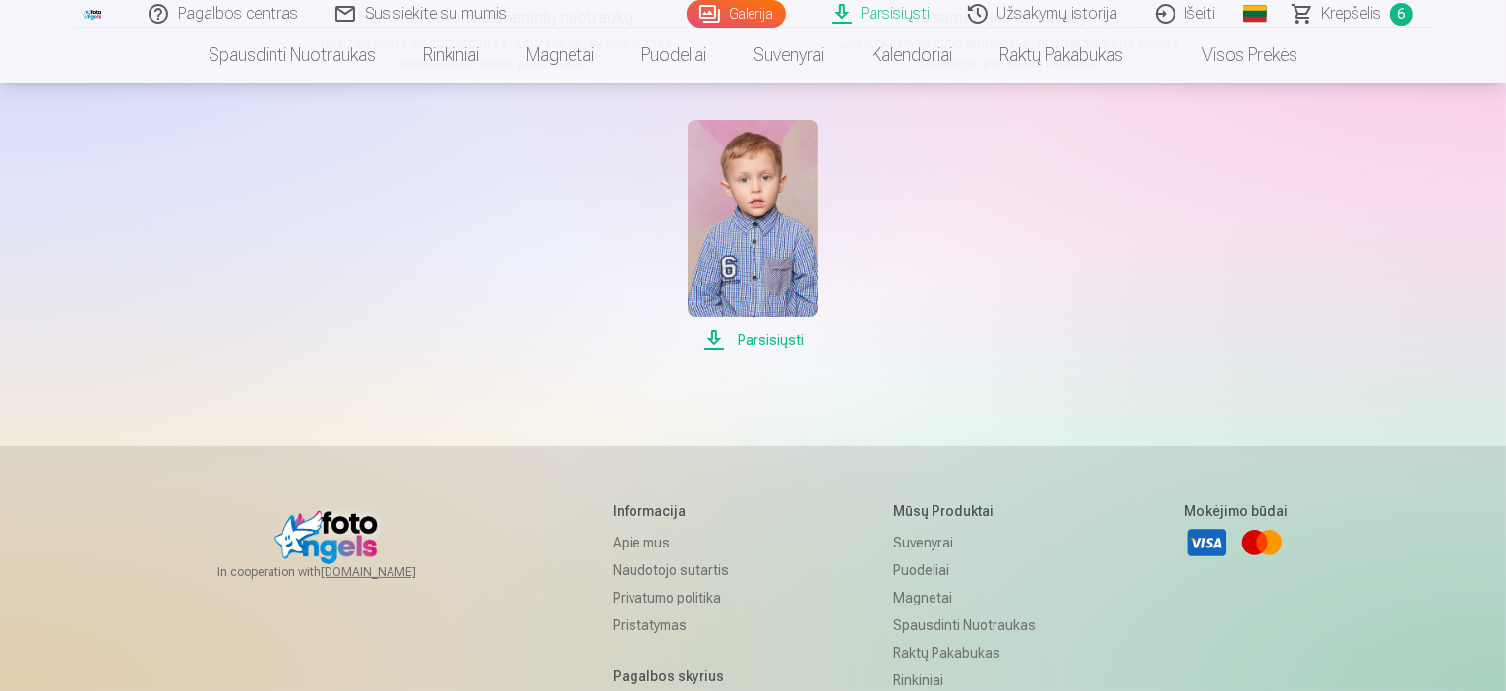
click at [761, 331] on span "Parsisiųsti" at bounding box center [752, 340] width 131 height 24
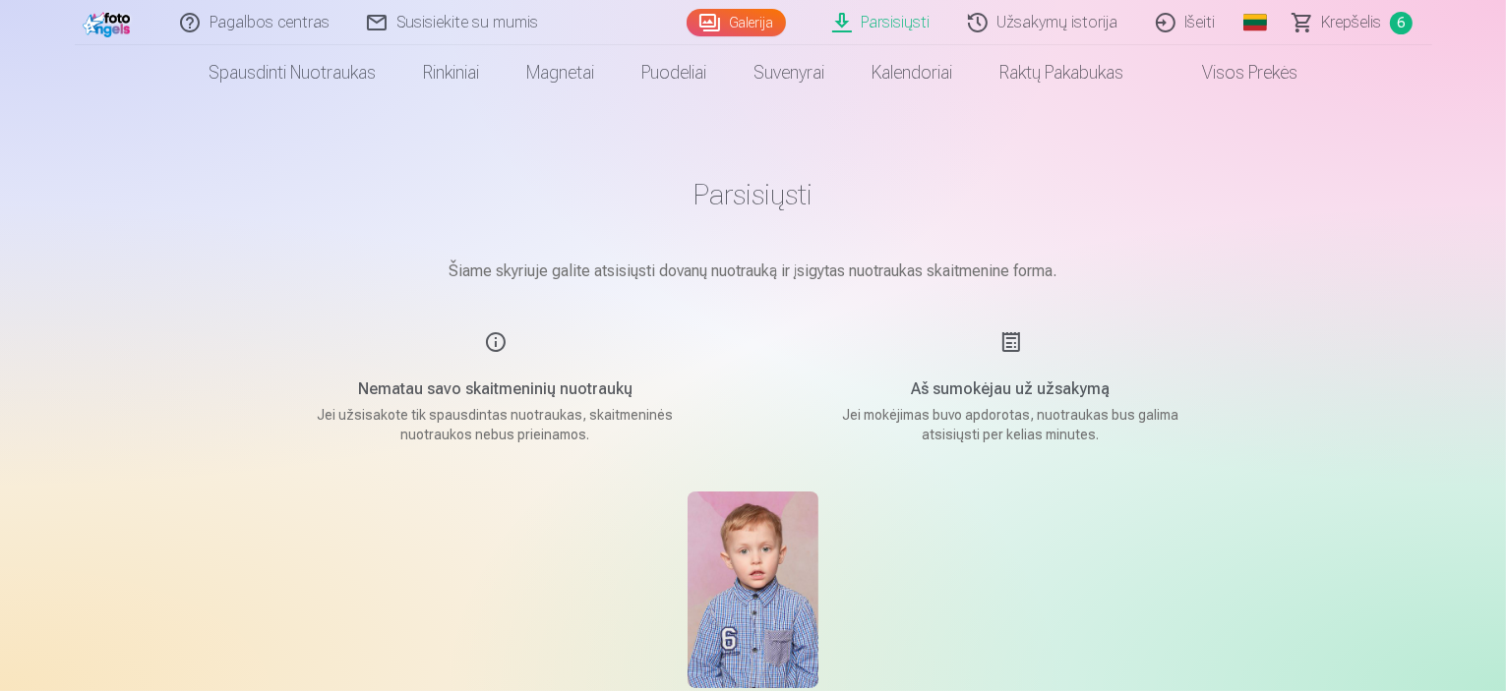
scroll to position [0, 0]
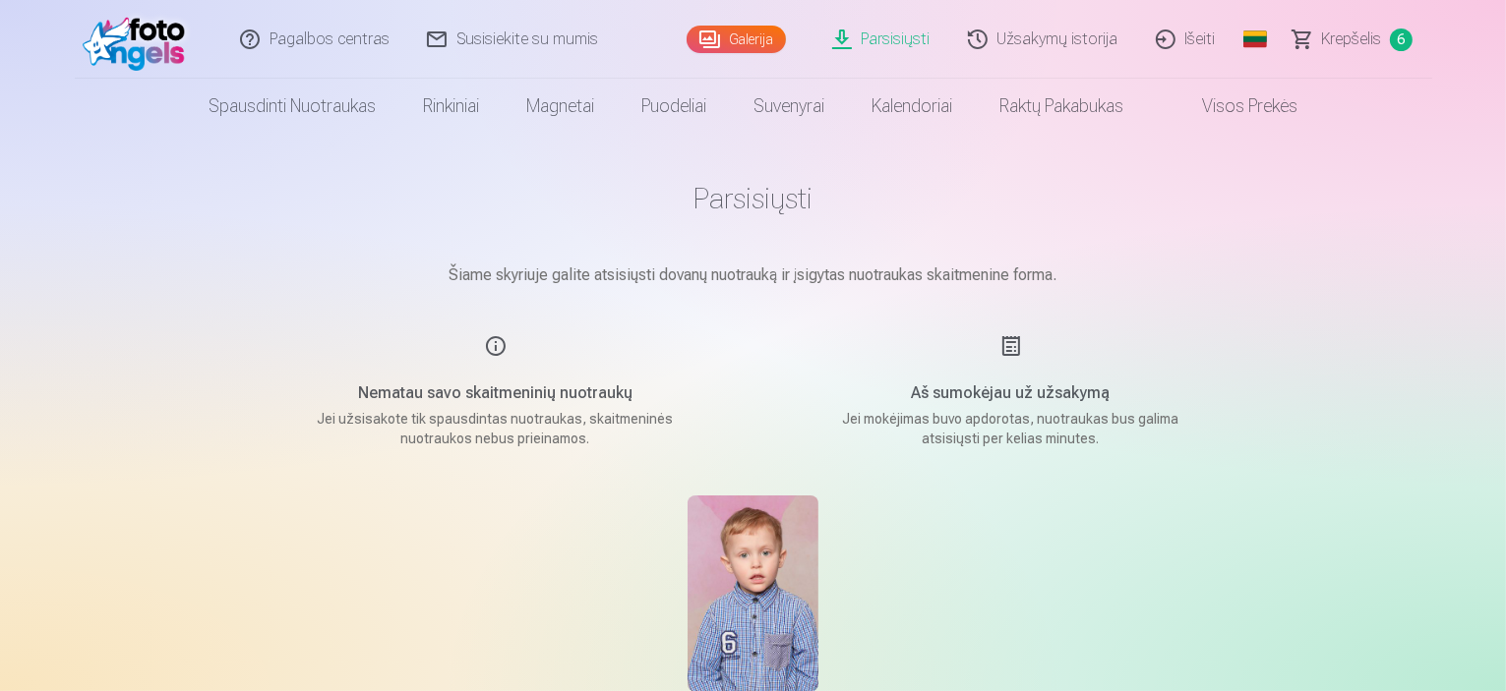
click at [1346, 46] on span "Krepšelis" at bounding box center [1352, 40] width 60 height 24
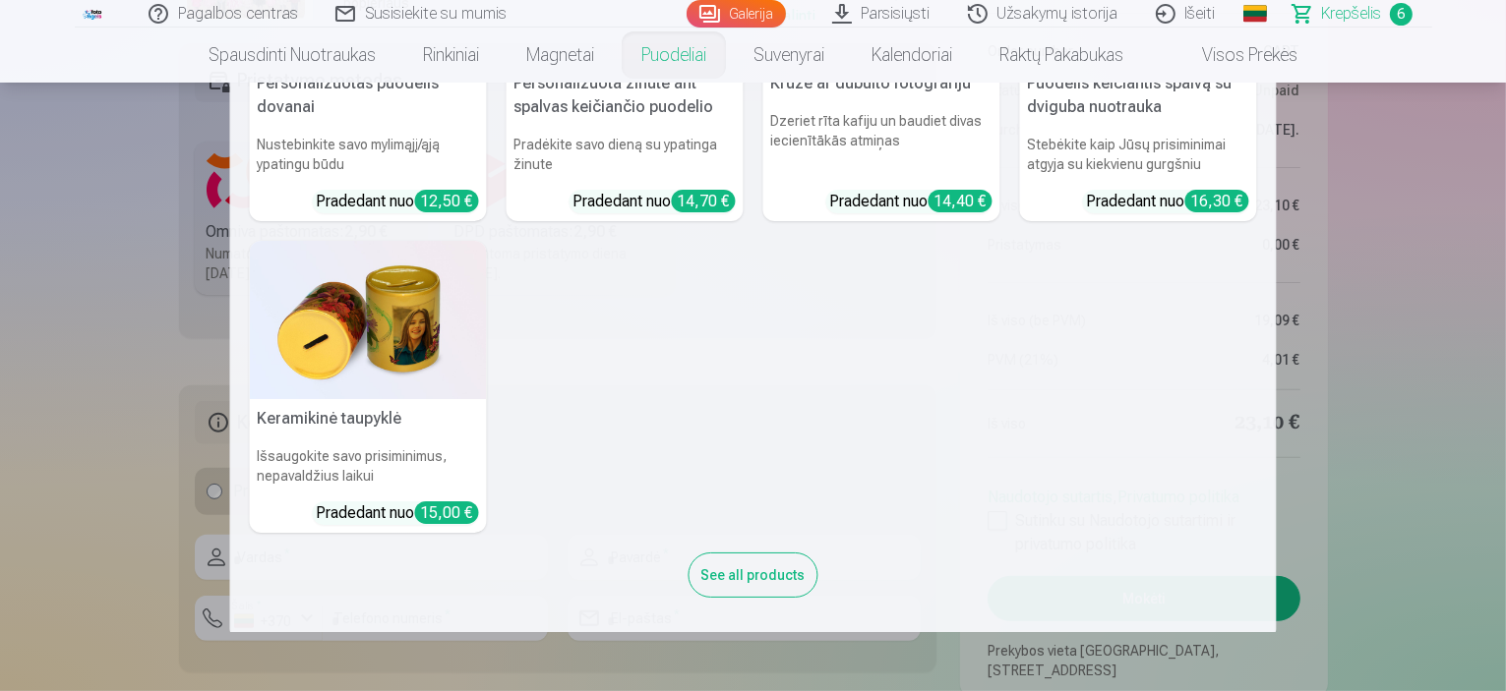
scroll to position [559, 0]
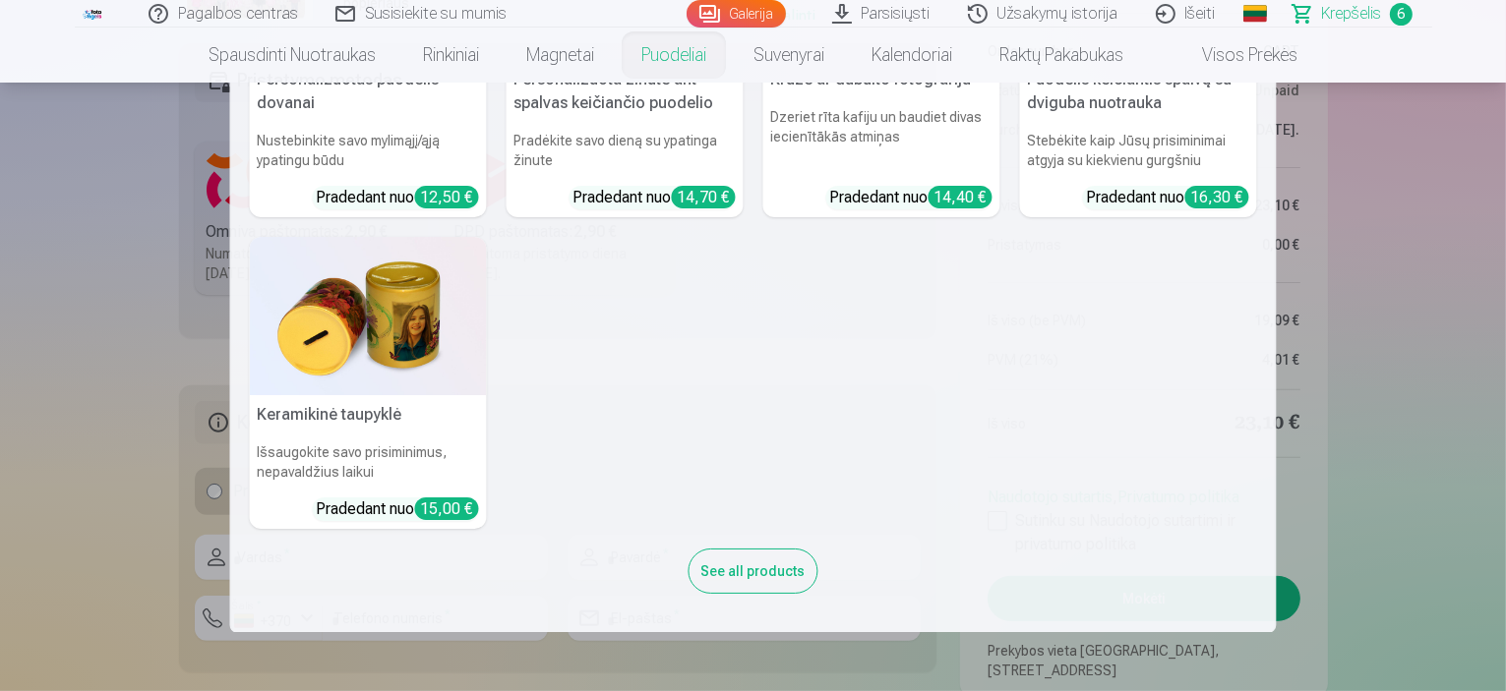
click at [1484, 418] on nav "Personalizuotas keramikinis puodelis 330 ml Gerkite savo rytinę kavą stilingai …" at bounding box center [753, 358] width 1506 height 550
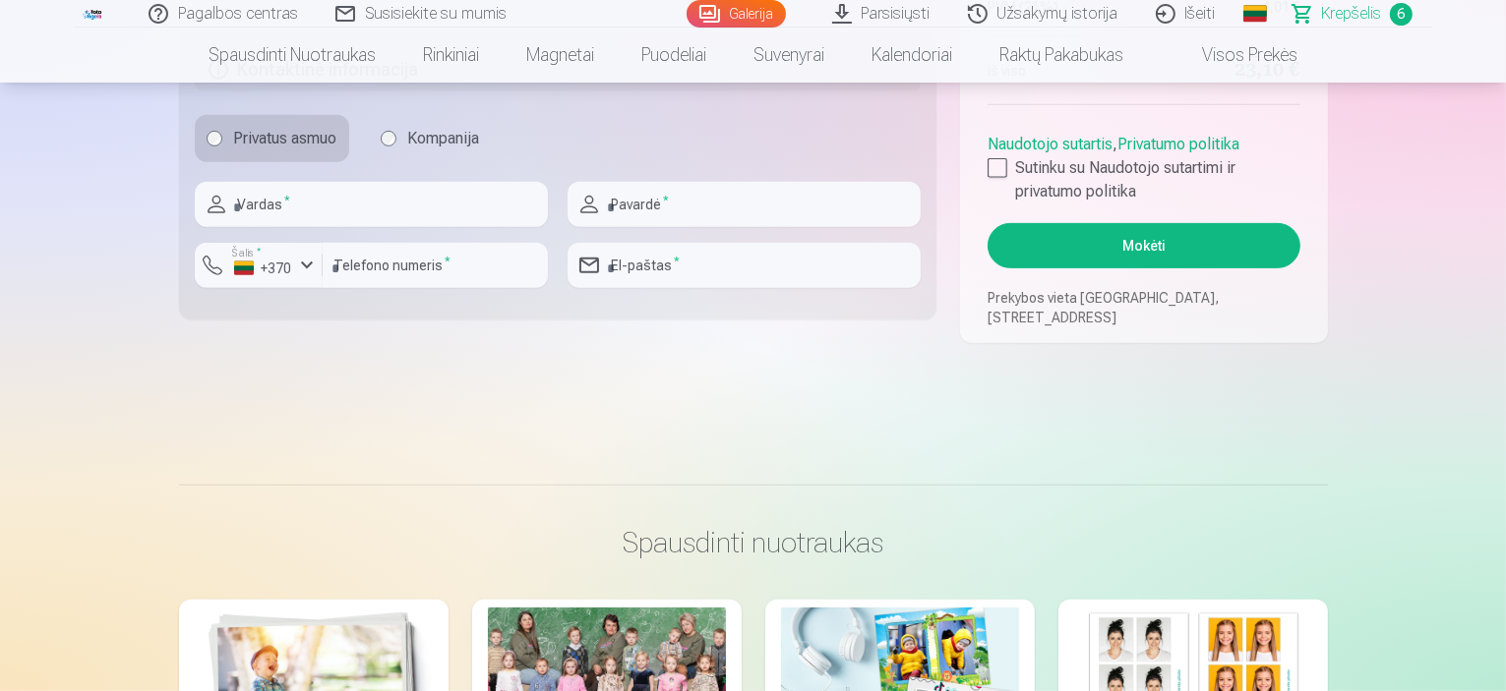
scroll to position [984, 0]
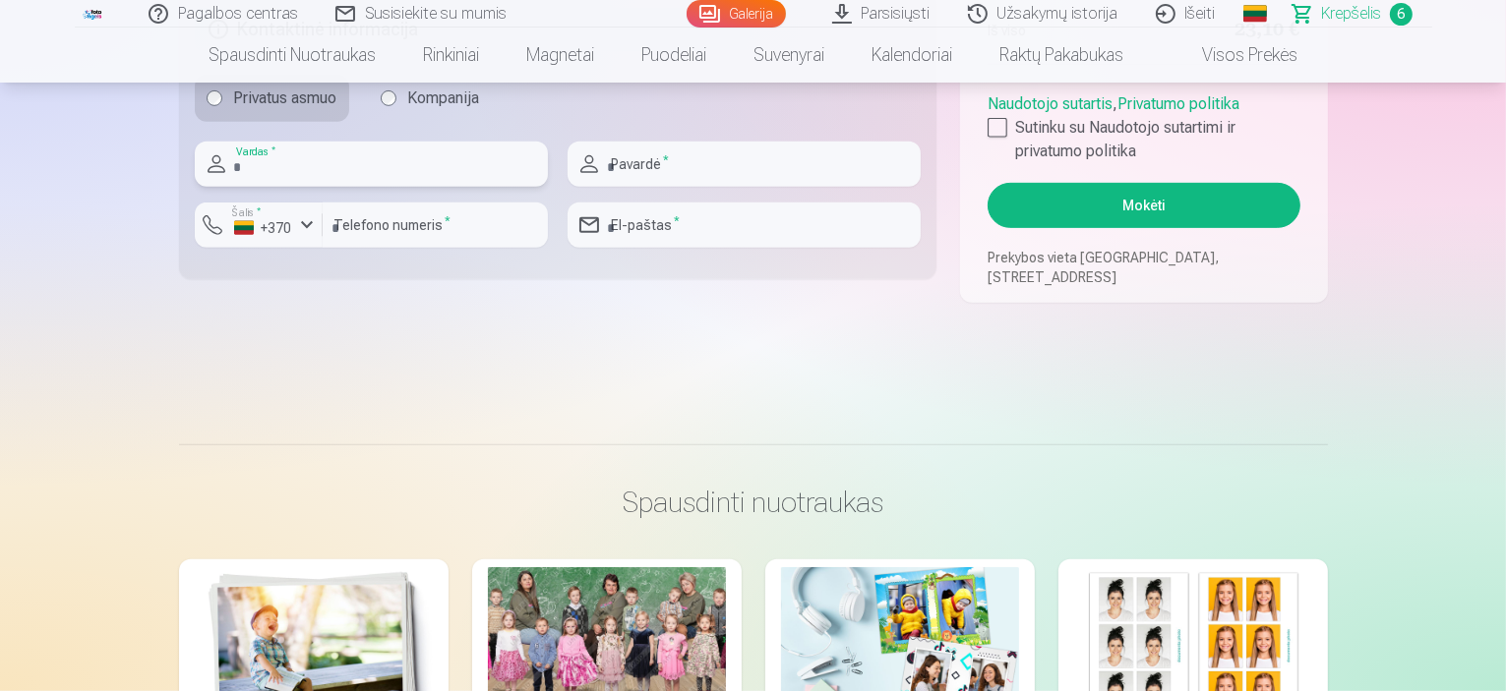
click at [381, 179] on input "text" at bounding box center [371, 164] width 353 height 45
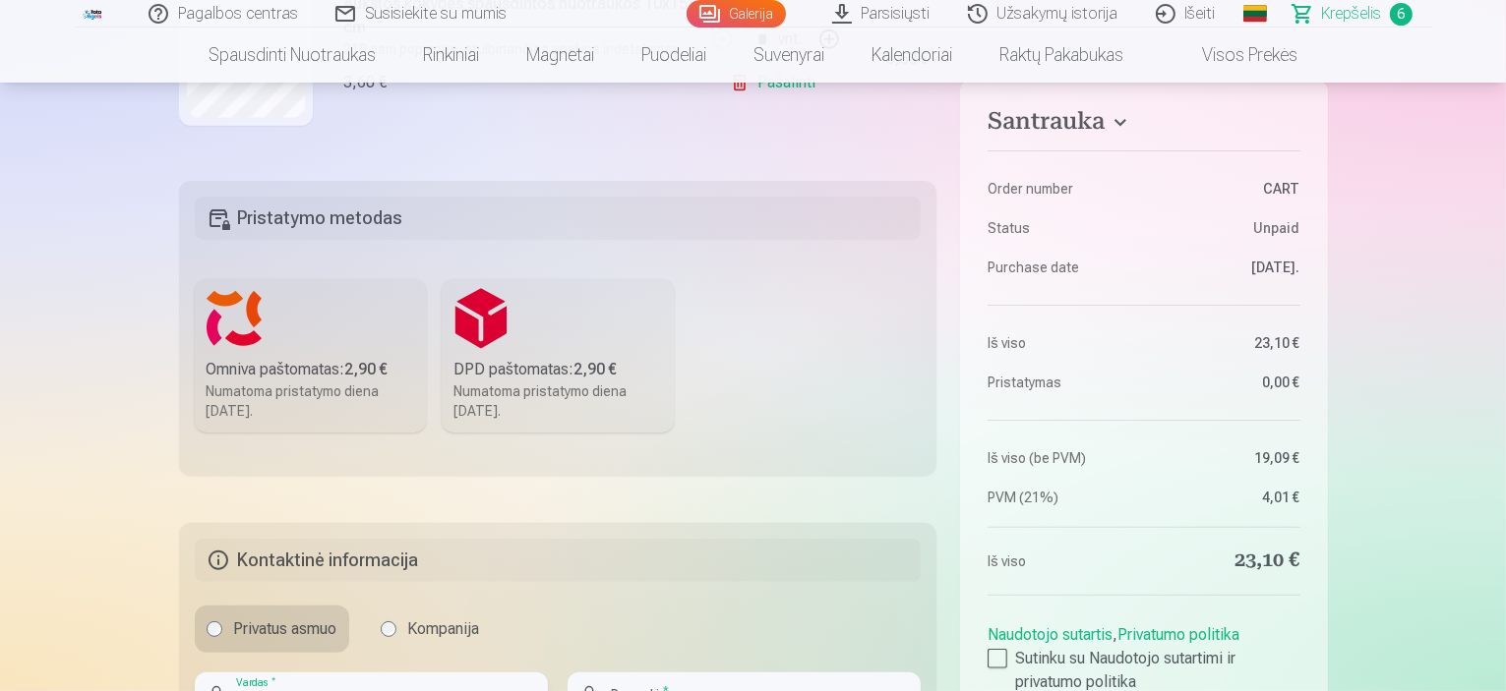
scroll to position [393, 0]
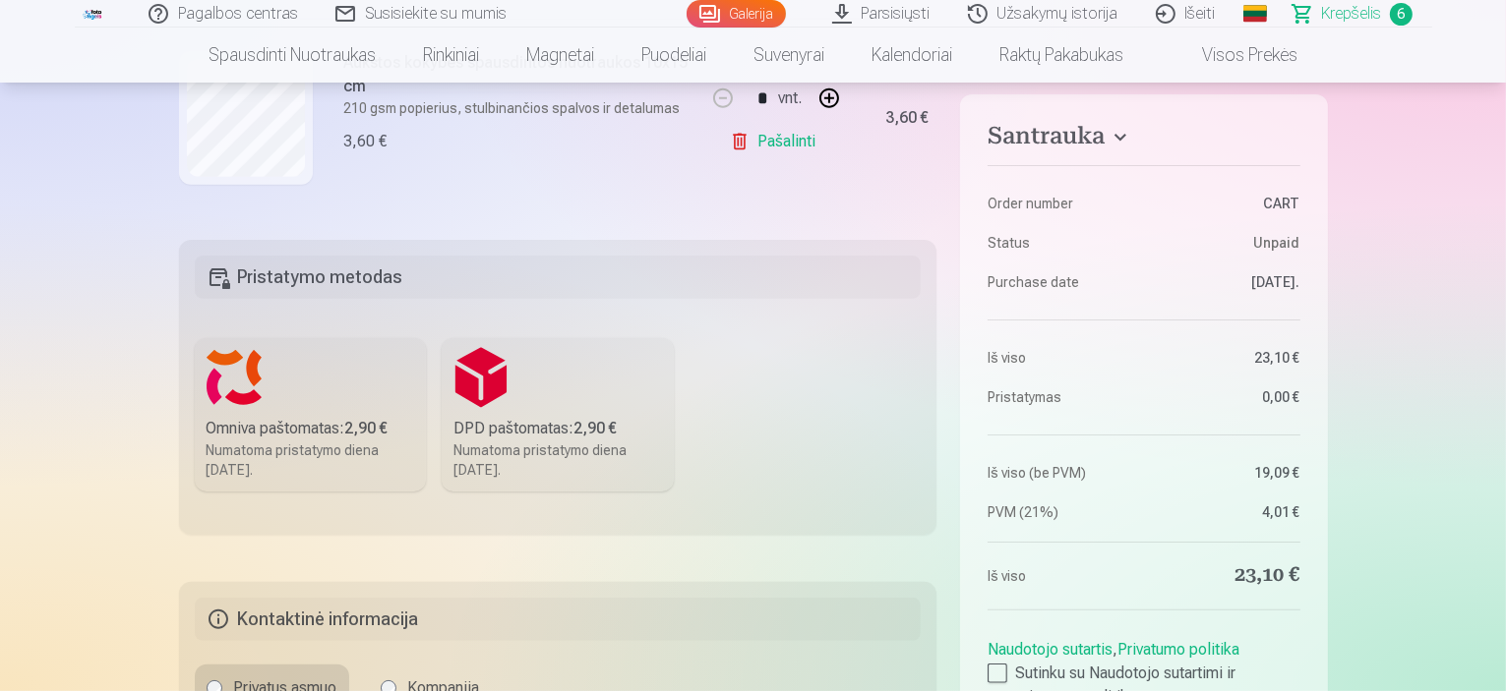
type input "*****"
click at [328, 388] on label "Omniva paštomatas : 2,90 € Numatoma pristatymo diena 27.09.2025." at bounding box center [311, 414] width 232 height 153
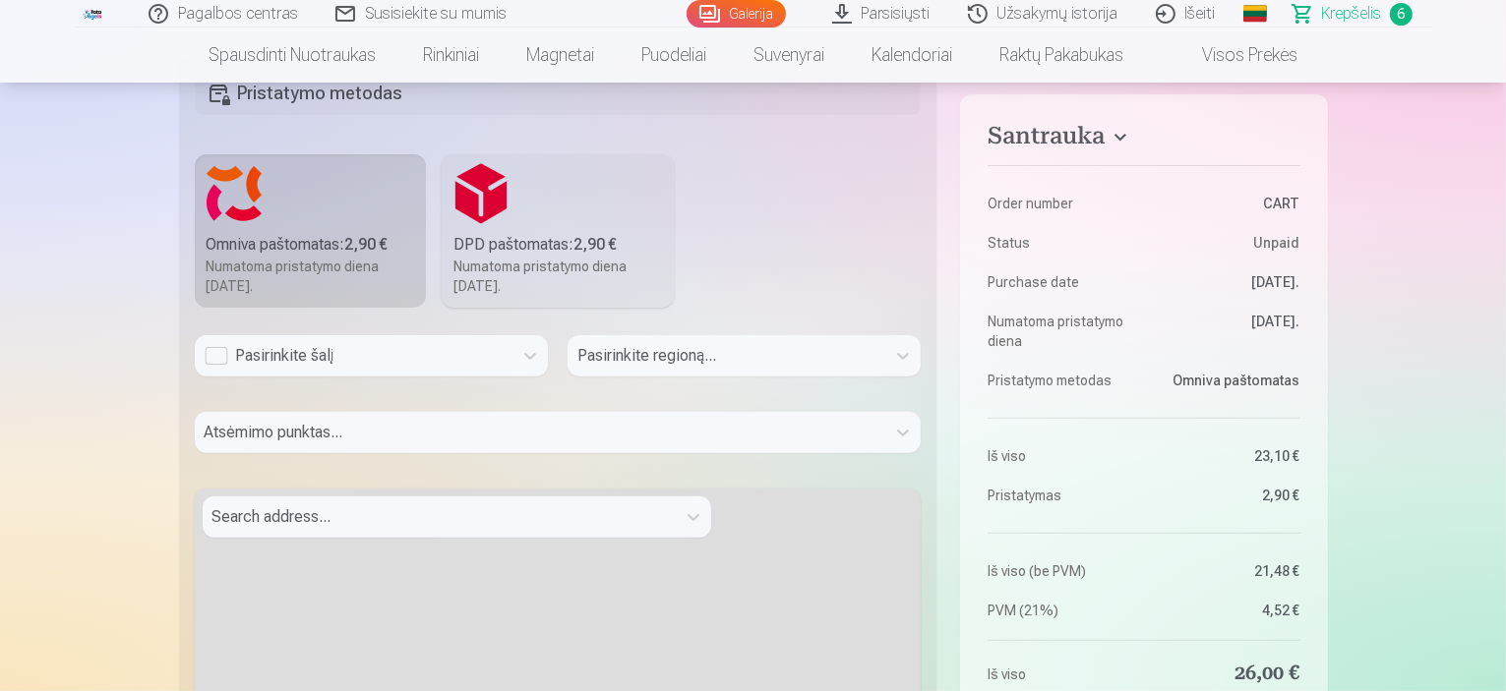
scroll to position [590, 0]
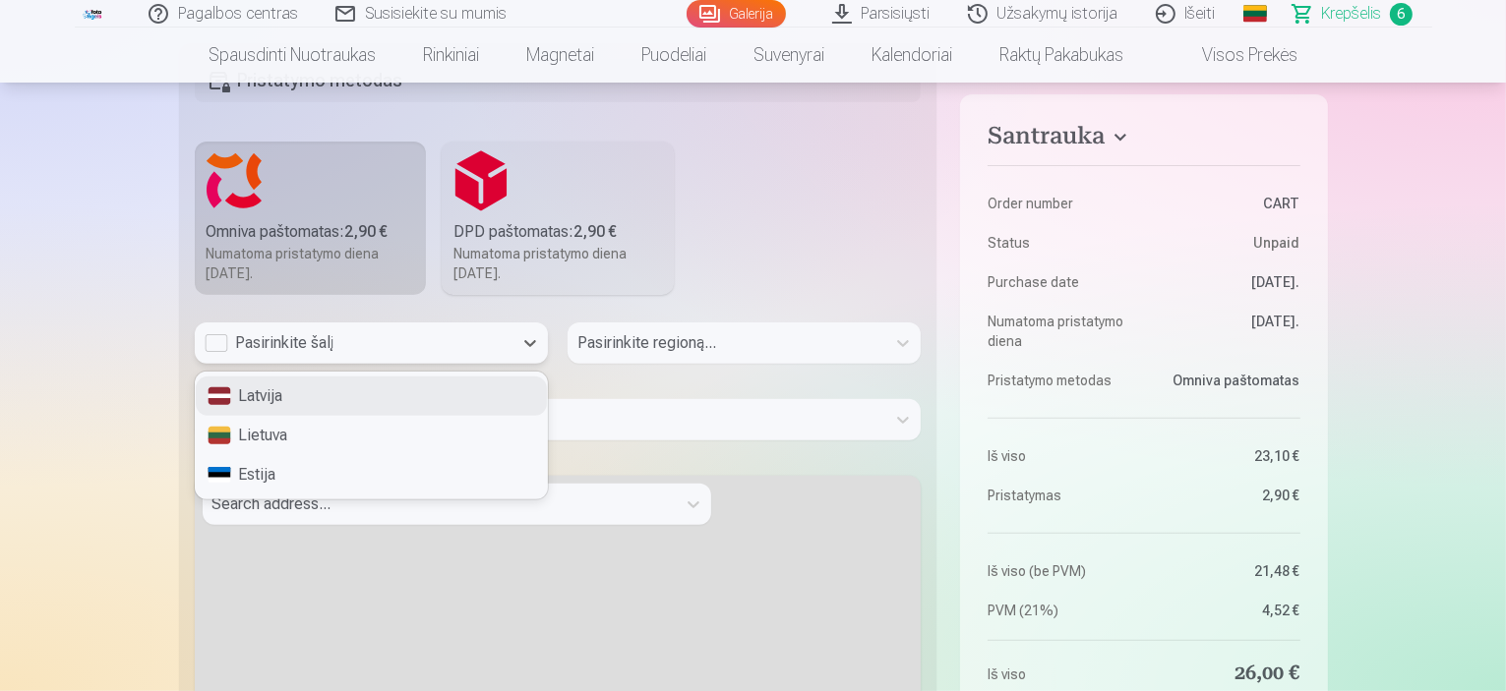
click at [220, 349] on div "Pasirinkite šalį" at bounding box center [354, 343] width 298 height 24
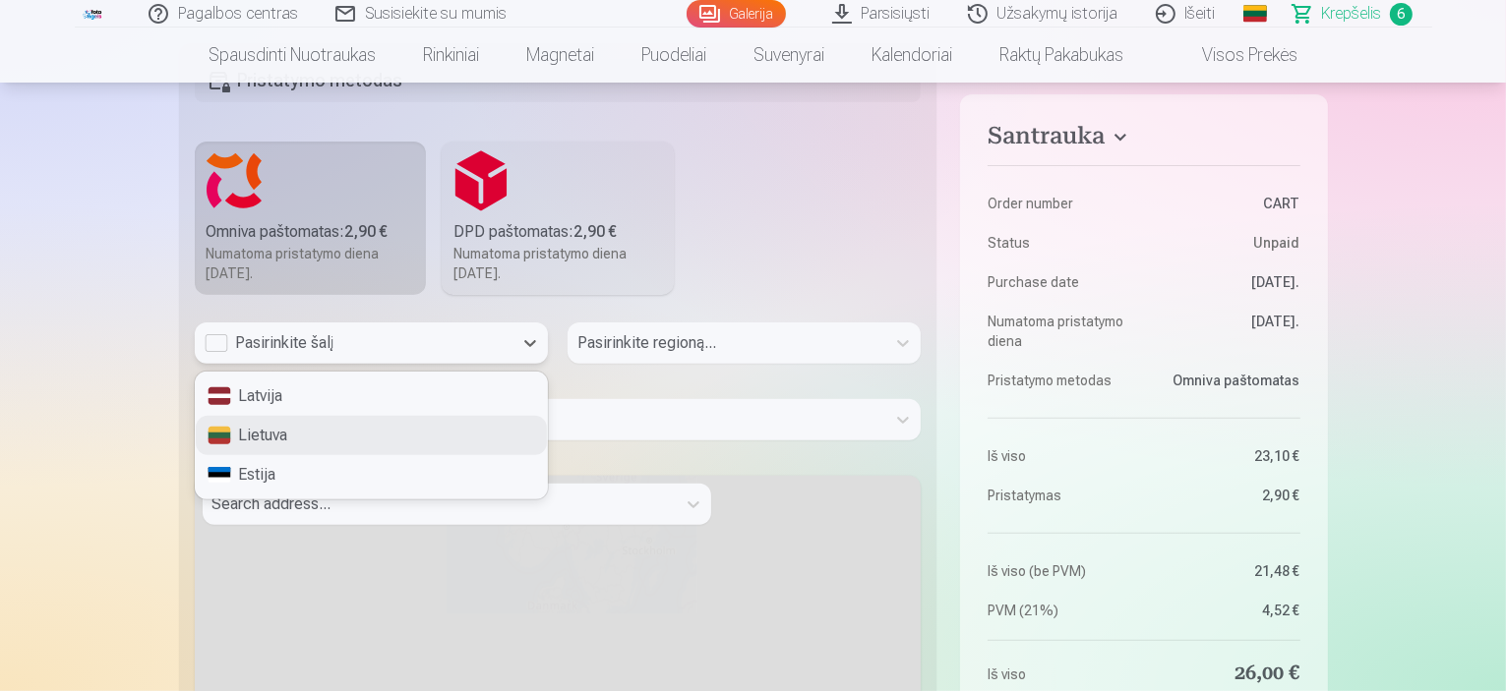
click at [335, 427] on div "Lietuva" at bounding box center [371, 435] width 351 height 39
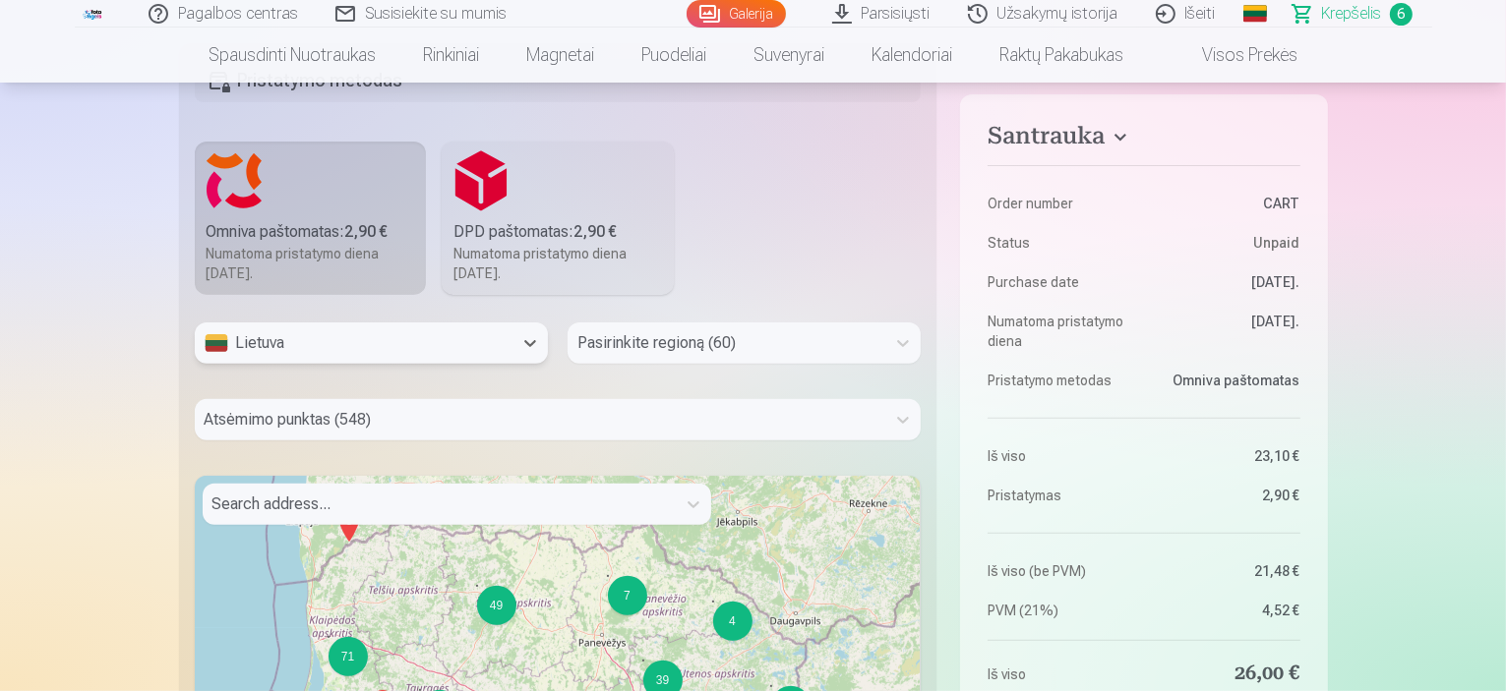
click at [675, 343] on div at bounding box center [726, 343] width 298 height 28
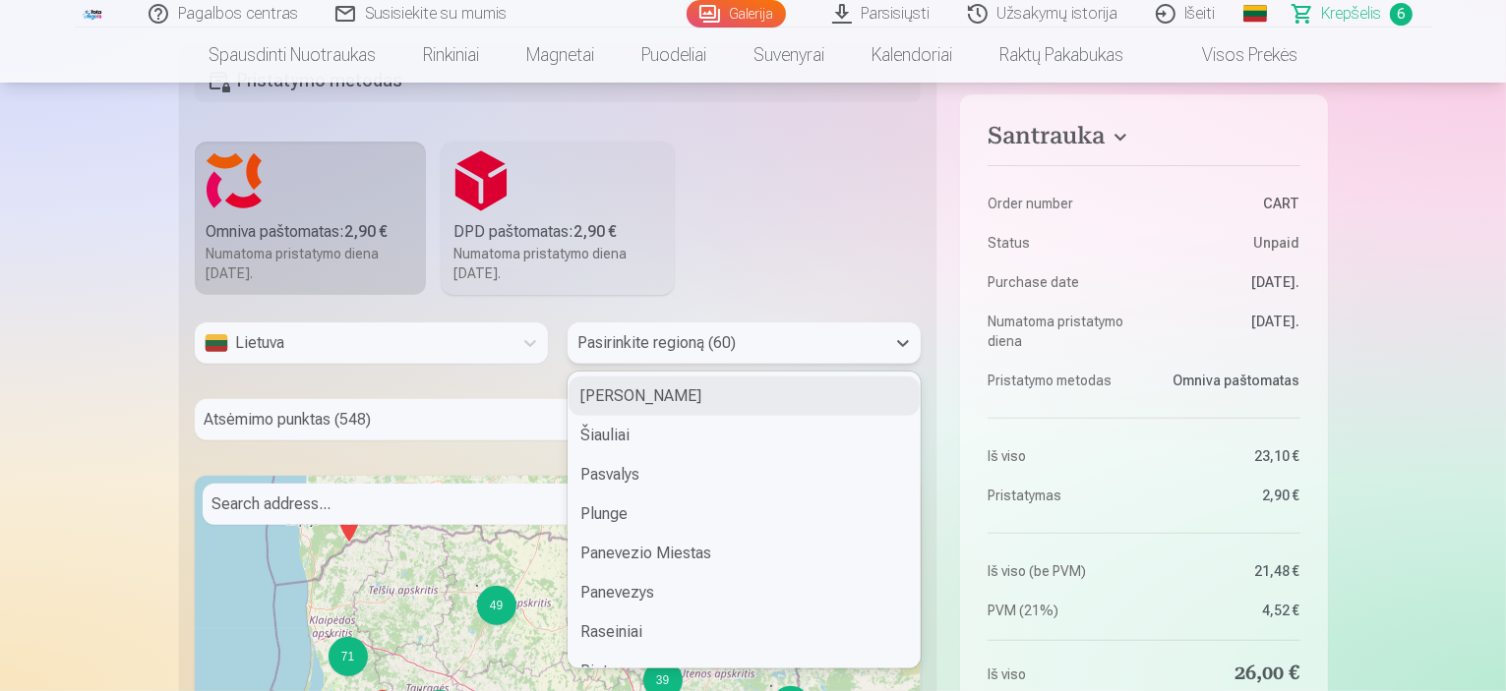
type input "*"
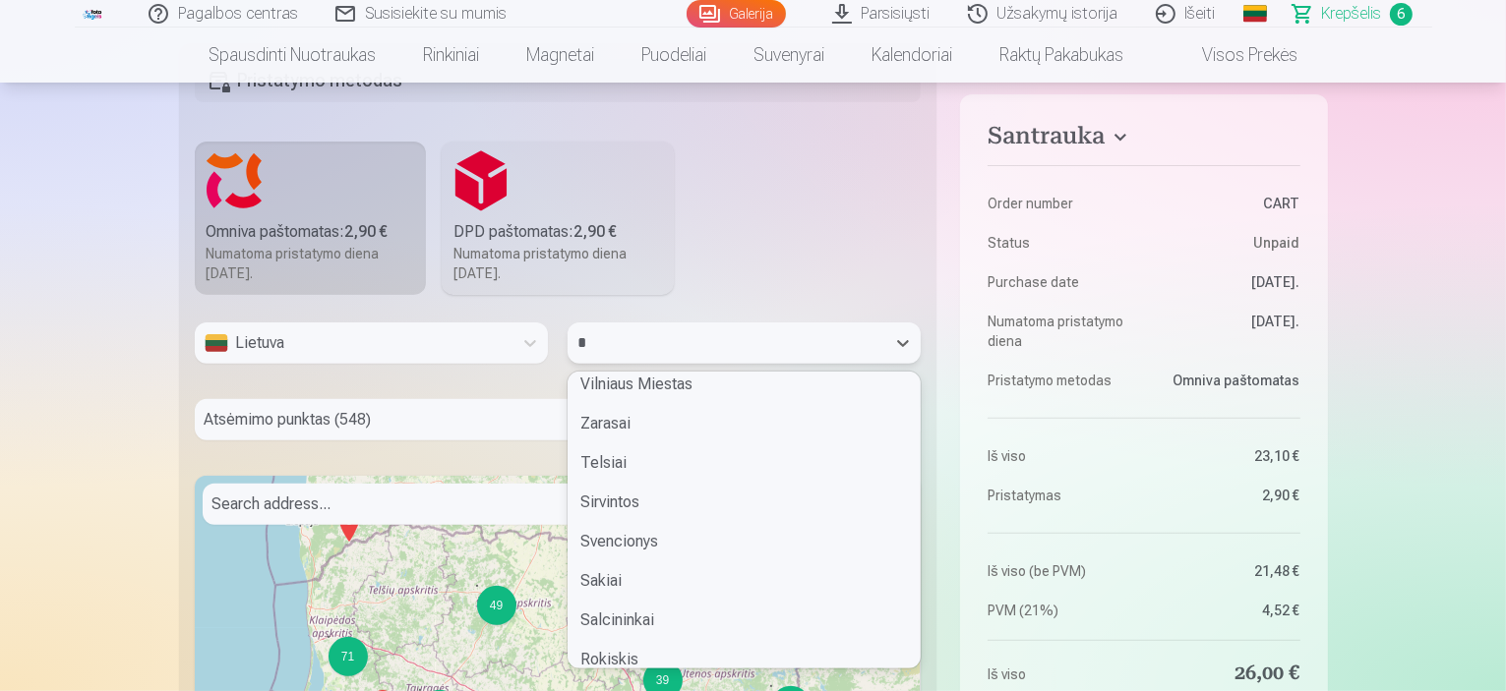
scroll to position [1168, 0]
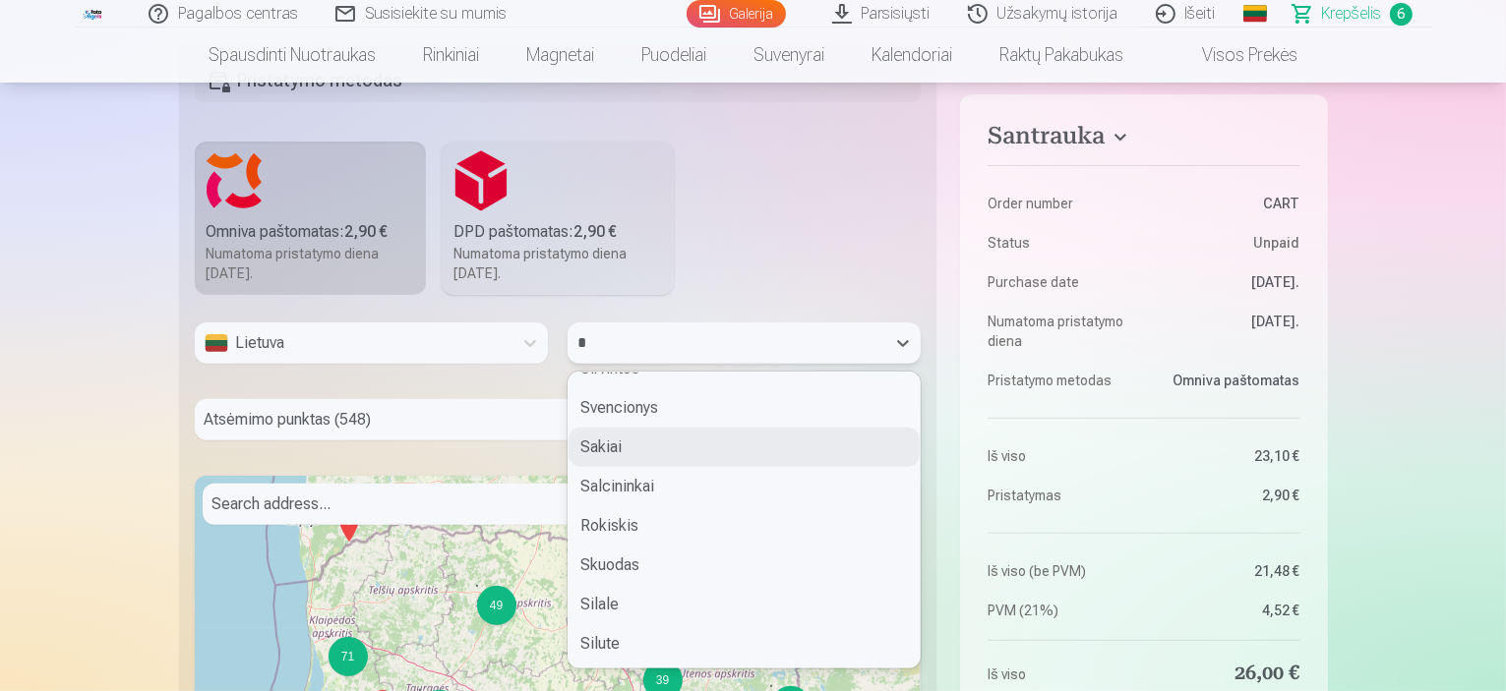
click at [650, 434] on div "Sakiai" at bounding box center [743, 447] width 351 height 39
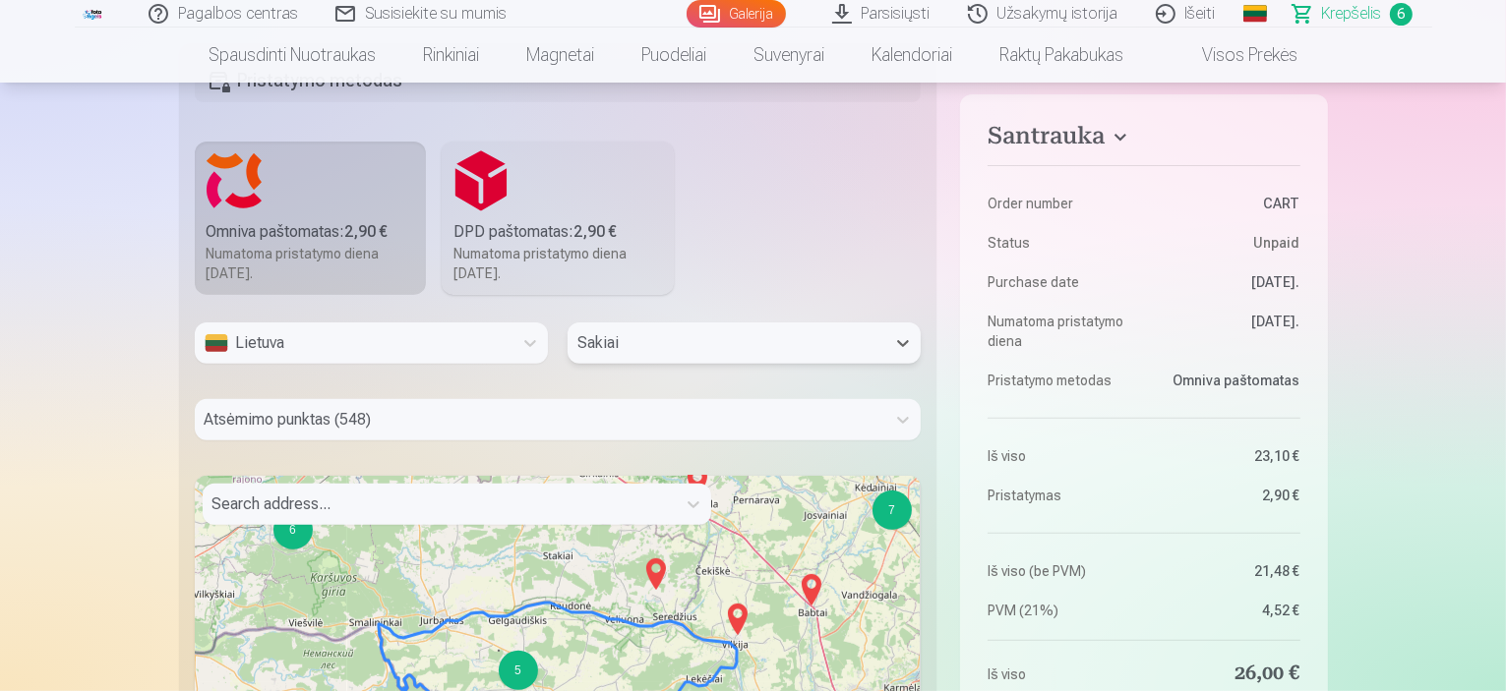
click at [494, 428] on div "Atsėmimo punktas (548)" at bounding box center [558, 419] width 727 height 41
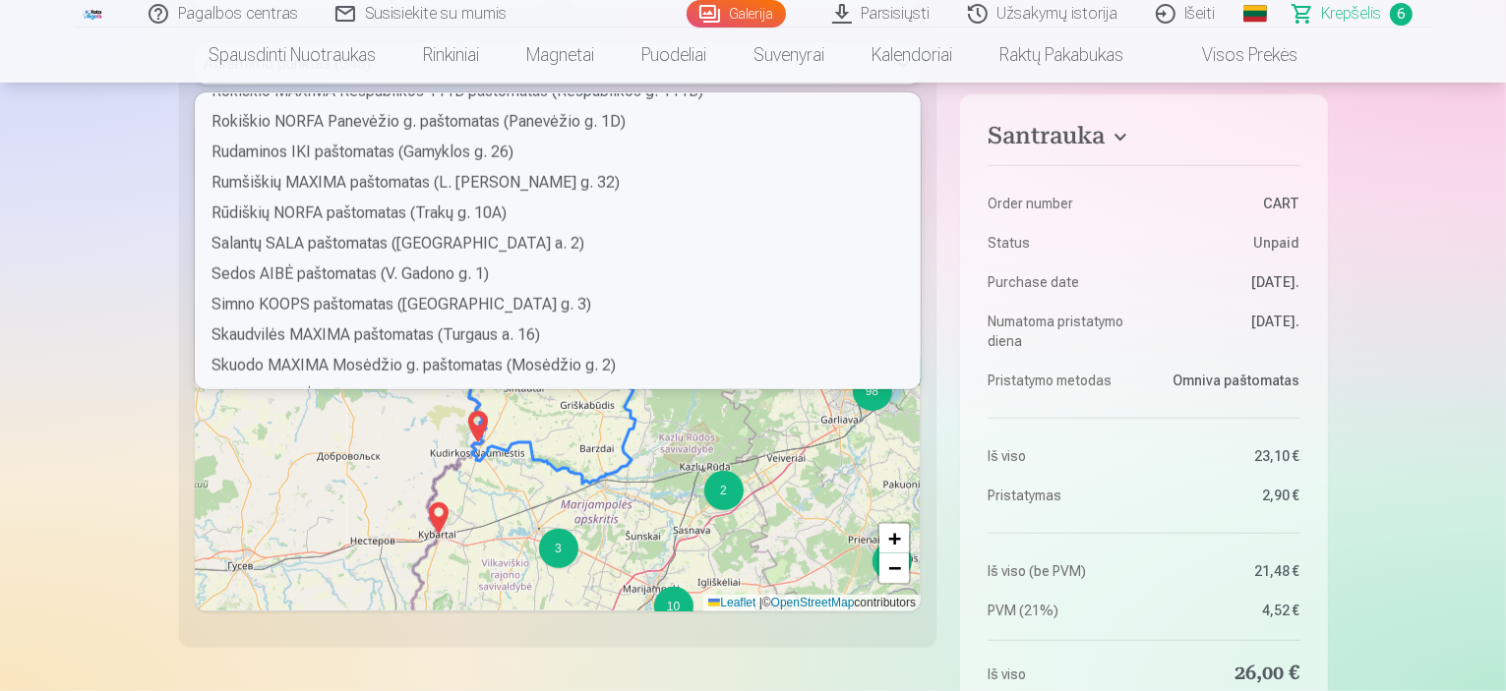
scroll to position [9343, 0]
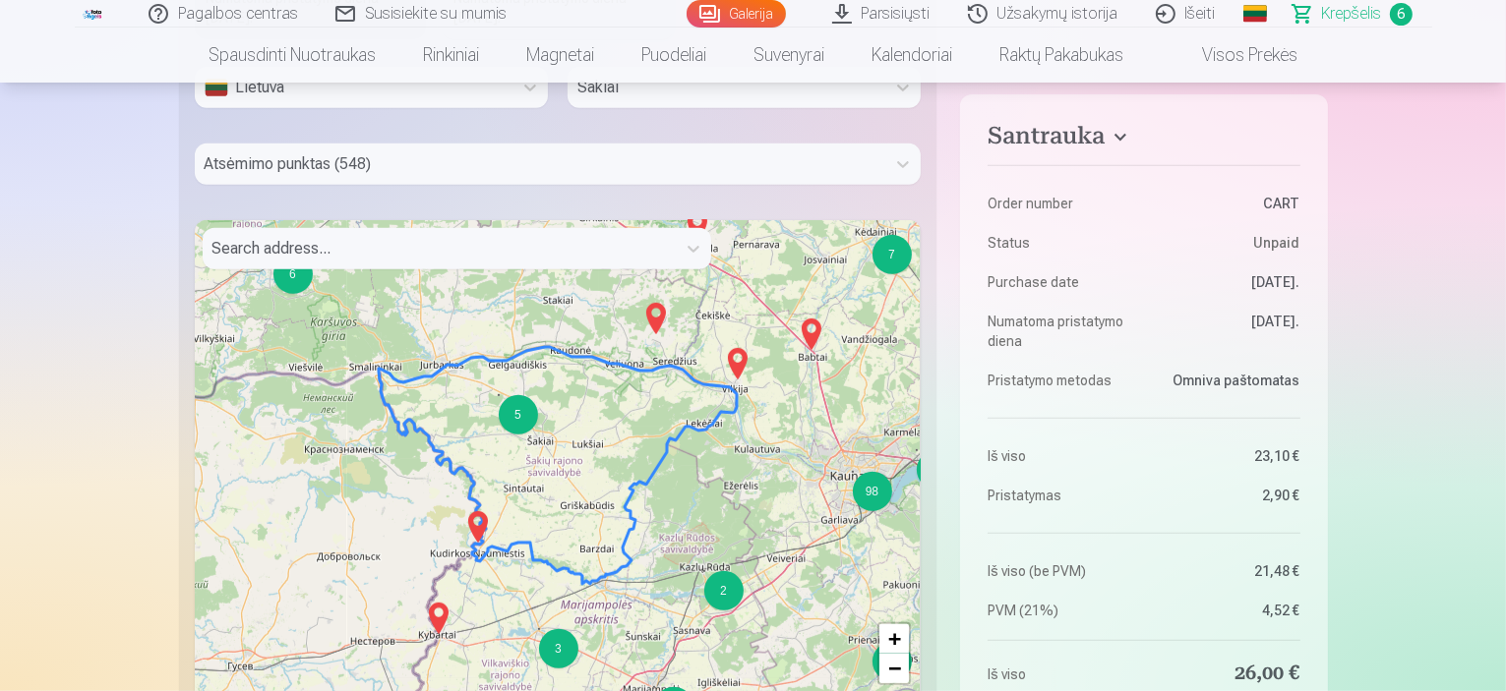
scroll to position [848, 0]
click at [545, 439] on div "6 3 6 25 2 4 6 9 4 37 6 4 2 2 6 6 19 3 2 2 3 2 15 8 7 2 116 7 2 3 7 2 2 2 2 2 9…" at bounding box center [558, 464] width 727 height 492
click at [512, 414] on div "5" at bounding box center [518, 412] width 39 height 39
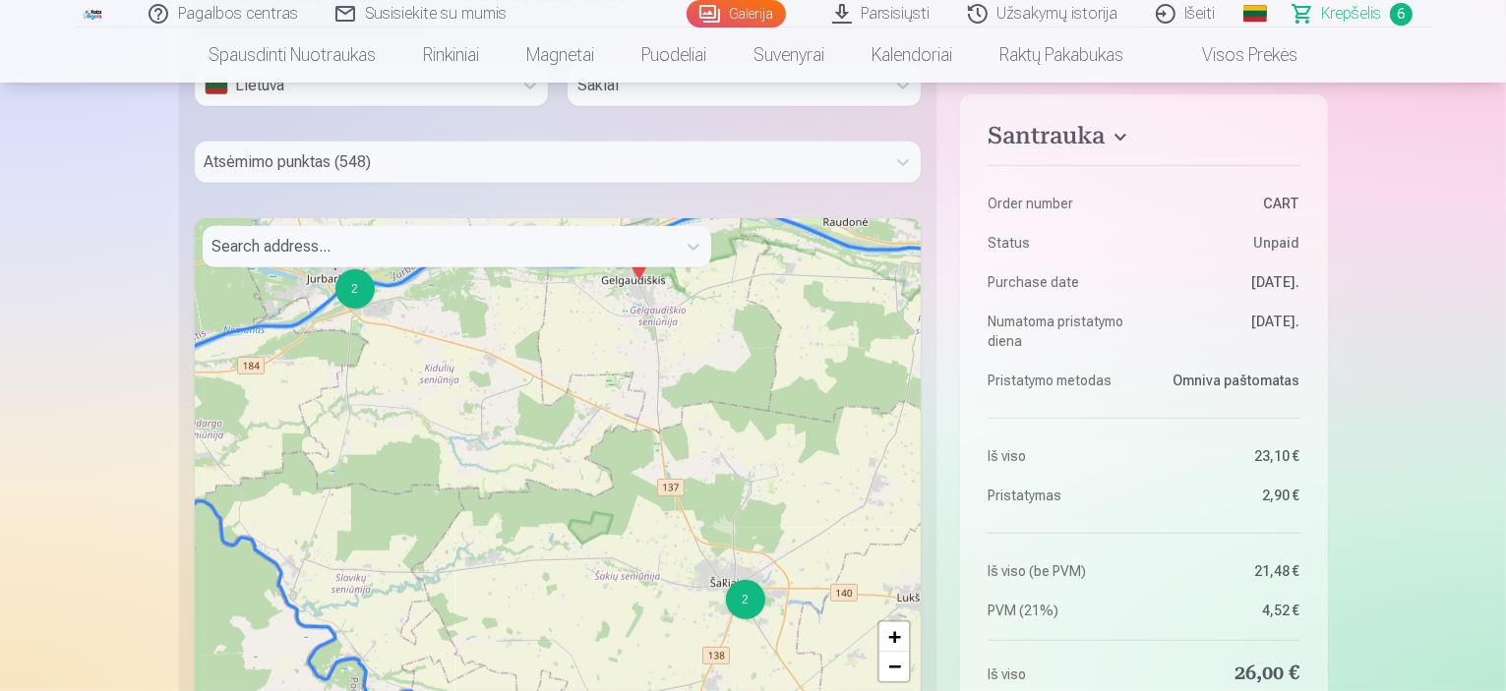
drag, startPoint x: 677, startPoint y: 631, endPoint x: 627, endPoint y: 569, distance: 79.1
click at [627, 569] on div "6 2 2 2 + − Leaflet | © OpenStreetMap contributors" at bounding box center [558, 464] width 727 height 492
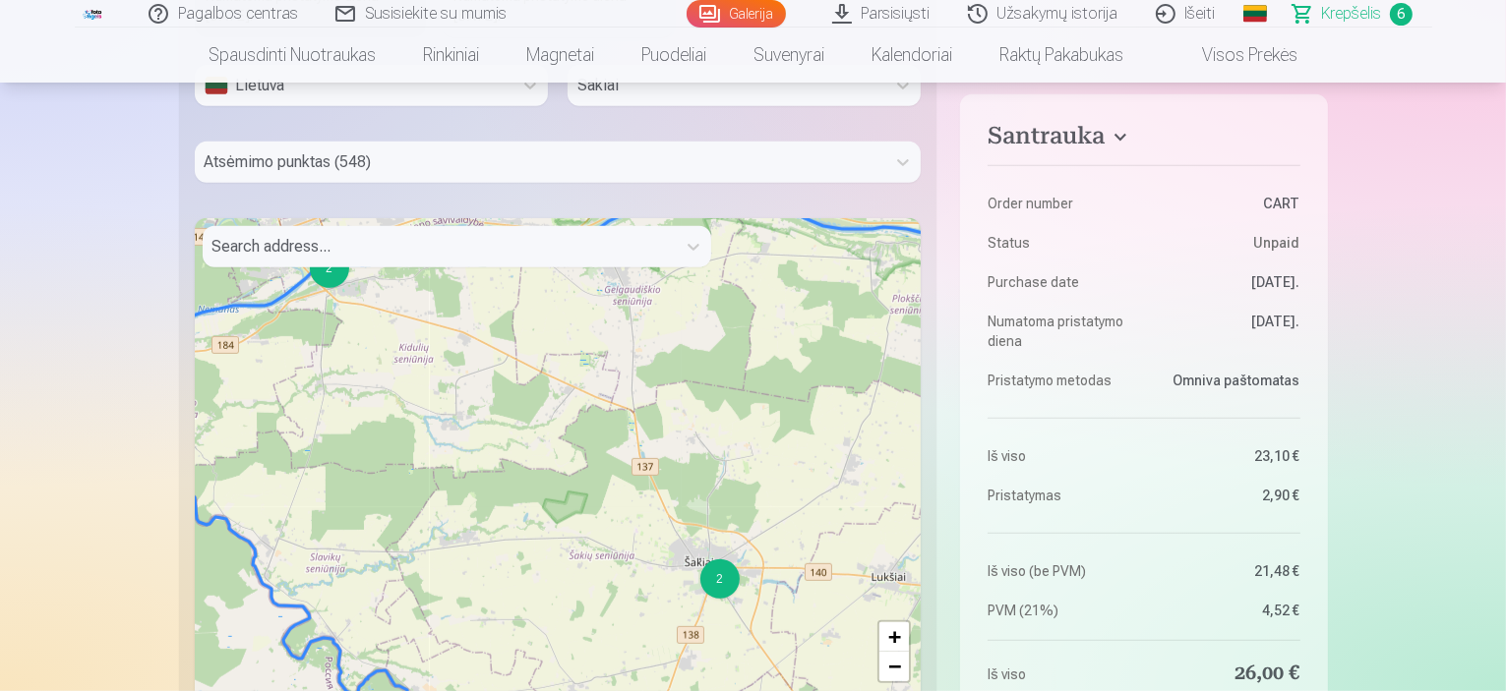
click at [714, 584] on div "2" at bounding box center [718, 579] width 39 height 39
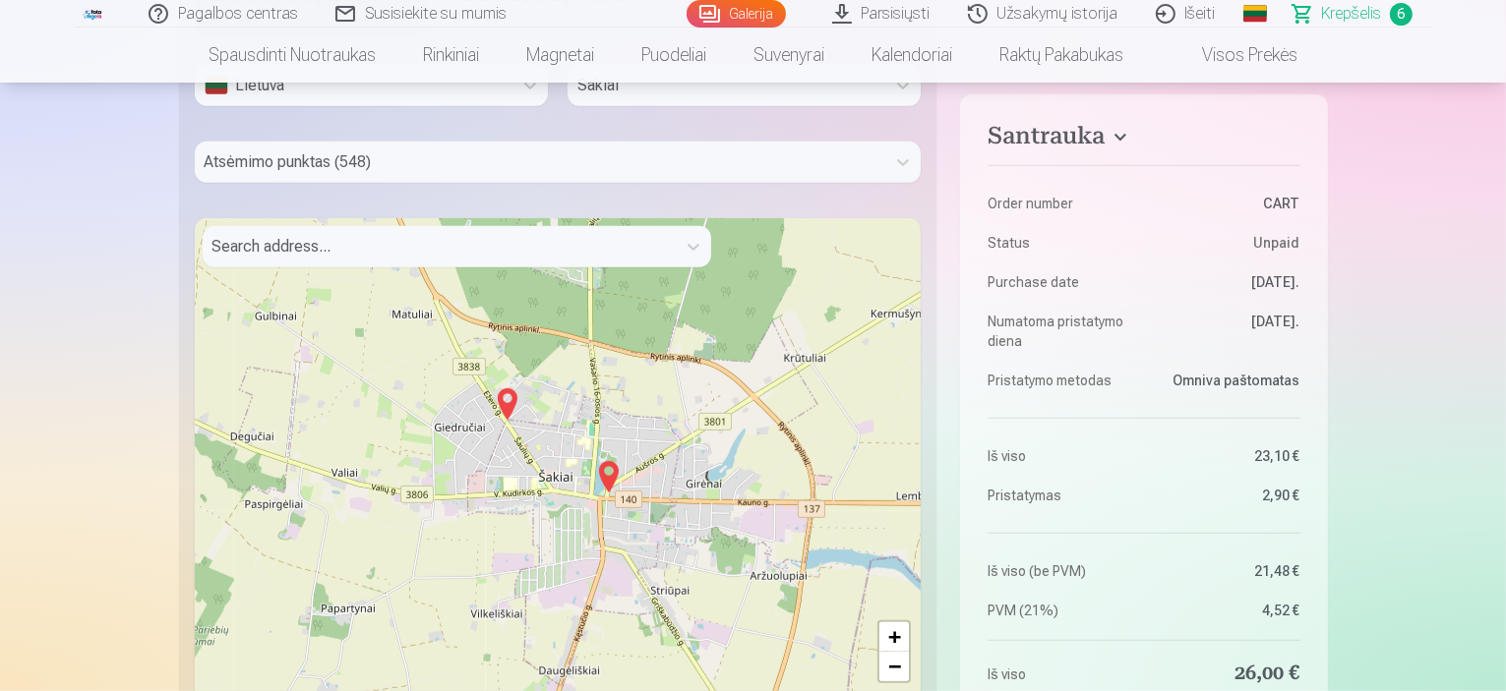
click at [606, 475] on img at bounding box center [607, 476] width 31 height 47
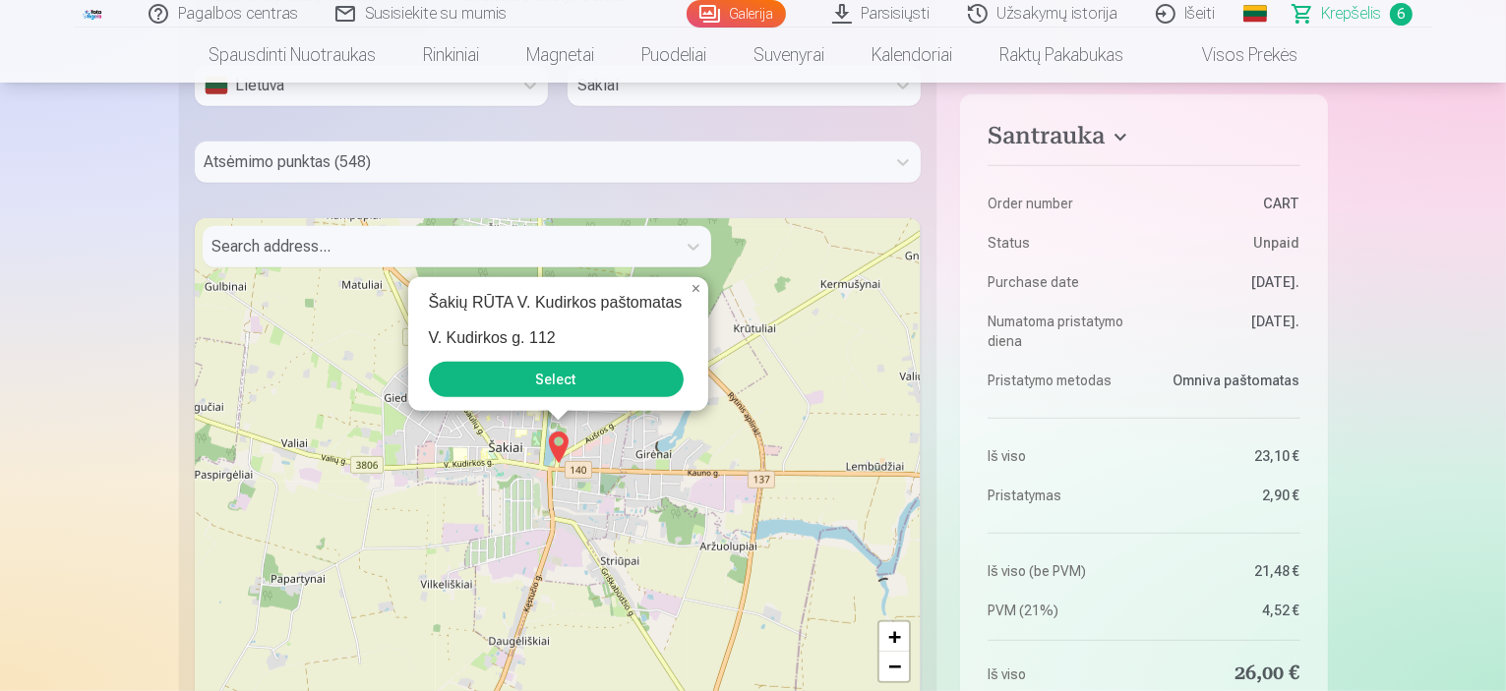
click at [355, 384] on div "Šakių RŪTA V. Kudirkos paštomatas V. Kudirkos g. 112 Select × + − Leaflet | © O…" at bounding box center [558, 464] width 727 height 492
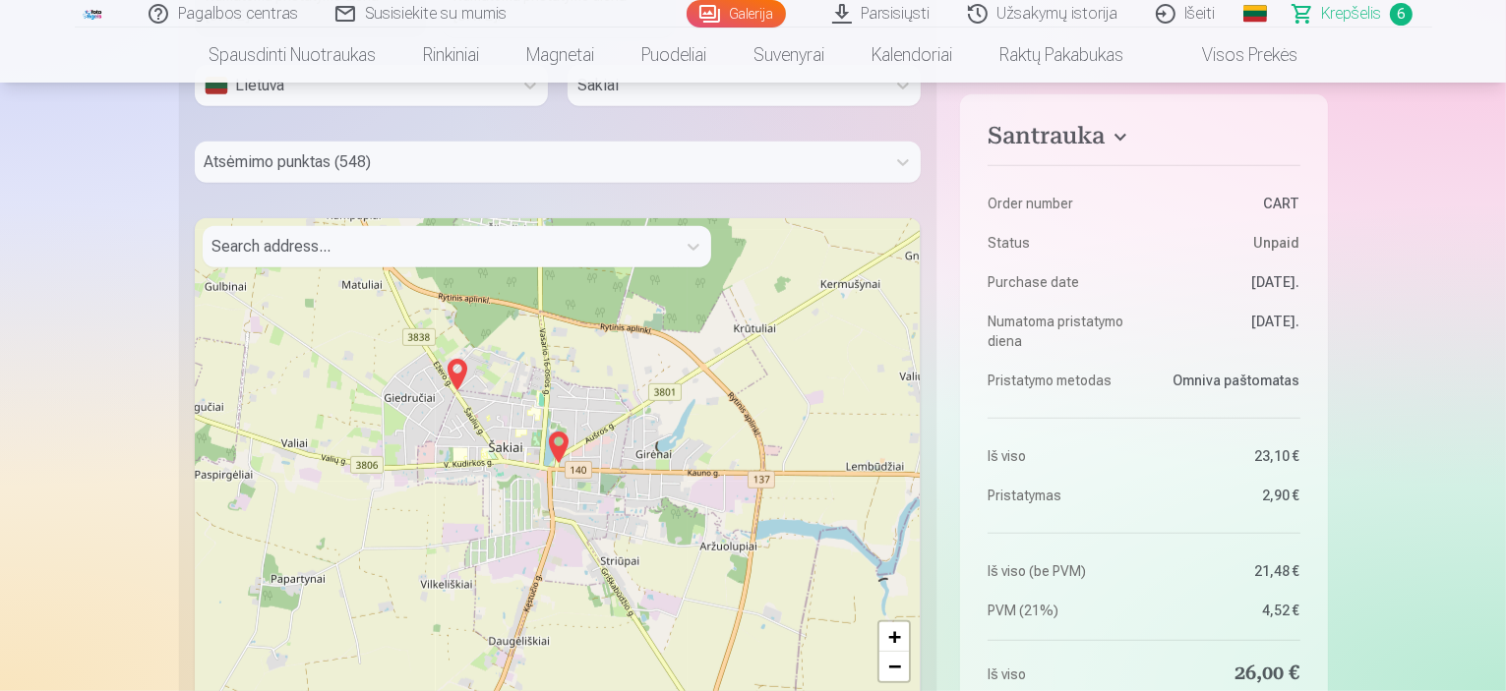
click at [456, 380] on img at bounding box center [457, 374] width 31 height 47
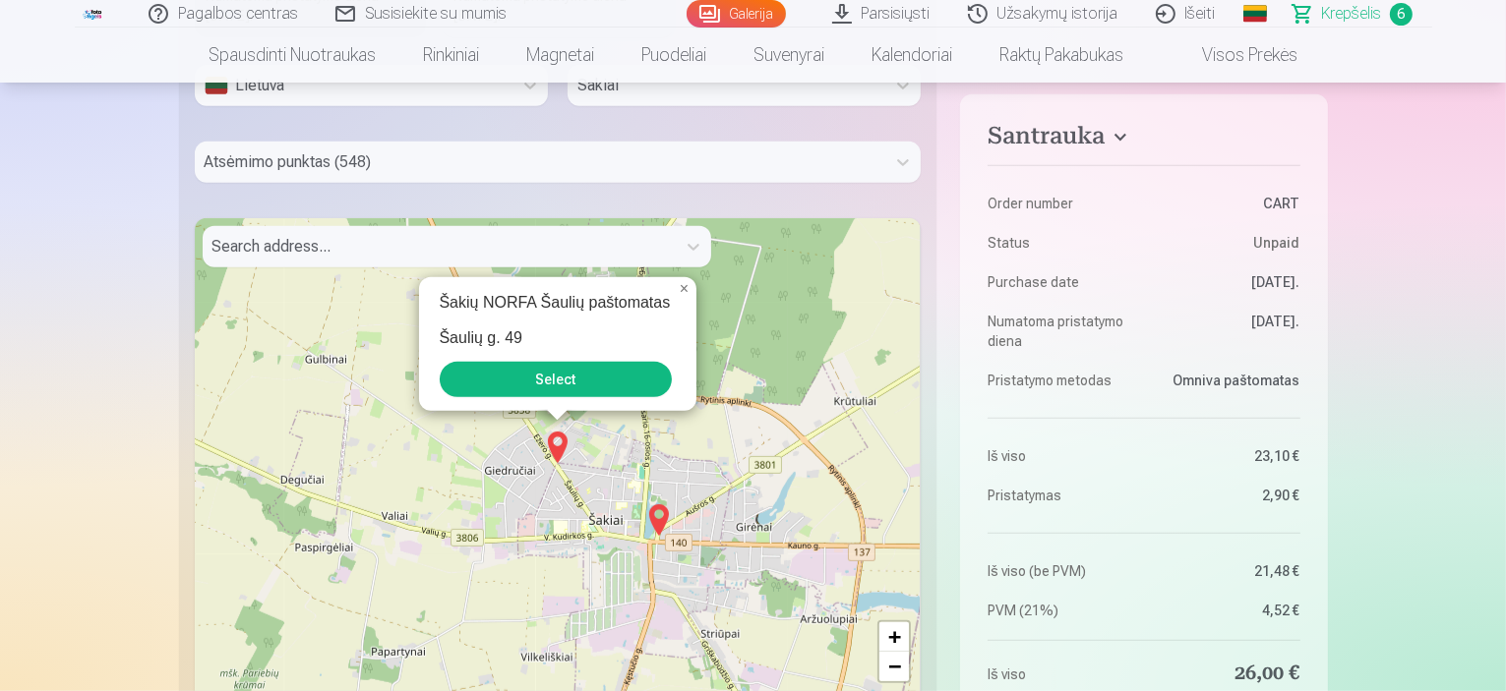
click at [595, 362] on button "Select" at bounding box center [556, 379] width 232 height 35
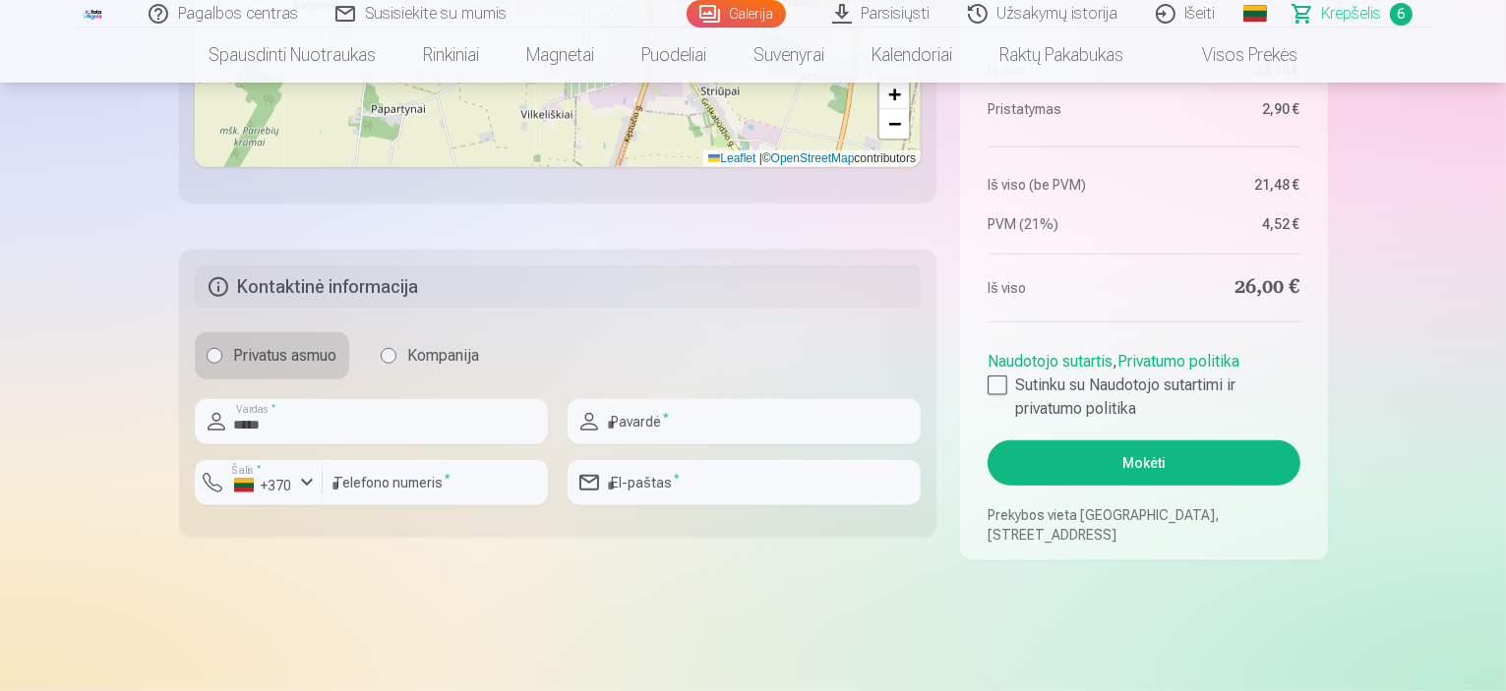
scroll to position [1438, 0]
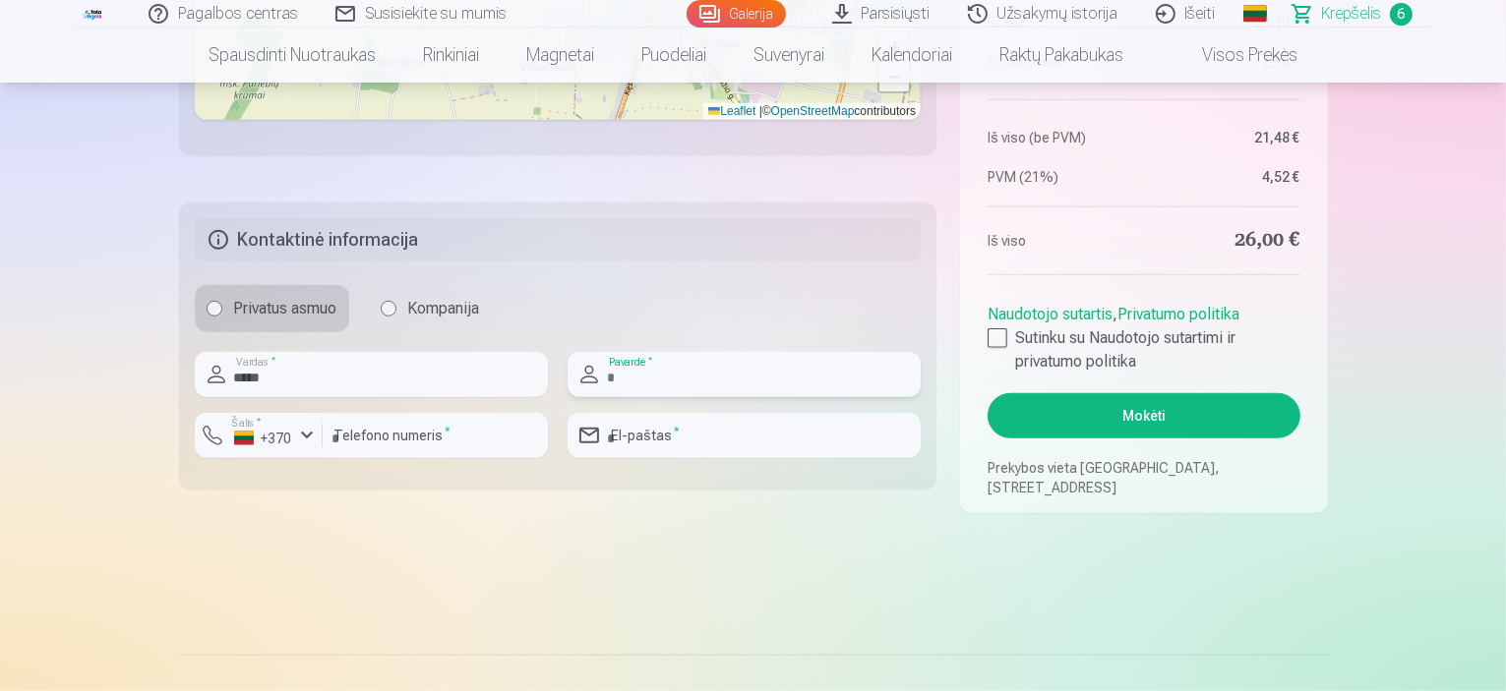
click at [676, 384] on input "text" at bounding box center [743, 374] width 353 height 45
type input "**********"
click at [382, 436] on input "number" at bounding box center [435, 435] width 225 height 45
type input "********"
click at [763, 455] on input "email" at bounding box center [743, 435] width 353 height 45
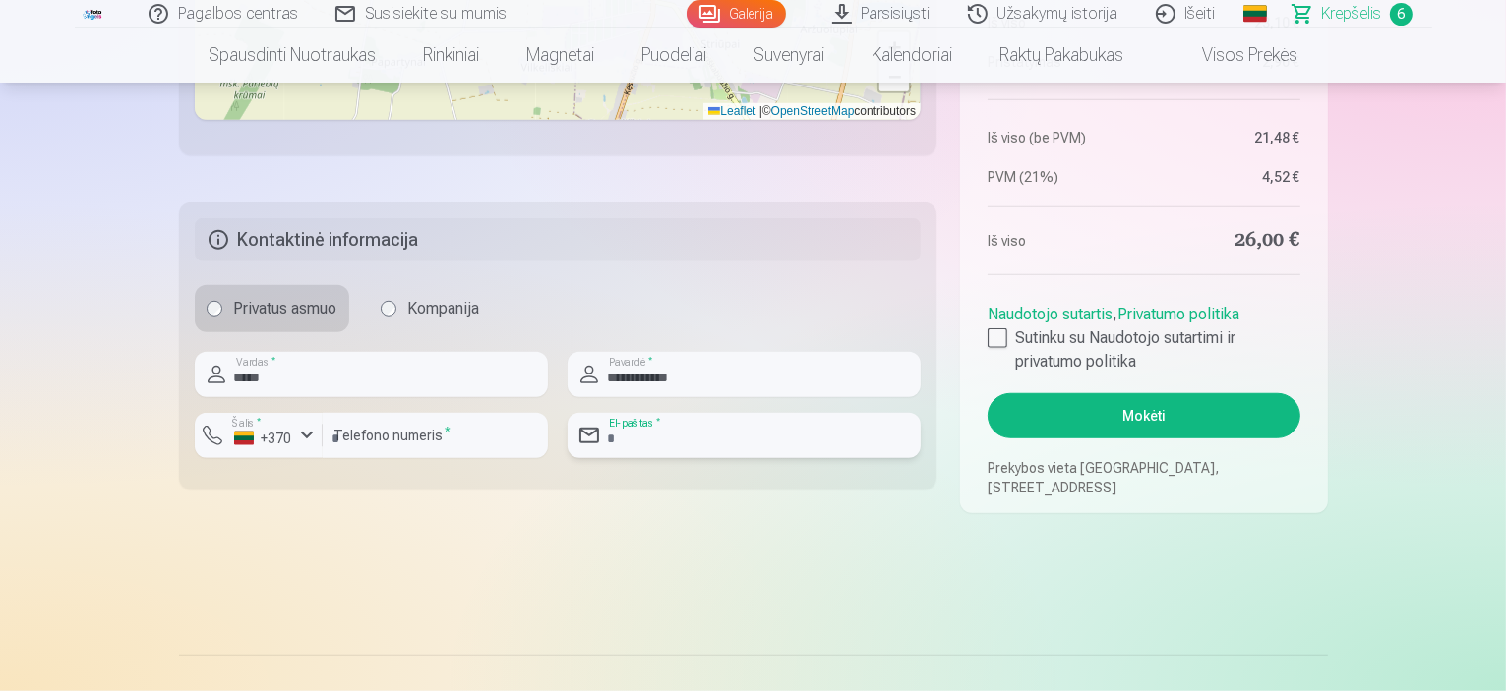
type input "**********"
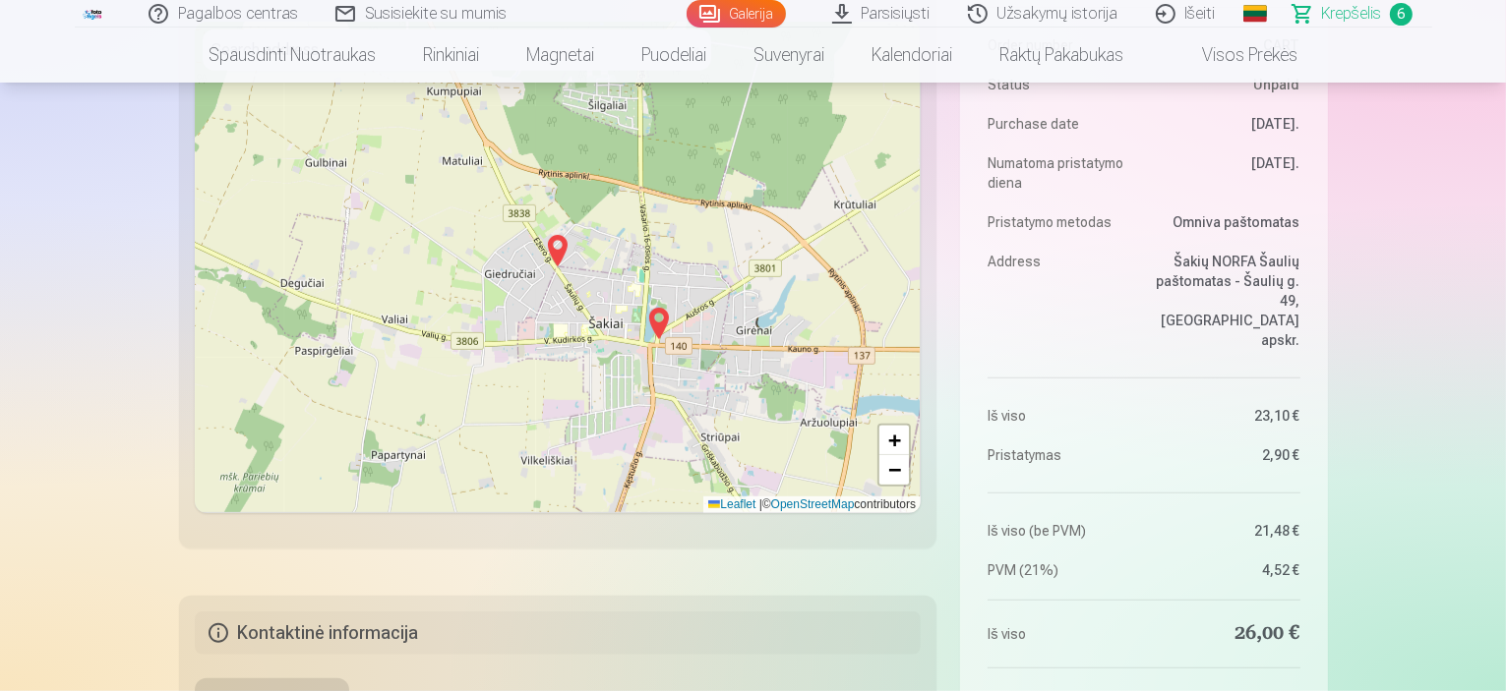
scroll to position [1241, 0]
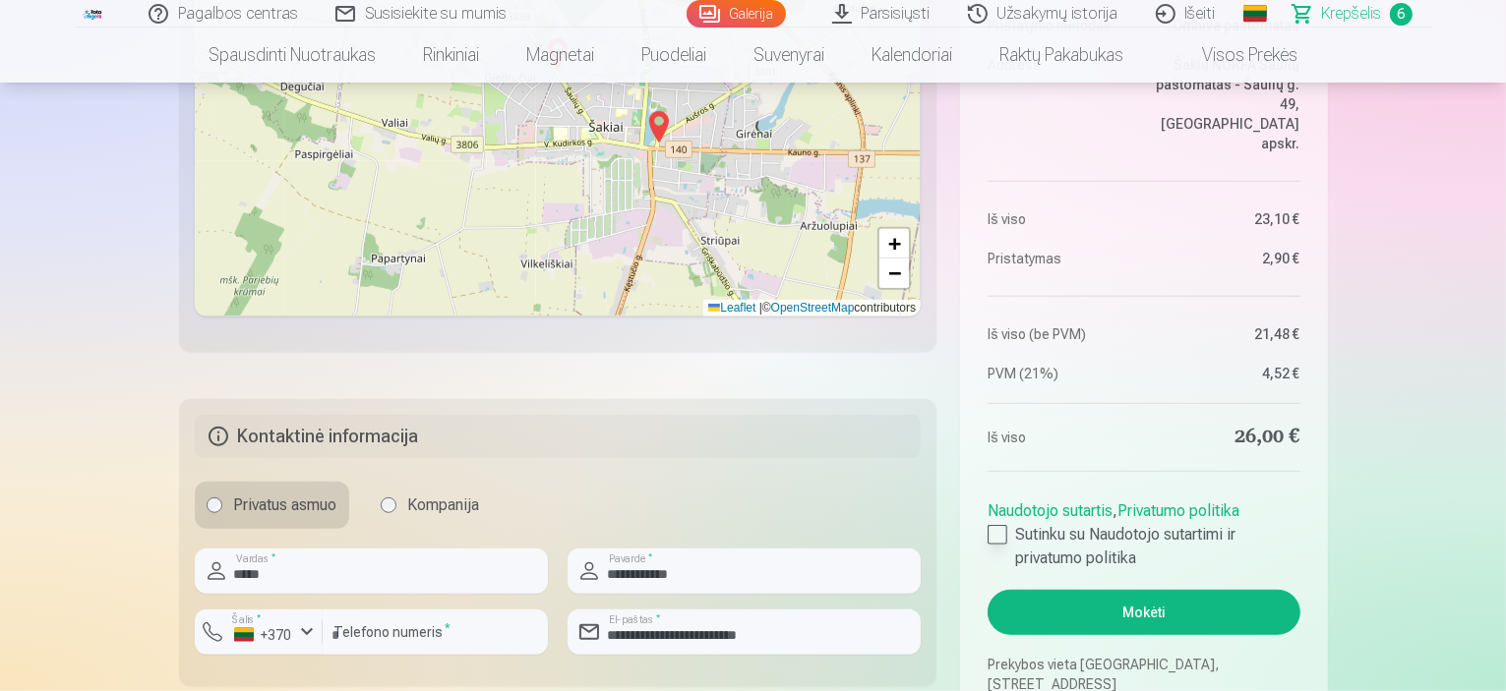
click at [1001, 530] on div at bounding box center [997, 535] width 20 height 20
click at [1109, 599] on button "Mokėti" at bounding box center [1143, 612] width 312 height 45
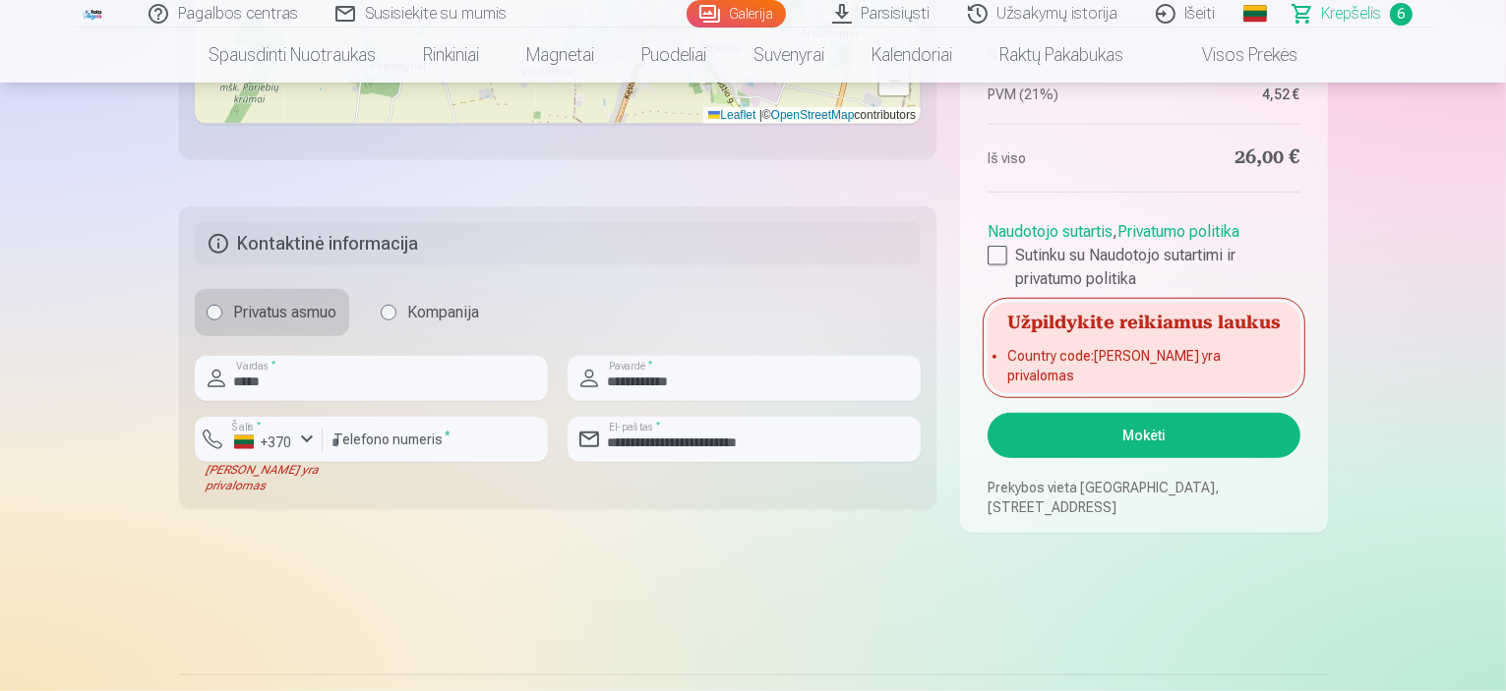
scroll to position [1438, 0]
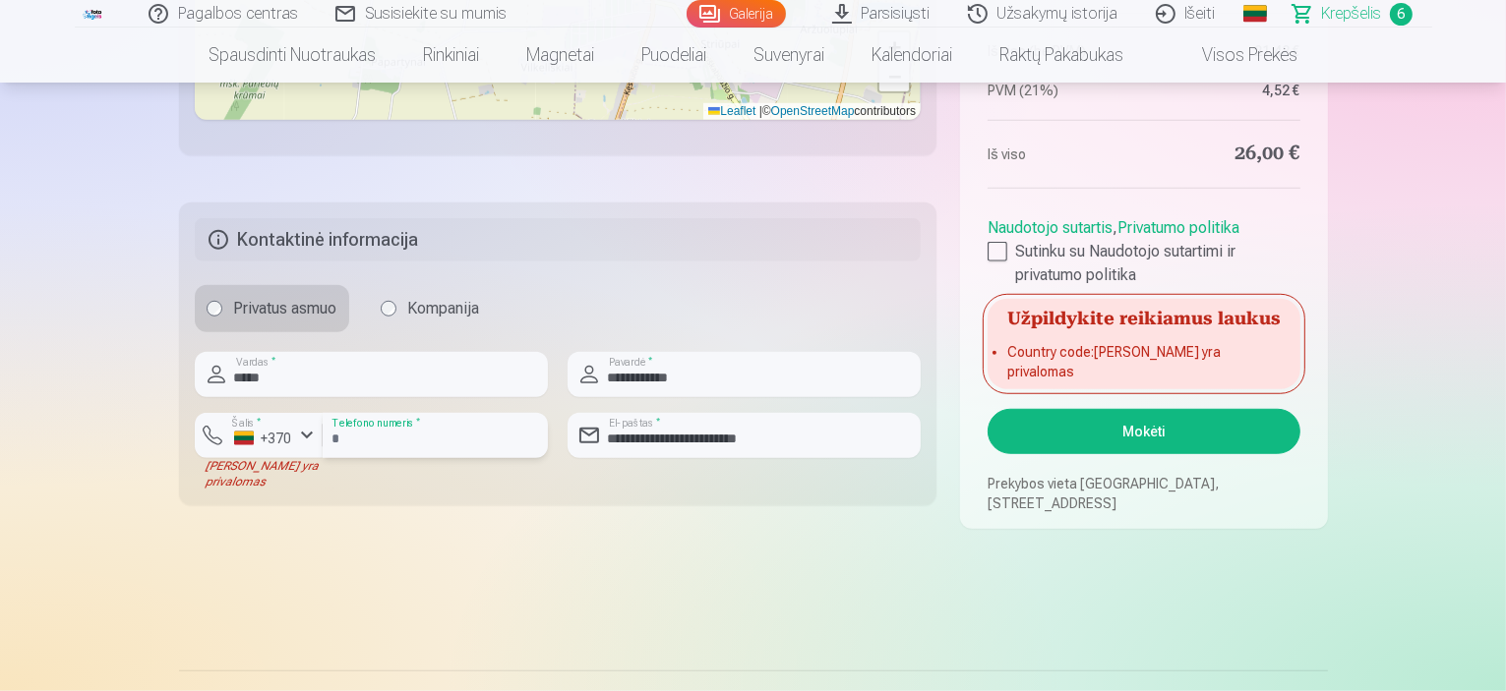
click at [434, 441] on input "********" at bounding box center [435, 435] width 225 height 45
click at [237, 475] on div "Laukas yra privalomas" at bounding box center [259, 473] width 128 height 31
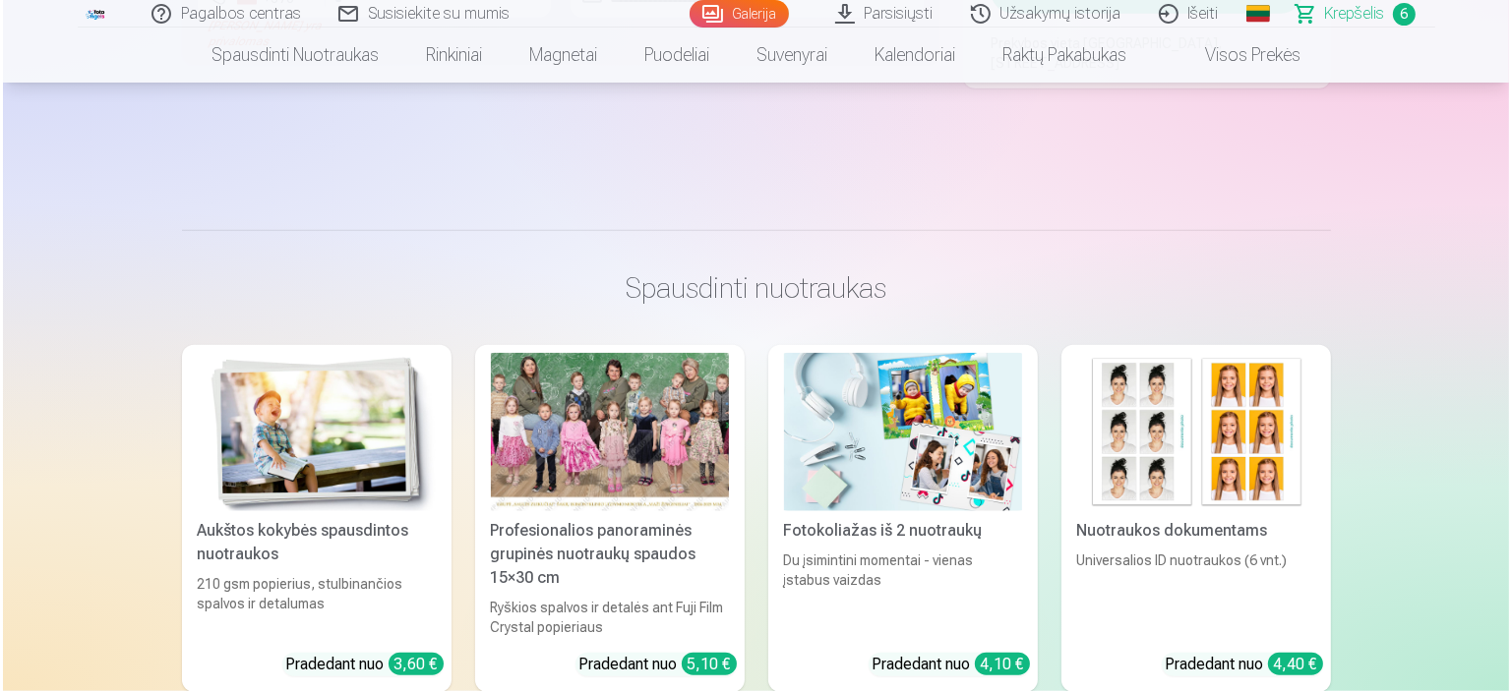
scroll to position [1672, 0]
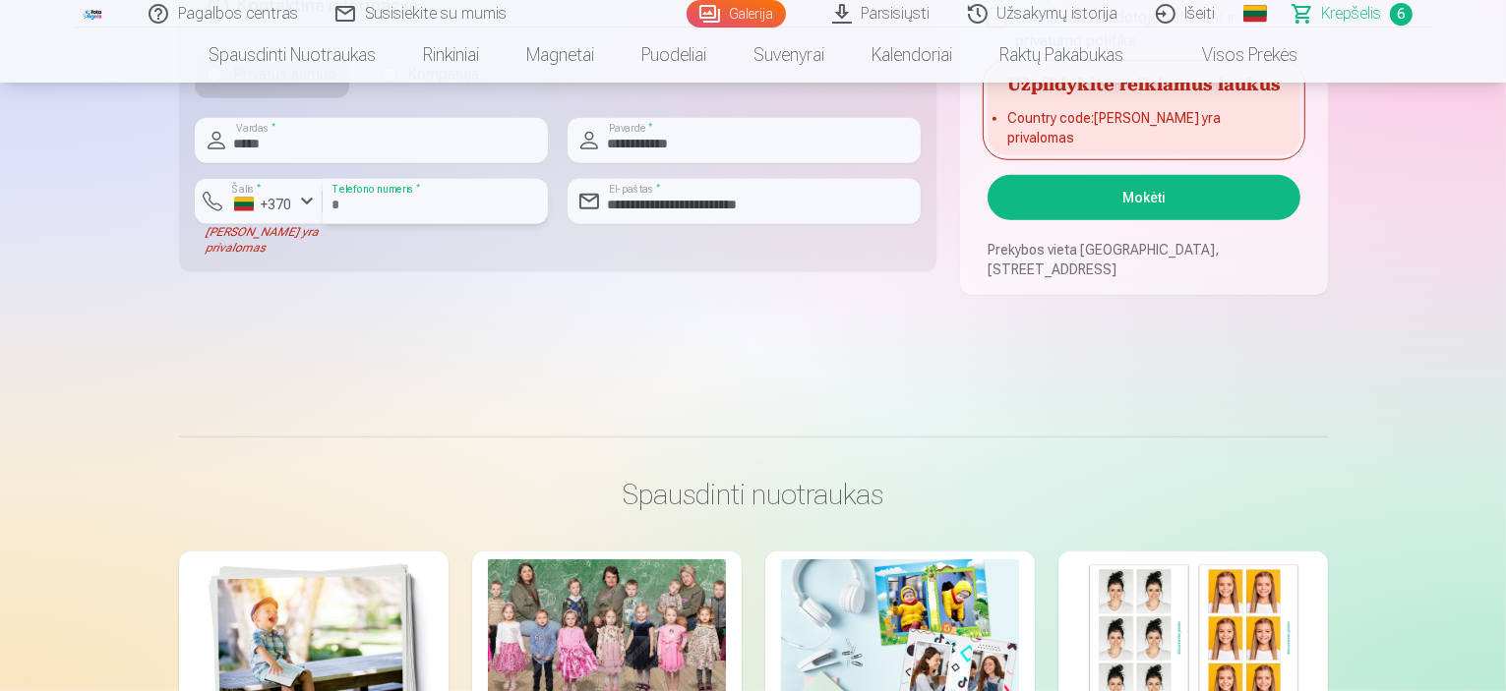
click at [422, 208] on input "********" at bounding box center [435, 201] width 225 height 45
type input "*"
type input "********"
drag, startPoint x: 445, startPoint y: 326, endPoint x: 243, endPoint y: 231, distance: 222.6
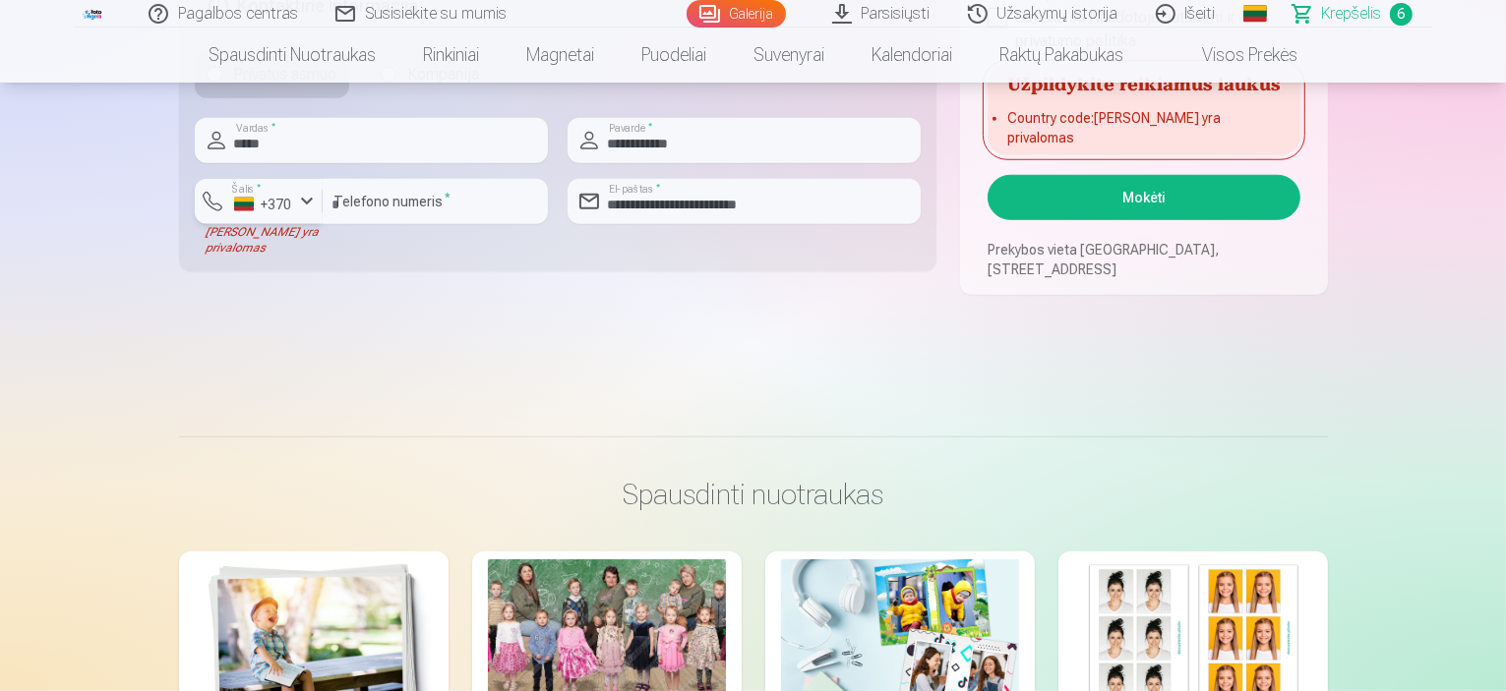
click at [300, 204] on div "button" at bounding box center [307, 202] width 24 height 24
click at [313, 249] on li "+370 Lietuva" at bounding box center [299, 247] width 179 height 39
click at [1117, 205] on button "Mokėti" at bounding box center [1143, 197] width 312 height 45
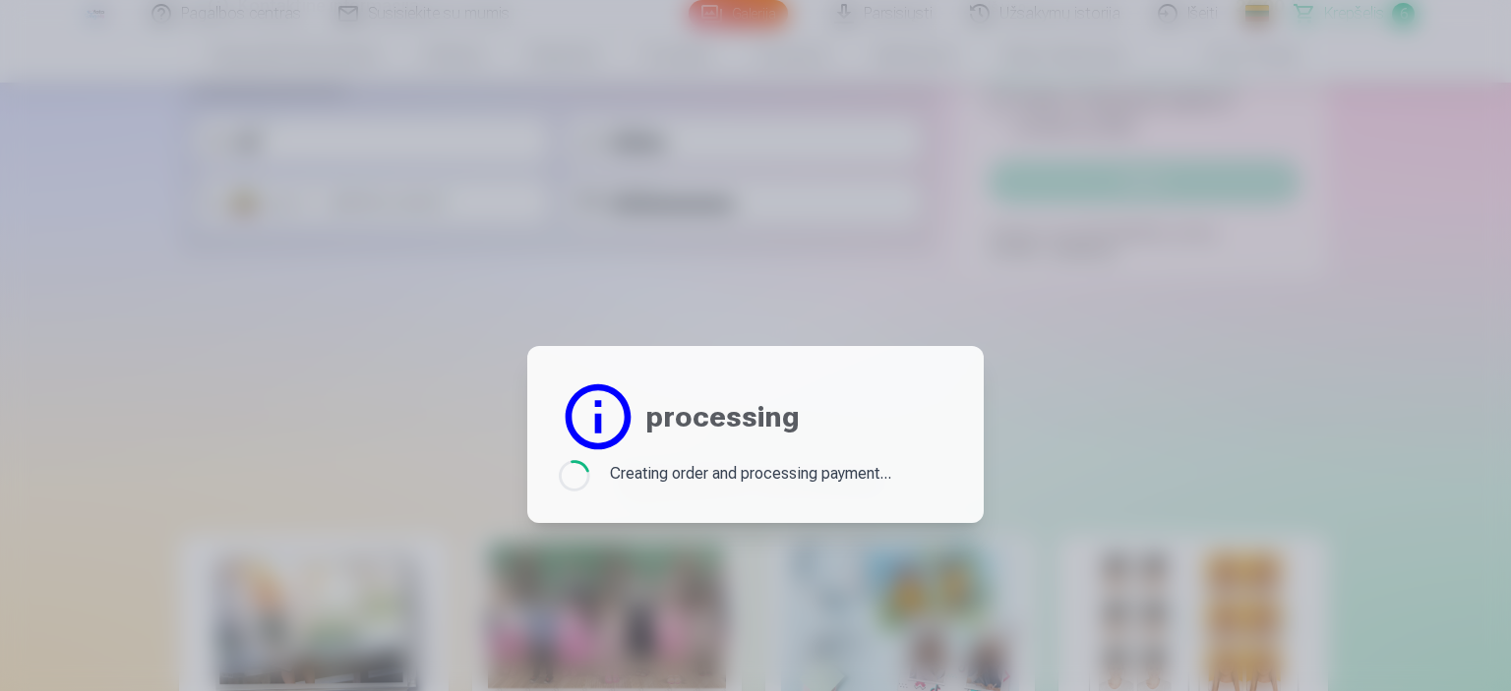
click at [778, 307] on div at bounding box center [755, 345] width 1511 height 691
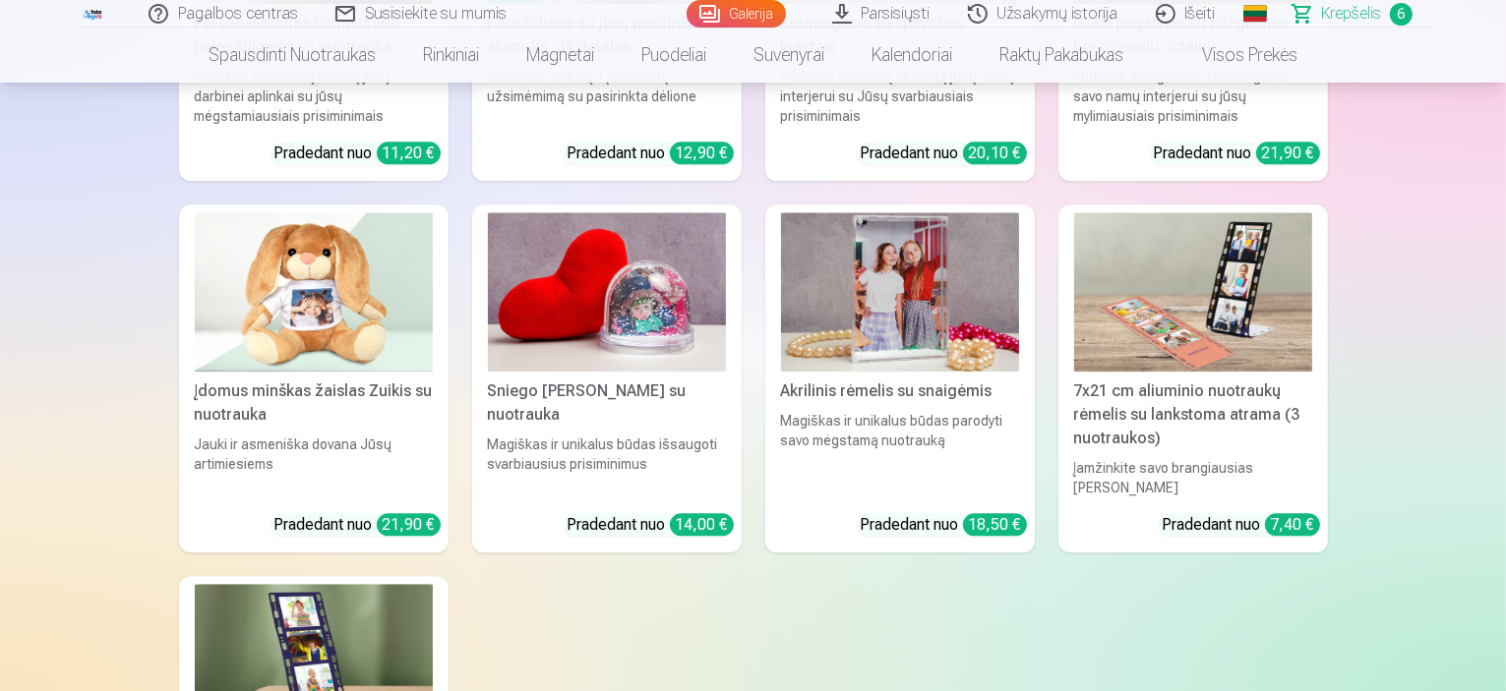
scroll to position [4760, 0]
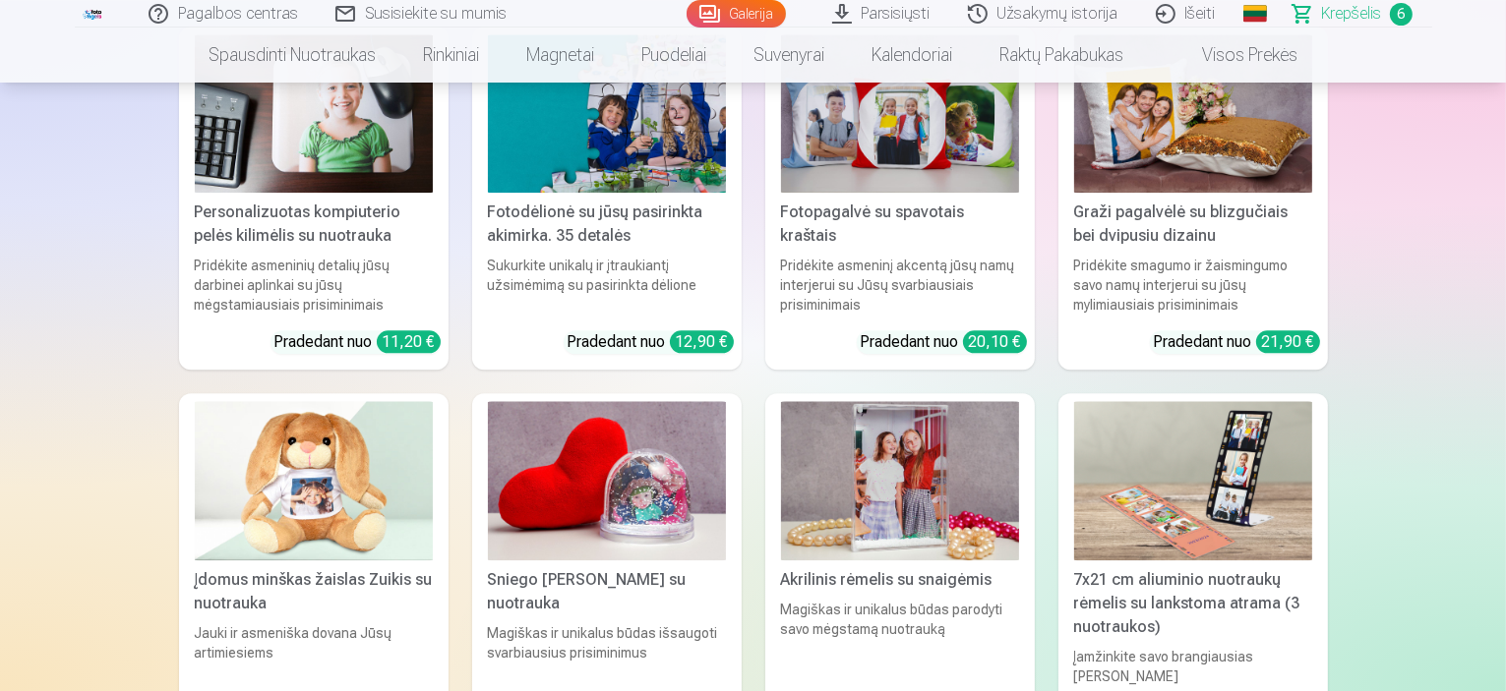
click at [1354, 14] on span "Krepšelis" at bounding box center [1352, 14] width 60 height 24
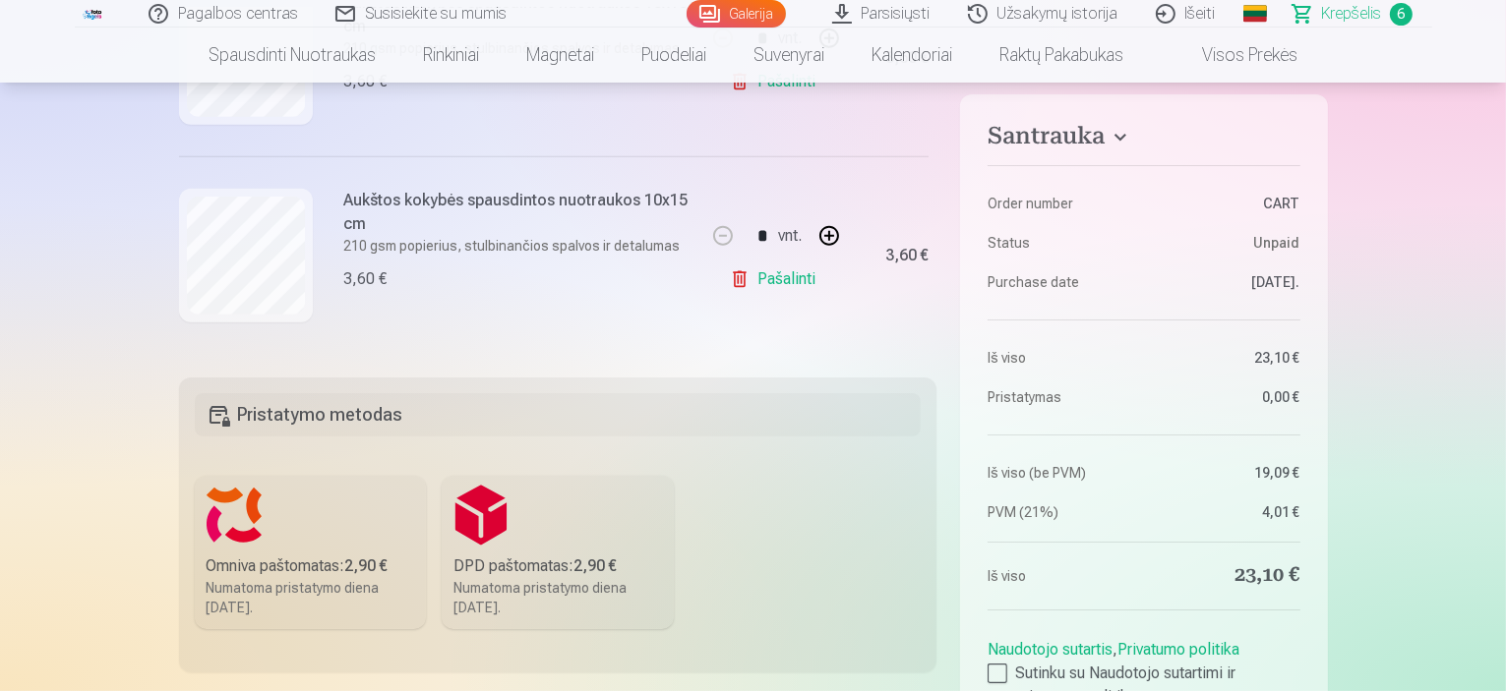
scroll to position [590, 0]
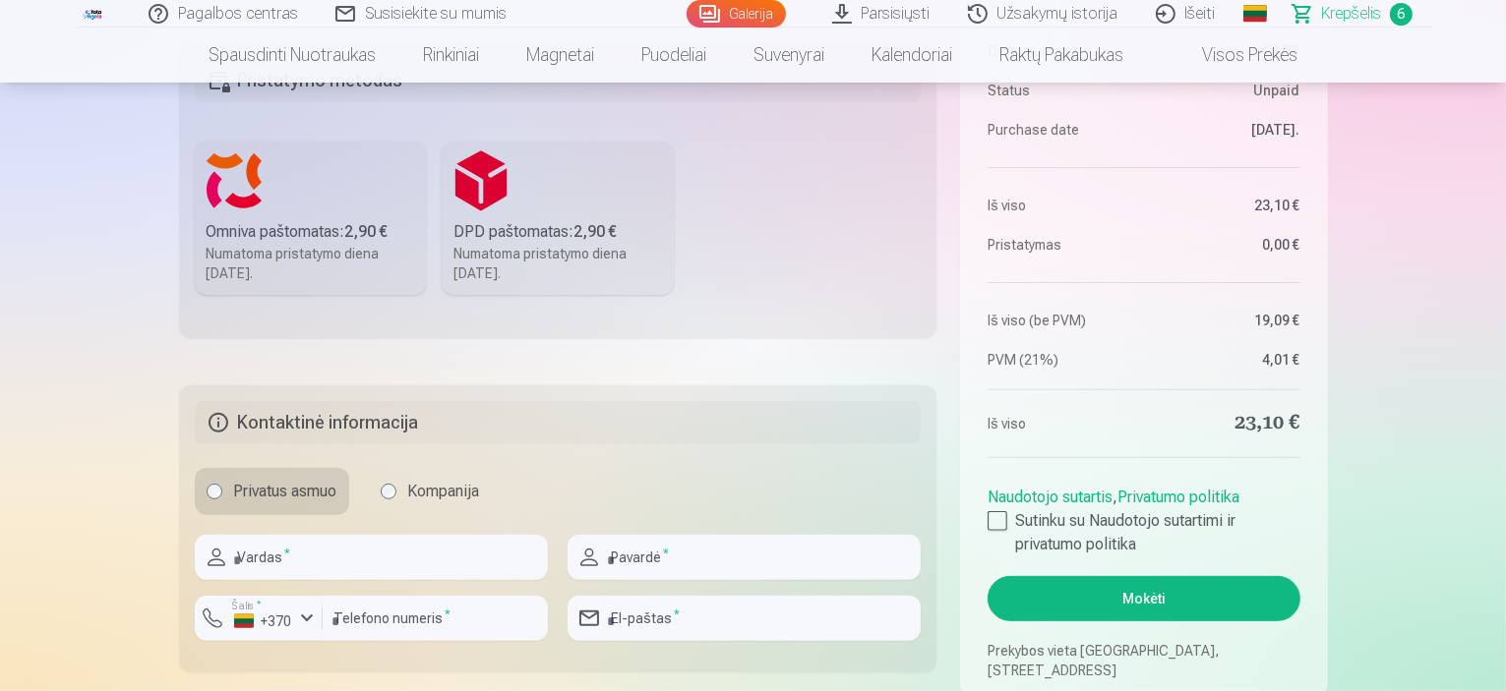
click at [295, 213] on label "Omniva paštomatas : 2,90 € Numatoma pristatymo diena 27.09.2025." at bounding box center [311, 218] width 232 height 153
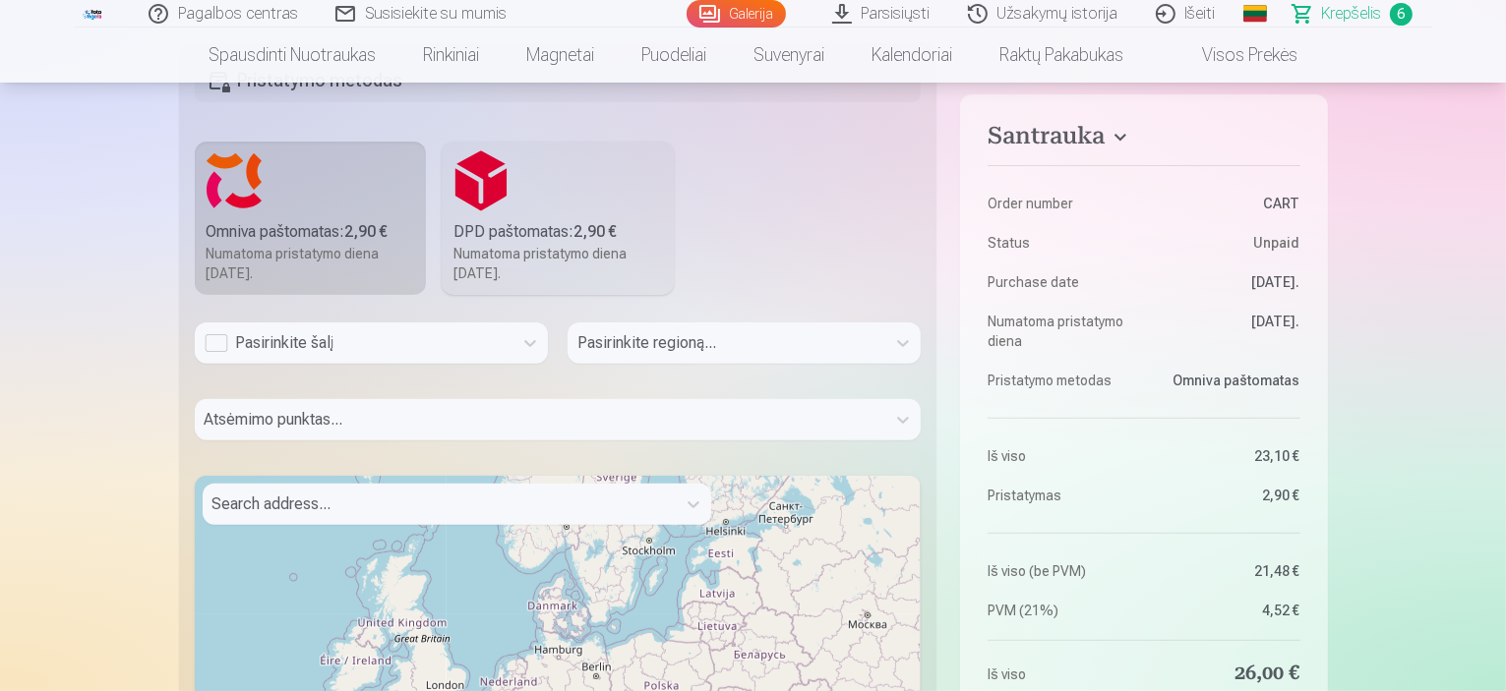
click at [480, 344] on div "Pasirinkite šalį" at bounding box center [354, 343] width 298 height 24
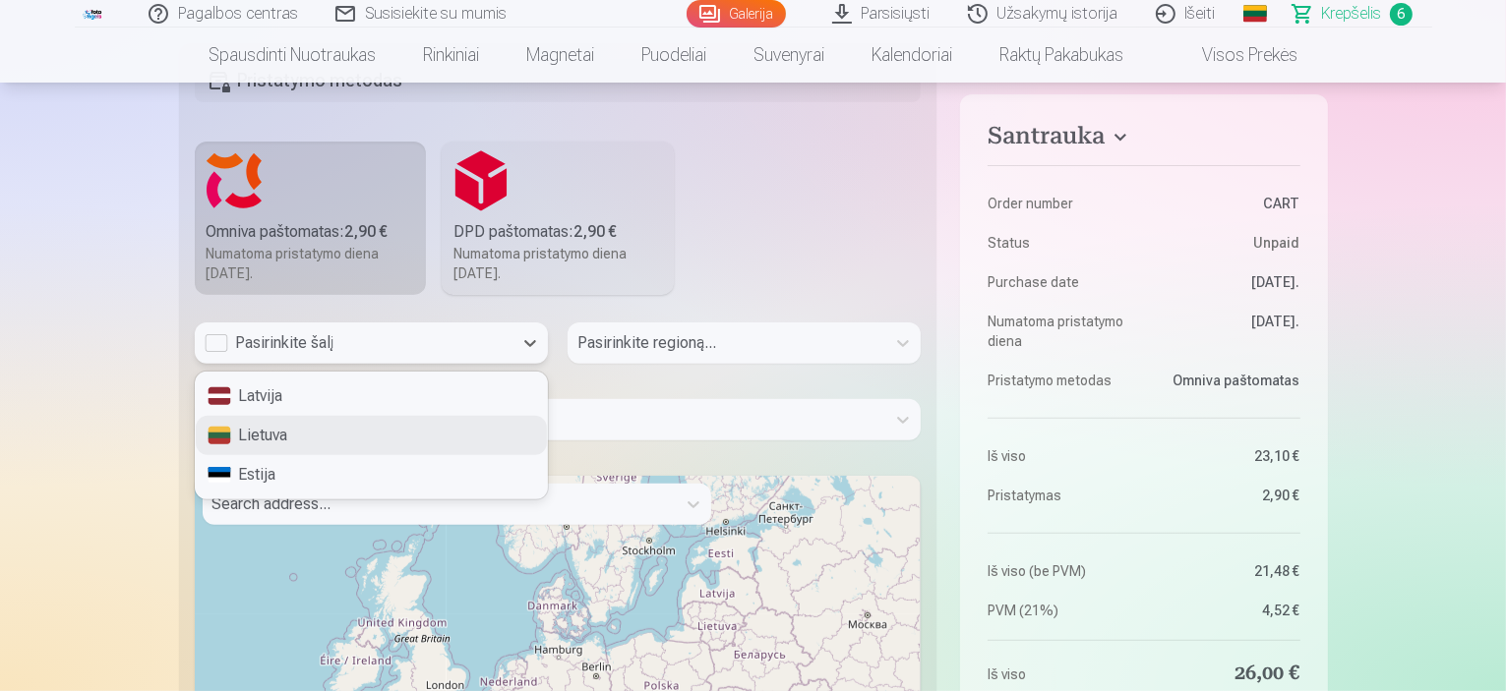
click at [318, 434] on div "Lietuva" at bounding box center [371, 435] width 351 height 39
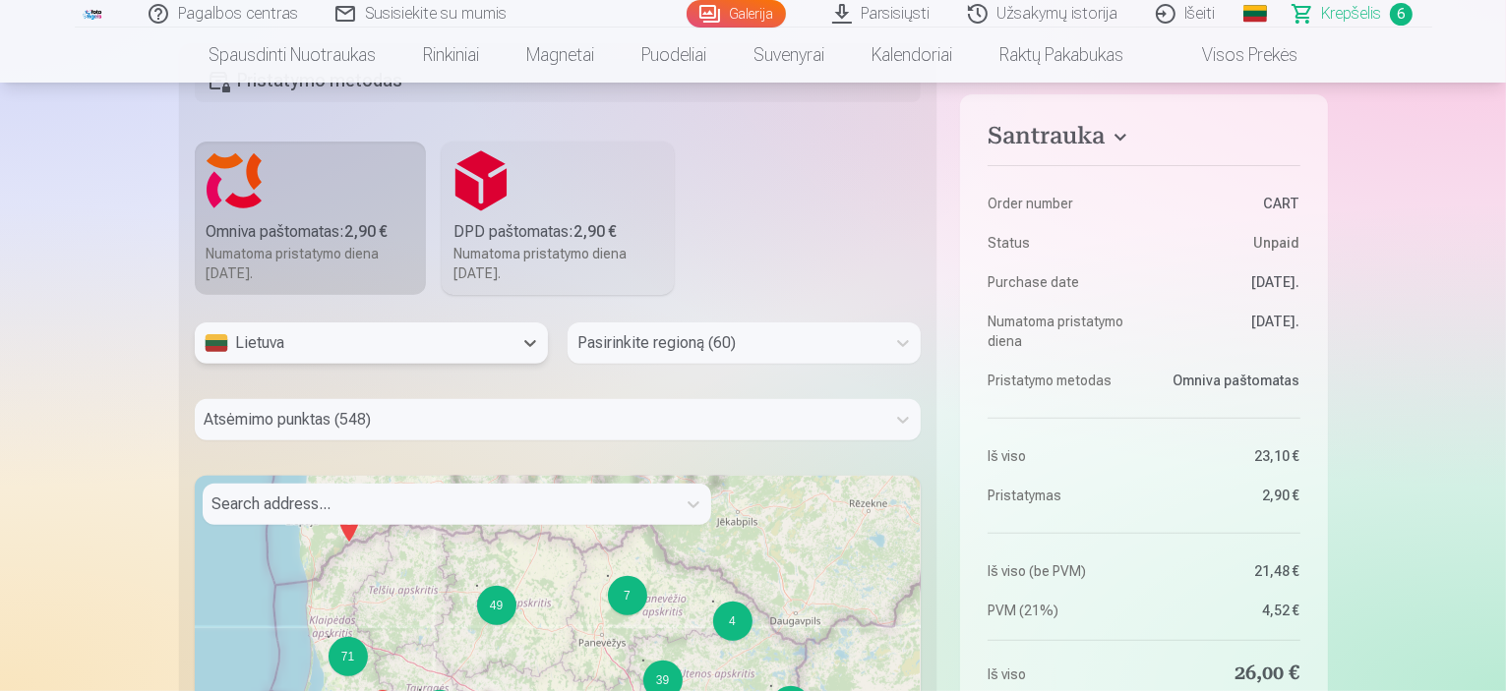
click at [742, 341] on div at bounding box center [726, 343] width 298 height 28
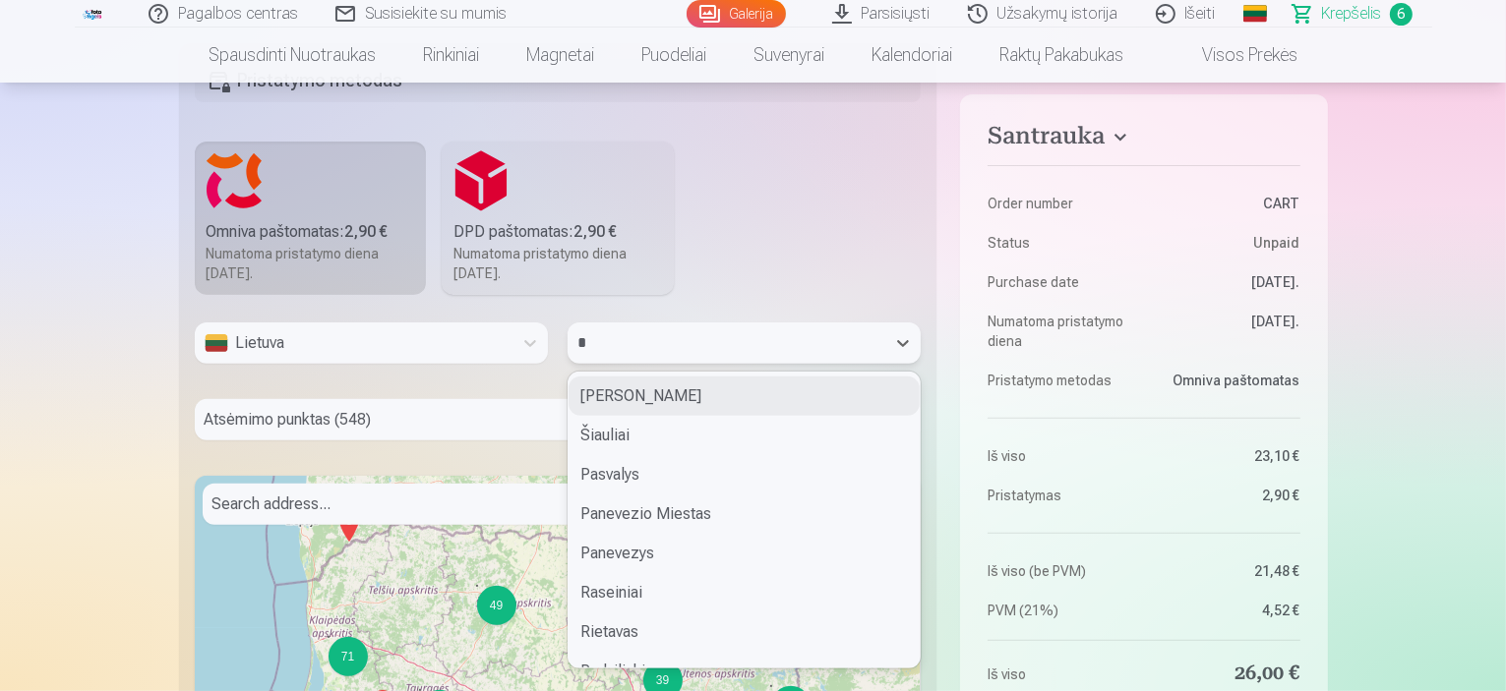
type input "**"
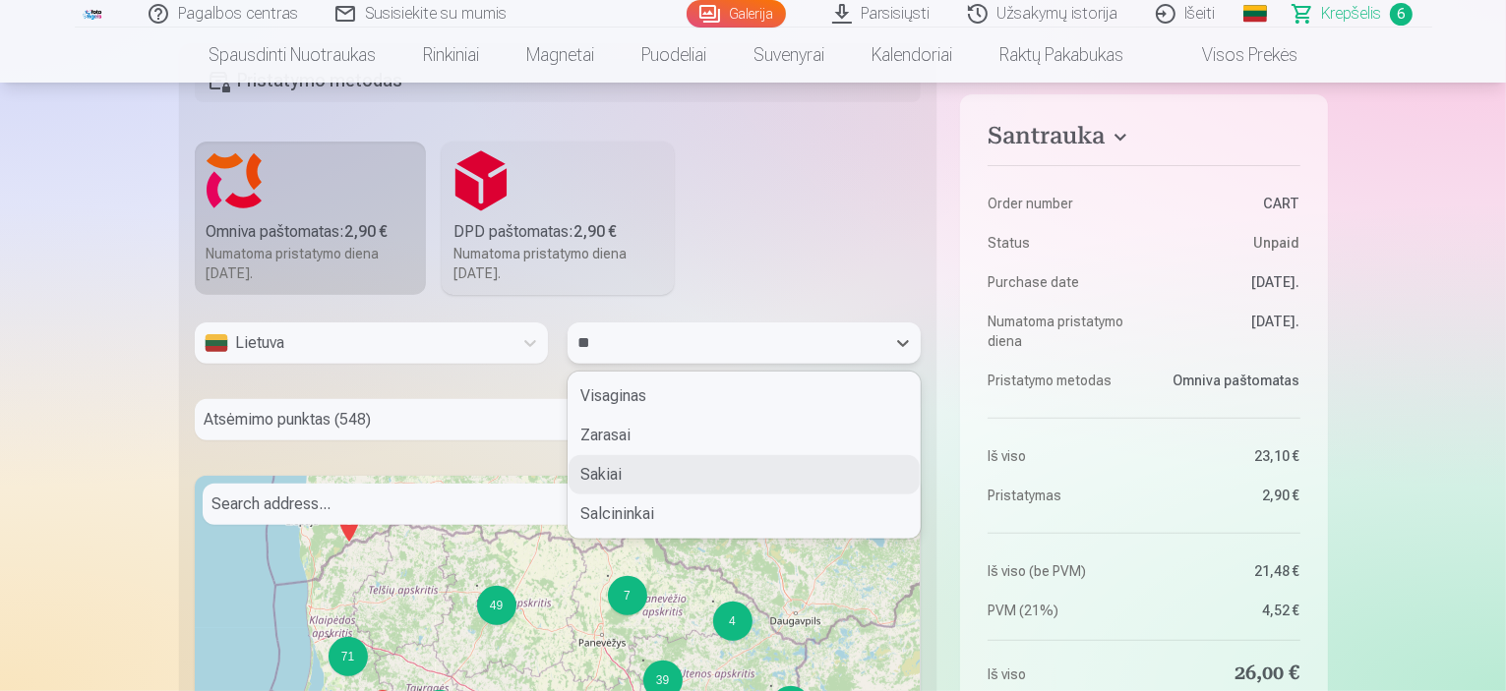
click at [688, 464] on div "Sakiai" at bounding box center [743, 474] width 351 height 39
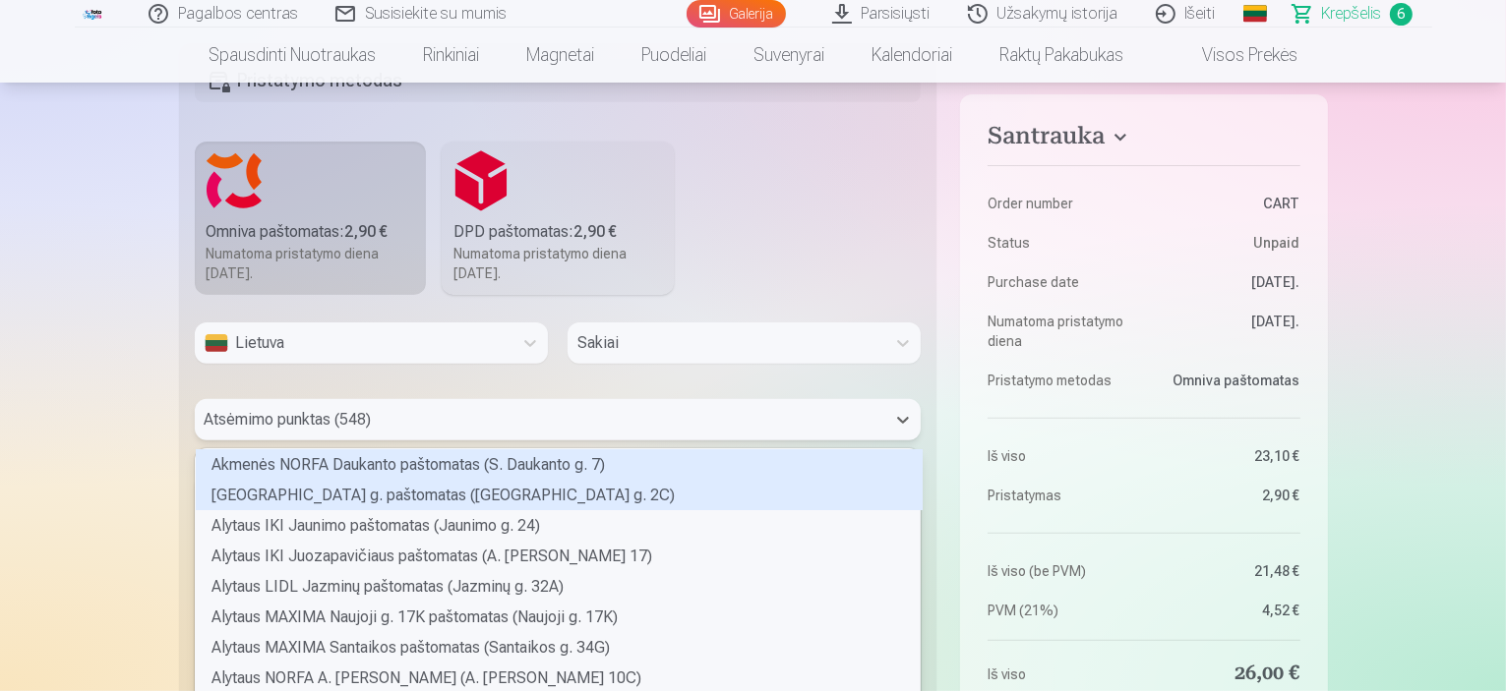
scroll to position [651, 0]
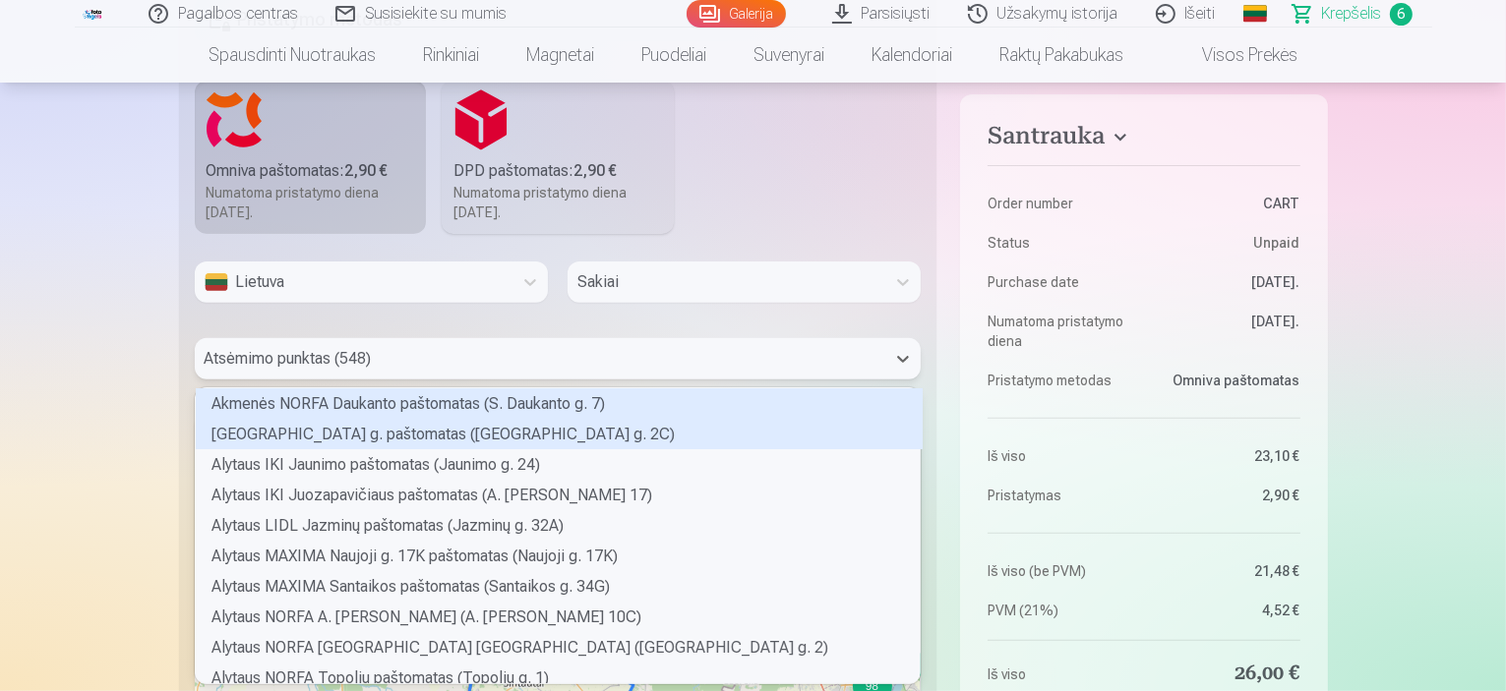
click at [645, 380] on div "548 results available. Use Up and Down to choose options, press Enter to select…" at bounding box center [558, 358] width 727 height 41
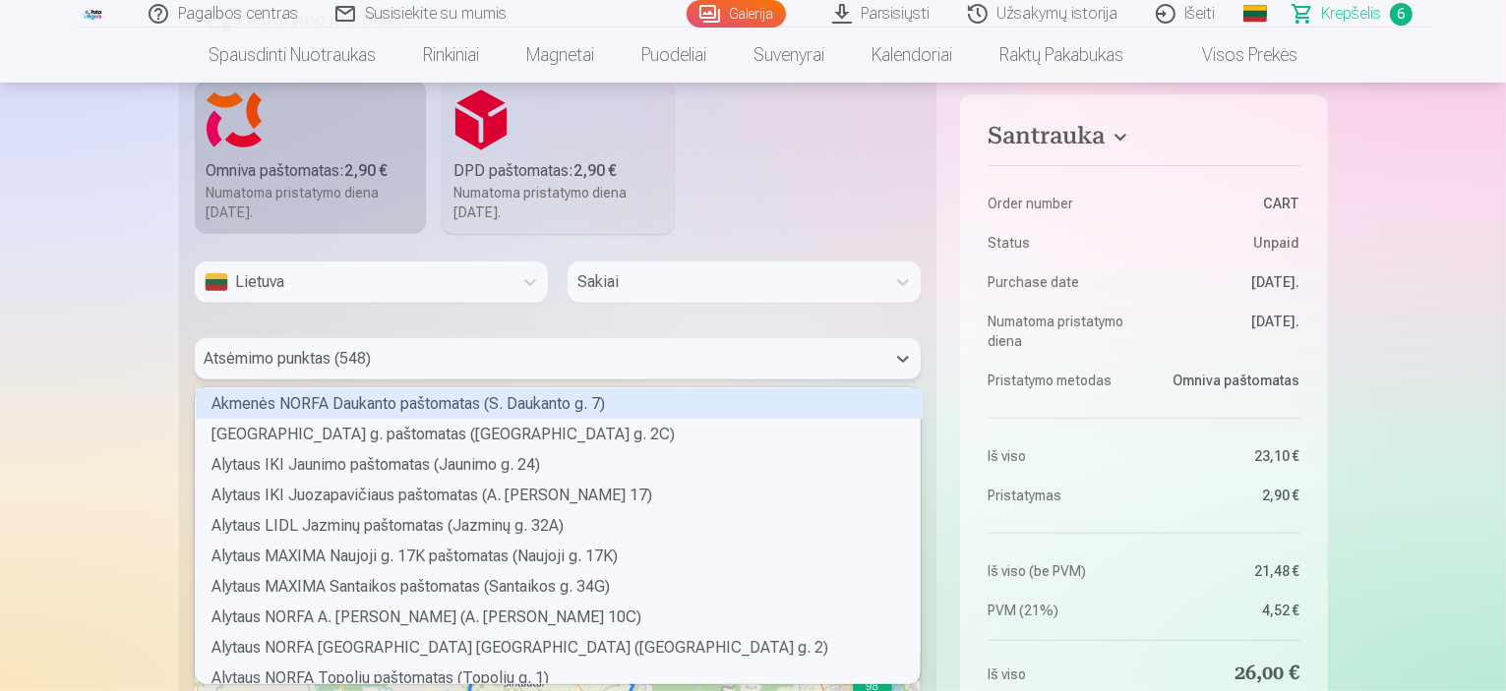
drag, startPoint x: 0, startPoint y: 423, endPoint x: 51, endPoint y: 448, distance: 56.7
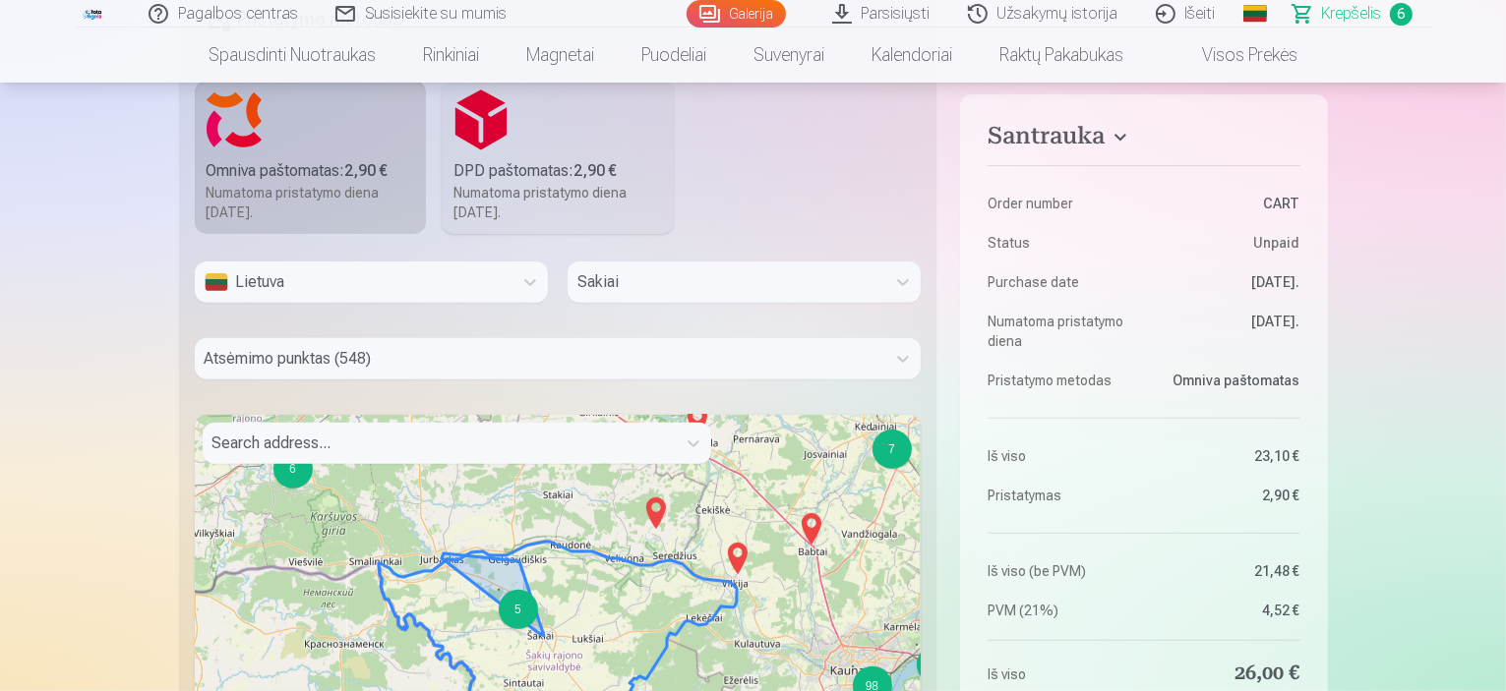
click at [530, 612] on div "5" at bounding box center [518, 609] width 39 height 39
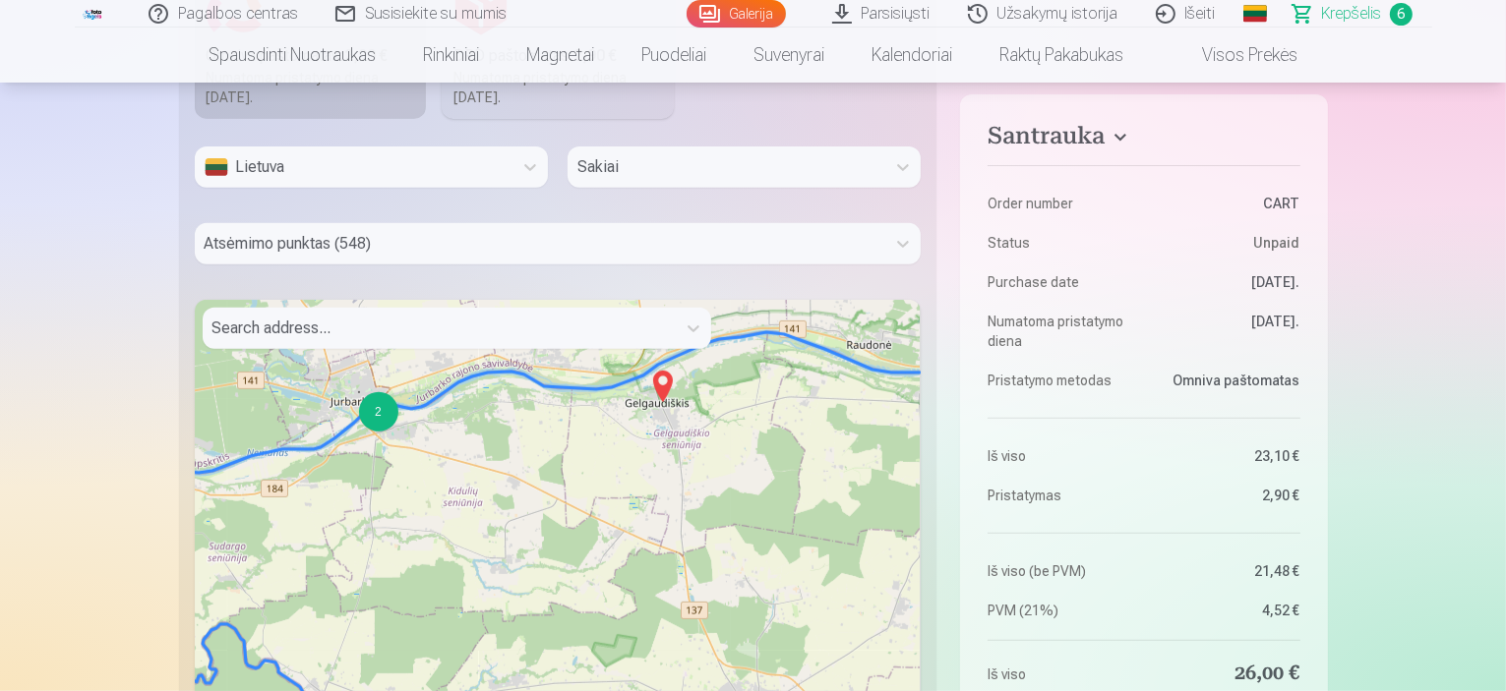
scroll to position [946, 0]
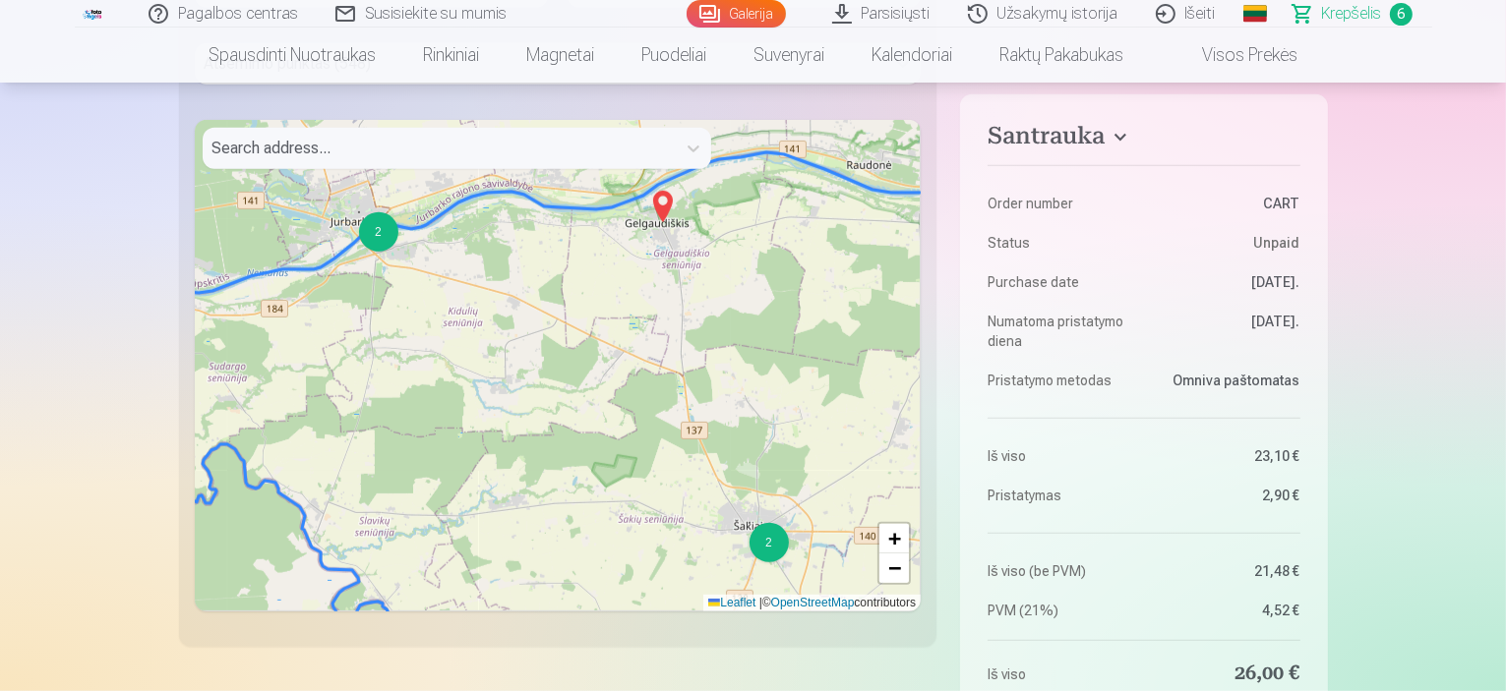
click at [770, 546] on div "2" at bounding box center [768, 542] width 39 height 39
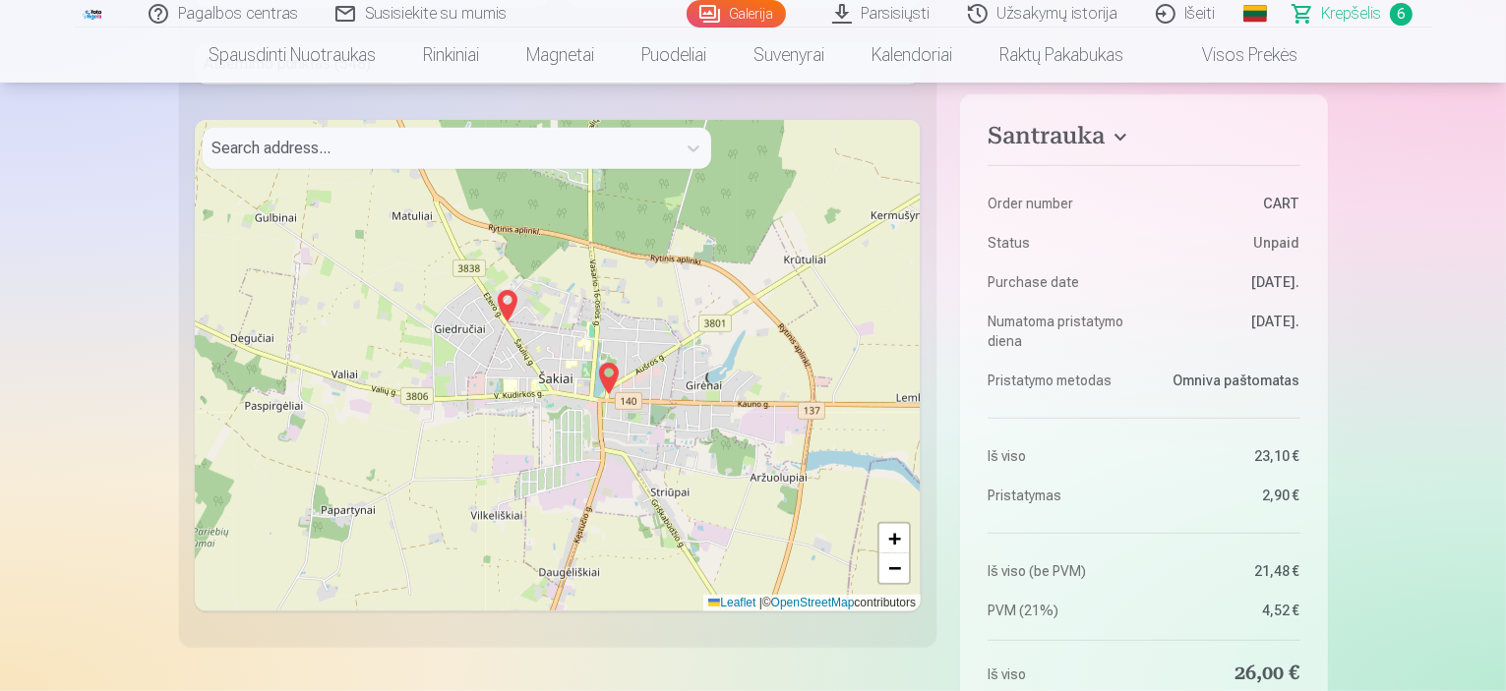
click at [510, 318] on img at bounding box center [507, 305] width 31 height 47
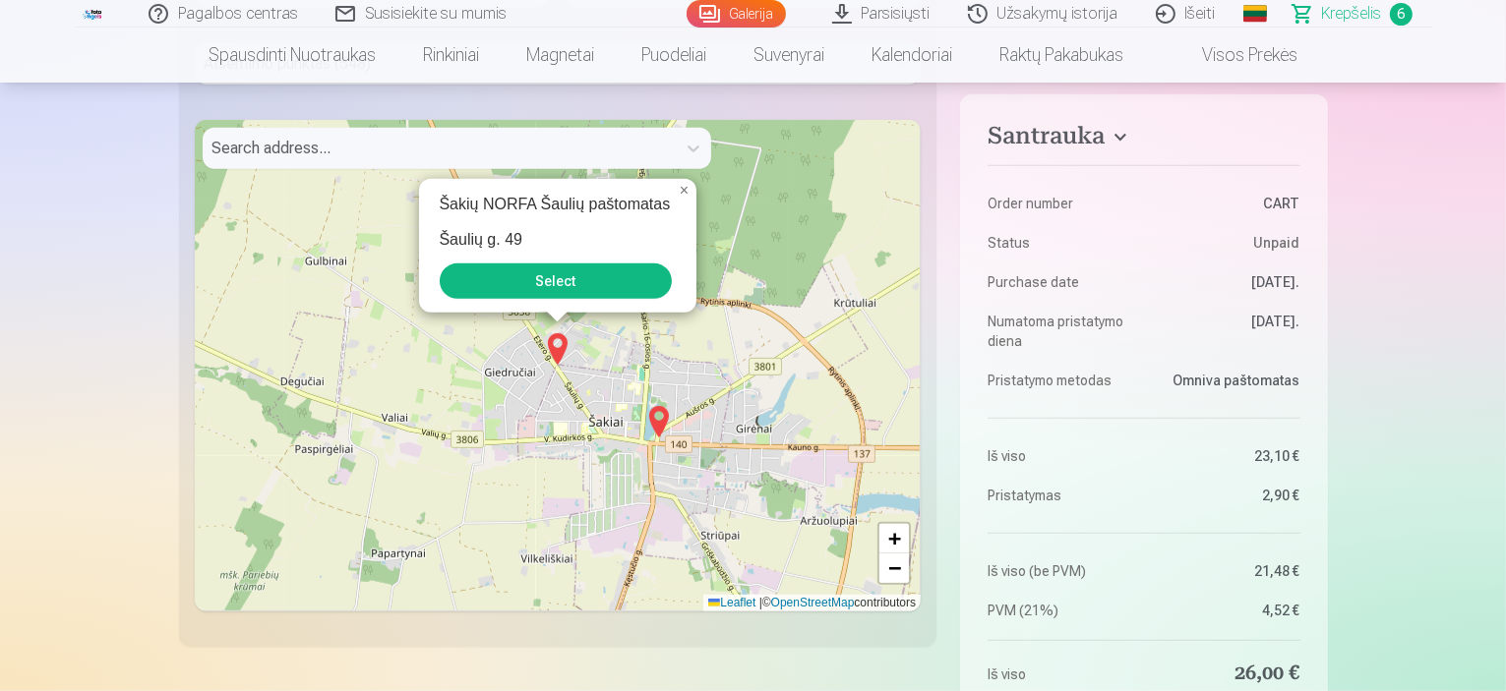
click at [595, 269] on button "Select" at bounding box center [556, 281] width 232 height 35
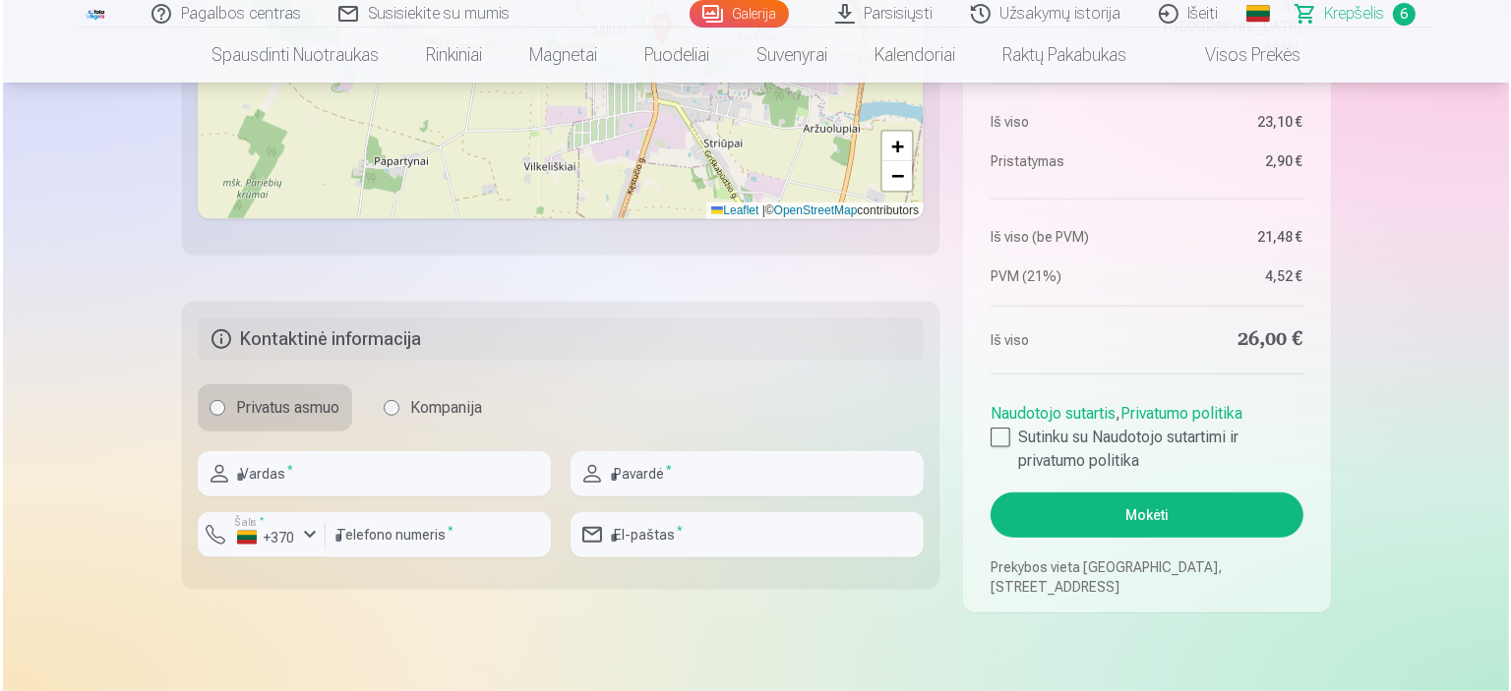
scroll to position [1340, 0]
click at [397, 460] on input "text" at bounding box center [371, 472] width 353 height 45
type input "*****"
click at [826, 480] on input "text" at bounding box center [743, 472] width 353 height 45
type input "**********"
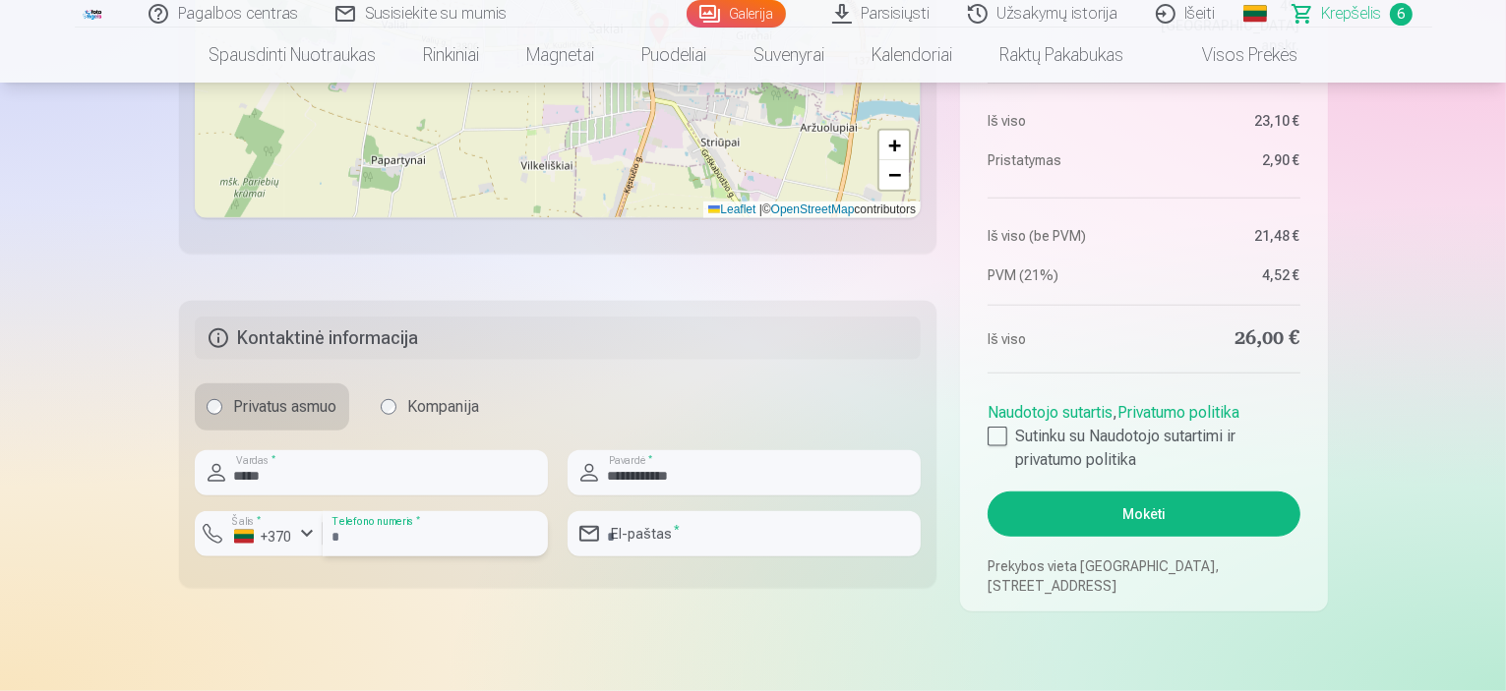
click at [441, 528] on input "number" at bounding box center [435, 533] width 225 height 45
click at [386, 532] on input "number" at bounding box center [435, 533] width 225 height 45
type input "********"
click at [272, 541] on div "+370" at bounding box center [263, 537] width 59 height 20
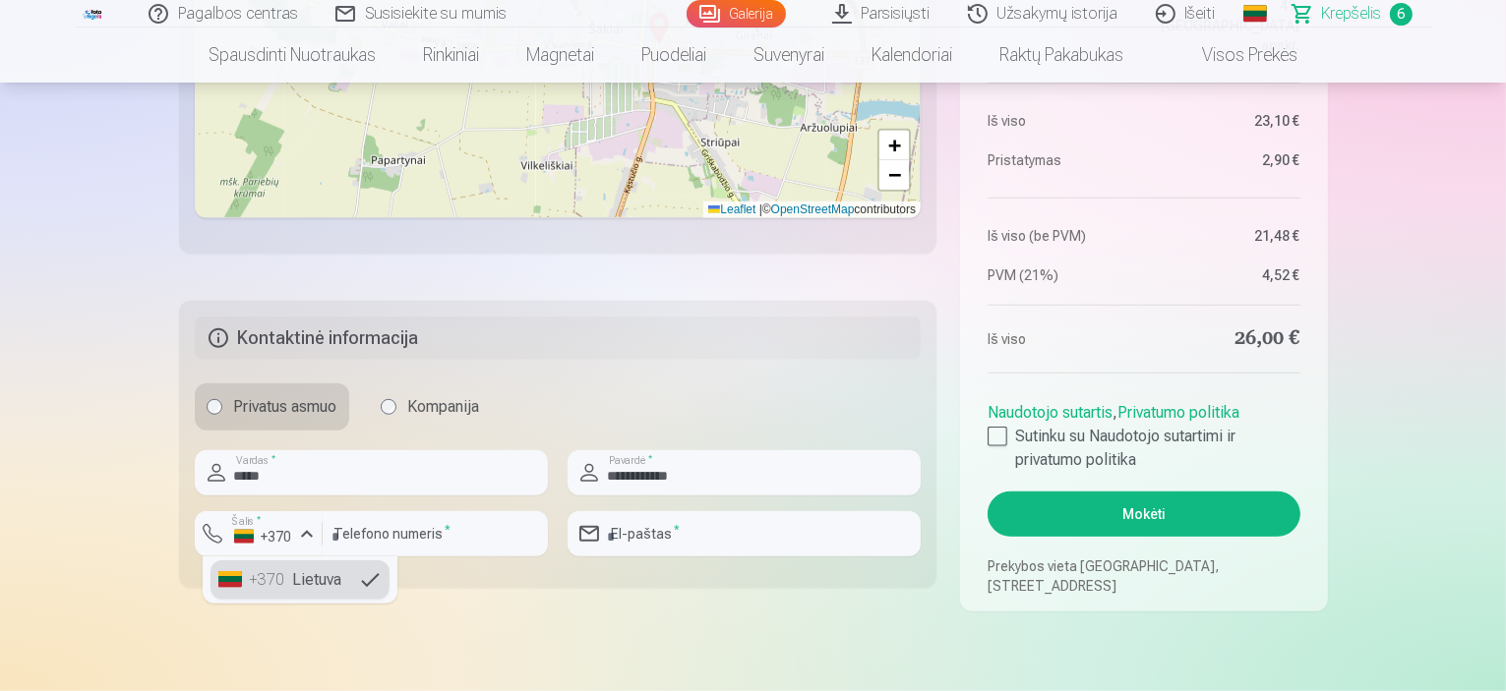
click at [288, 582] on li "+370 Lietuva" at bounding box center [299, 580] width 179 height 39
click at [700, 523] on input "email" at bounding box center [743, 533] width 353 height 45
type input "**********"
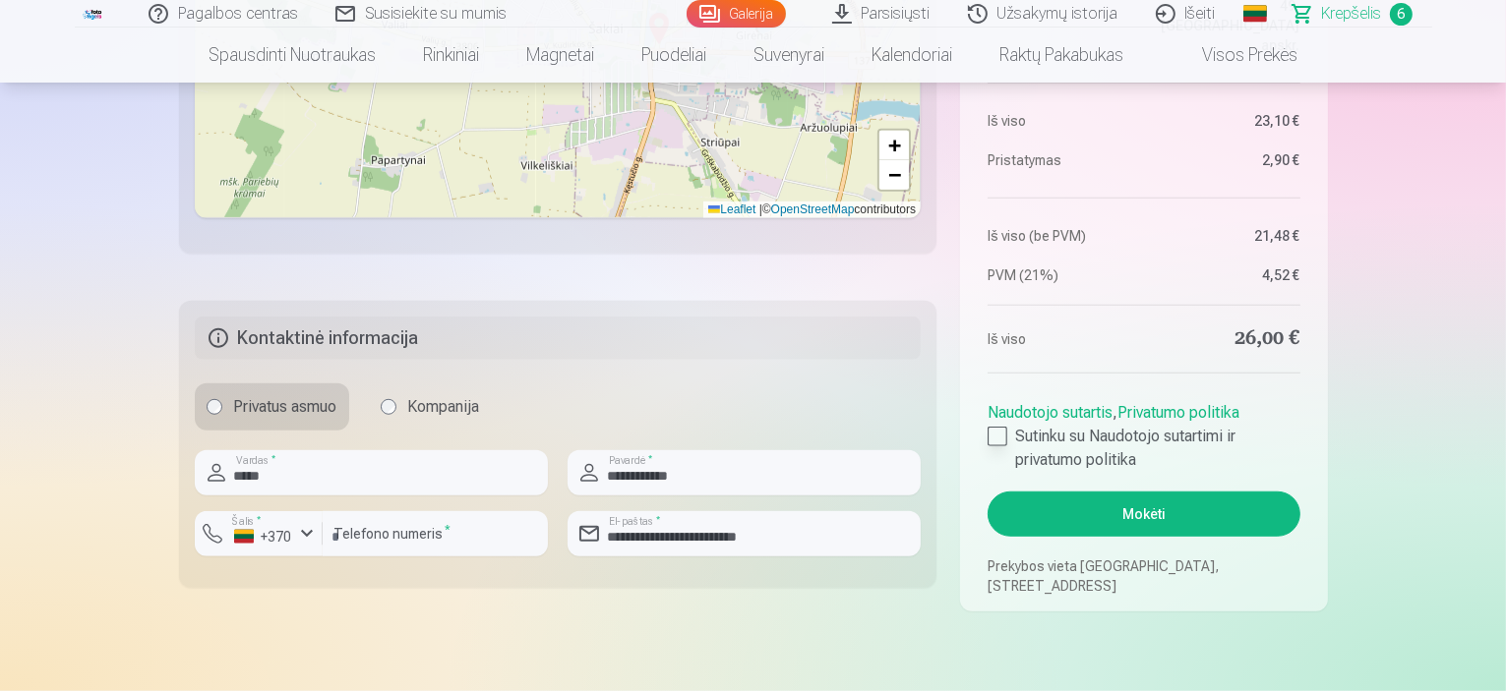
click at [1001, 431] on div at bounding box center [997, 437] width 20 height 20
click at [1128, 545] on aside "Santrauka Order number CART Status Unpaid Purchase date 8.09.2025. Numatoma pri…" at bounding box center [1143, 126] width 367 height 971
click at [1180, 493] on button "Mokėti" at bounding box center [1143, 514] width 312 height 45
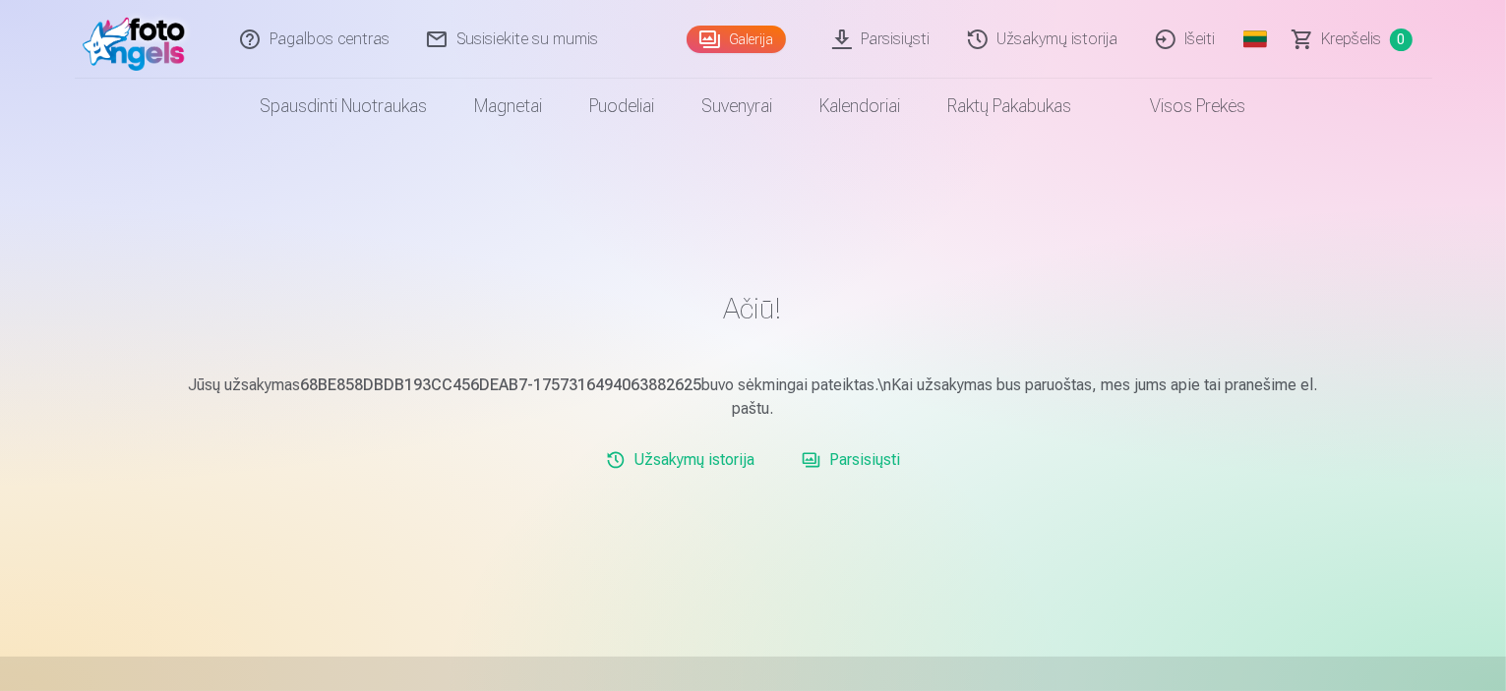
drag, startPoint x: 844, startPoint y: 403, endPoint x: 1035, endPoint y: 391, distance: 191.2
click at [1035, 391] on p "Jūsų užsakymas 68BE858DBDB193CC456DEAB7-1757316494063882625 buvo sėkmingai pate…" at bounding box center [753, 397] width 1149 height 47
click at [1180, 425] on main "Ačiū! Jūsų užsakymas 68BE858DBDB193CC456DEAB7-1757316494063882625 buvo sėkminga…" at bounding box center [753, 395] width 1149 height 303
click at [1204, 37] on link "Išeiti" at bounding box center [1186, 39] width 97 height 79
